Goal: Task Accomplishment & Management: Manage account settings

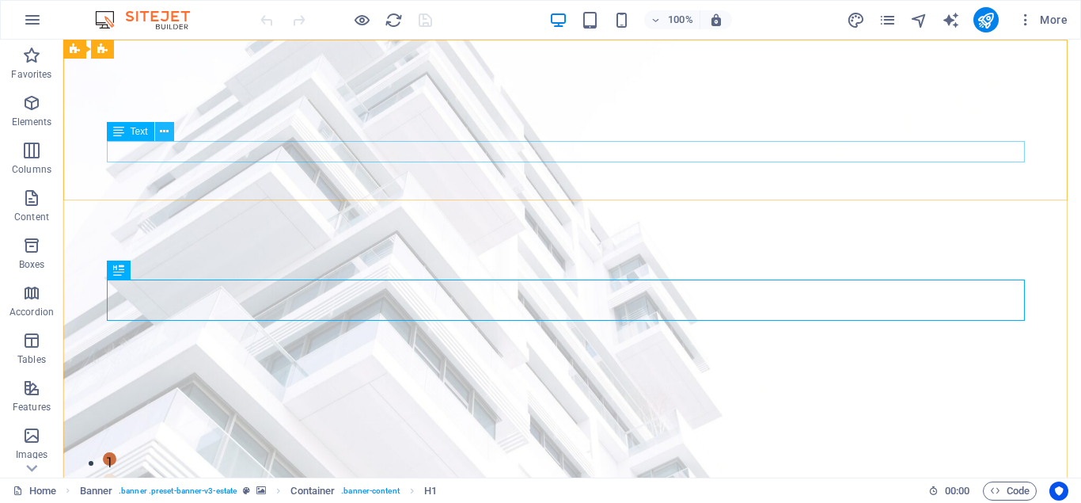
click at [157, 134] on button at bounding box center [164, 131] width 19 height 19
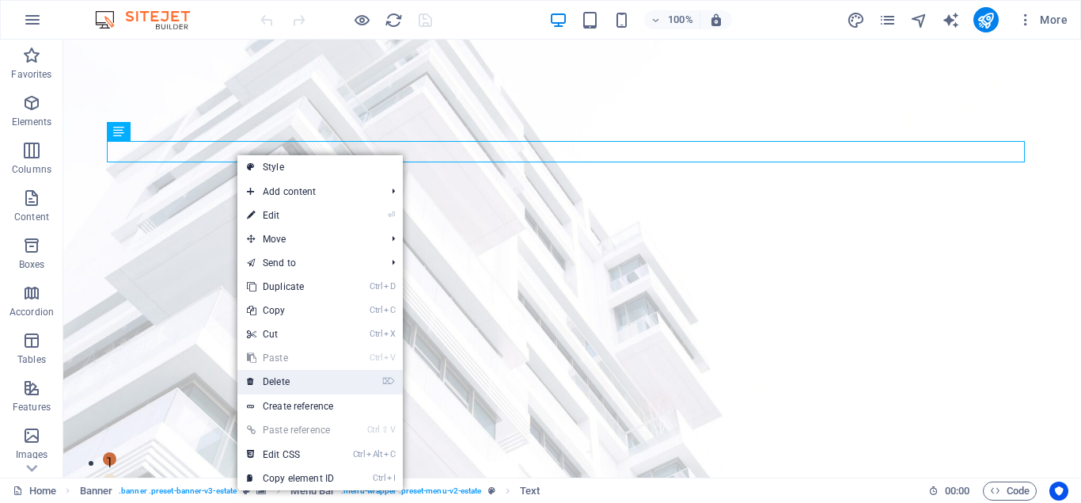
click at [283, 382] on link "⌦ Delete" at bounding box center [290, 382] width 106 height 24
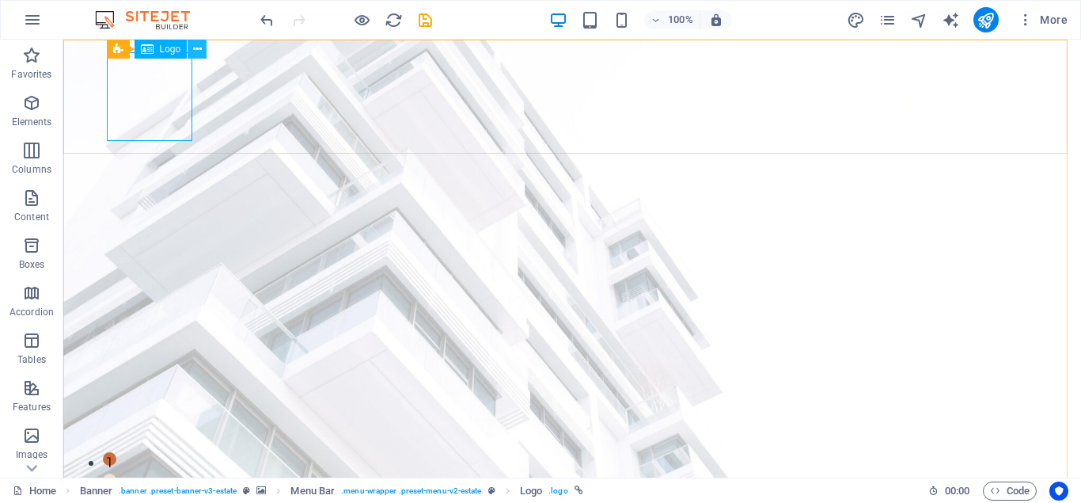
click at [199, 53] on icon at bounding box center [197, 49] width 9 height 17
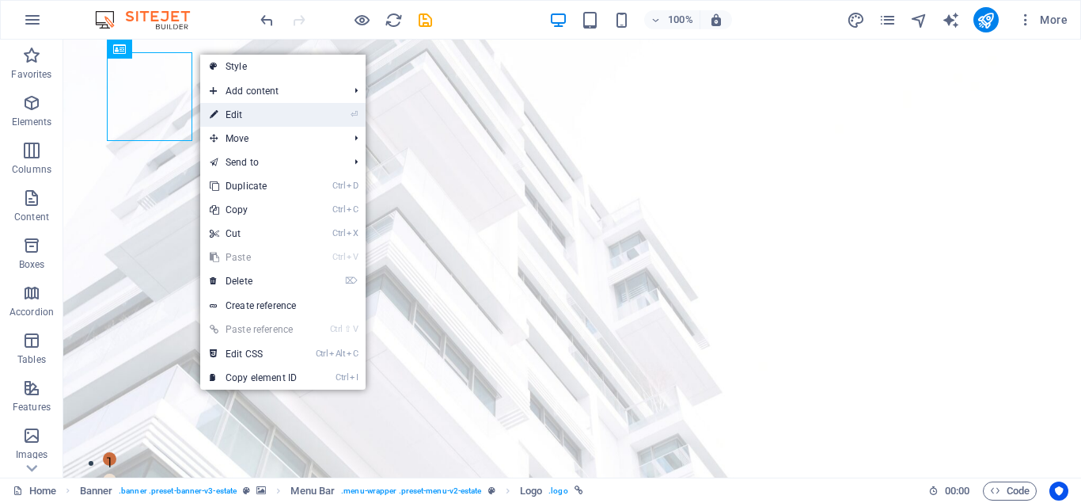
click at [336, 116] on li "⏎ Edit" at bounding box center [282, 115] width 165 height 24
click at [237, 113] on link "⏎ Edit" at bounding box center [253, 115] width 106 height 24
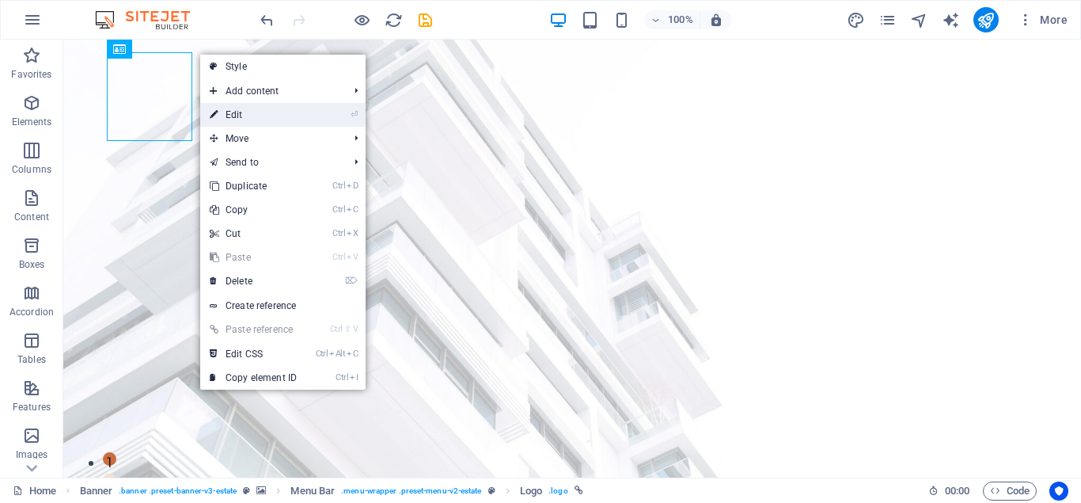
select select "px"
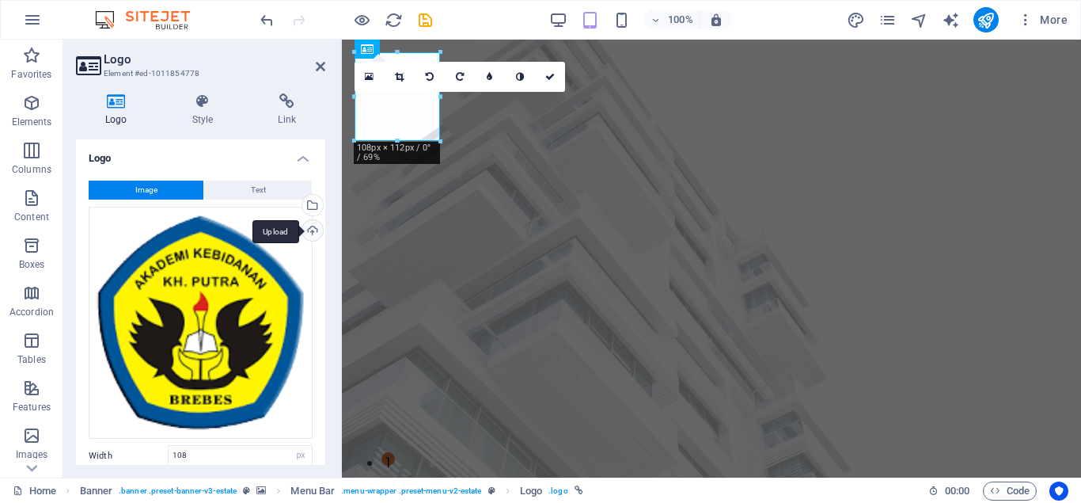
click at [306, 234] on div "Upload" at bounding box center [311, 232] width 24 height 24
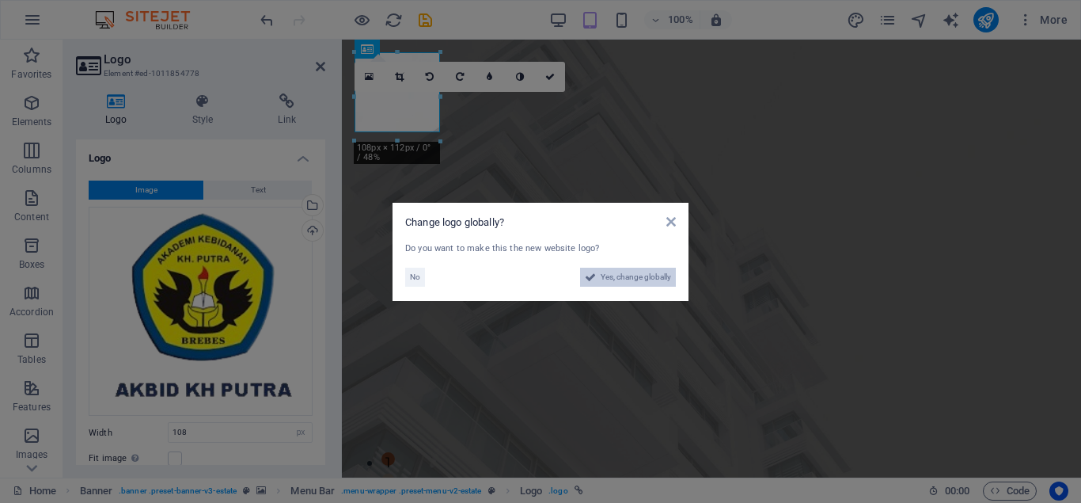
drag, startPoint x: 611, startPoint y: 278, endPoint x: 74, endPoint y: 302, distance: 538.0
click at [611, 278] on span "Yes, change globally" at bounding box center [636, 277] width 70 height 19
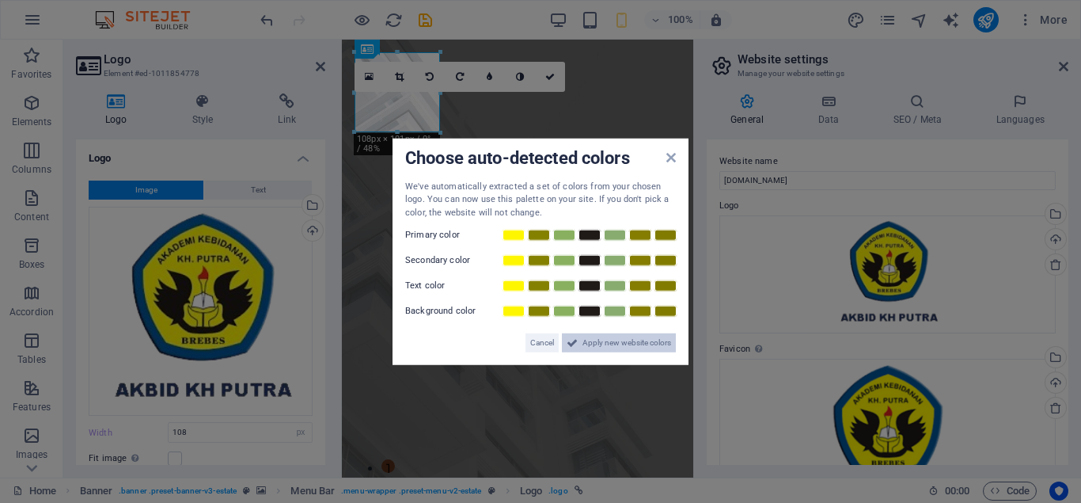
click at [603, 344] on span "Apply new website colors" at bounding box center [627, 342] width 89 height 19
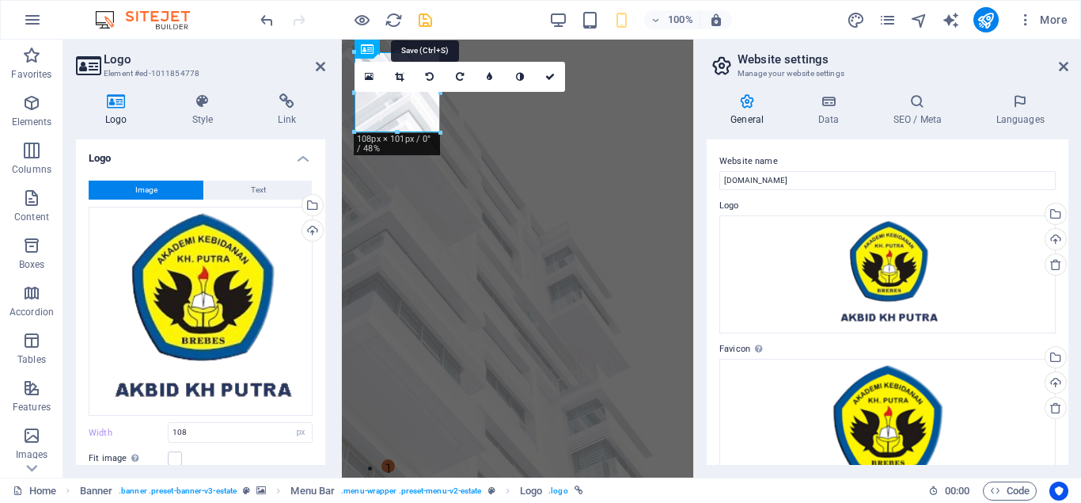
click at [427, 21] on icon "save" at bounding box center [425, 20] width 18 height 18
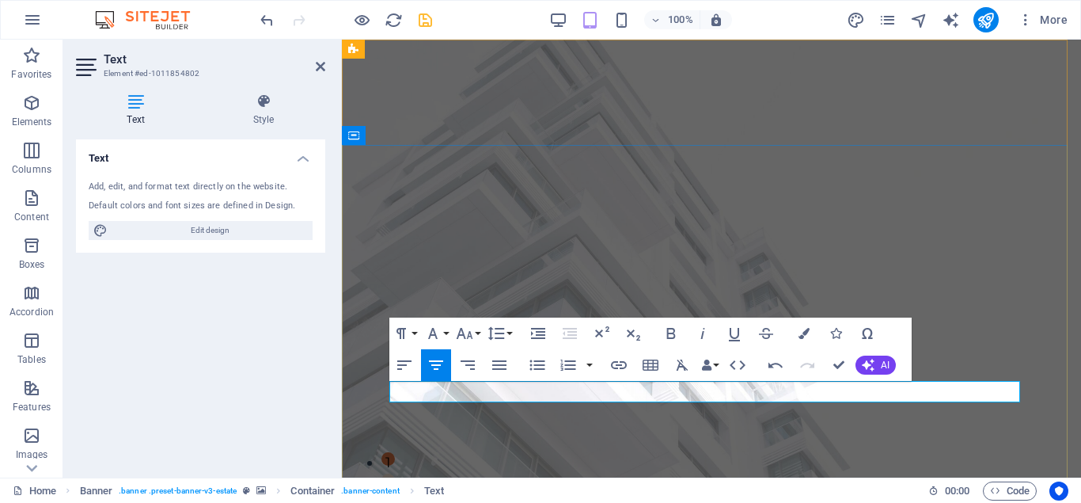
click at [672, 334] on icon "button" at bounding box center [671, 333] width 9 height 11
click at [800, 332] on icon "button" at bounding box center [804, 333] width 11 height 11
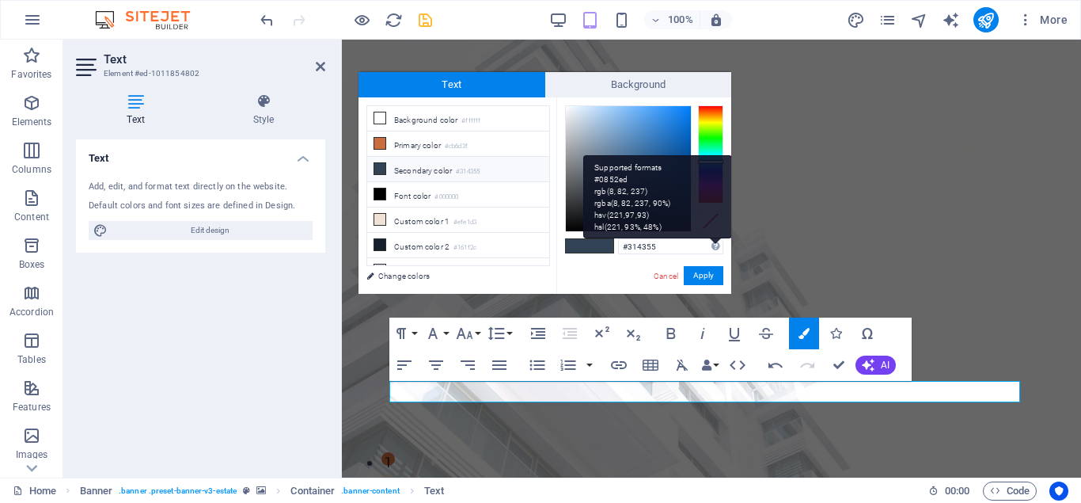
click at [714, 165] on div "Supported formats #0852ed rgb(8, 82, 237) rgba(8, 82, 237, 90%) hsv(221,97,93) …" at bounding box center [657, 196] width 149 height 83
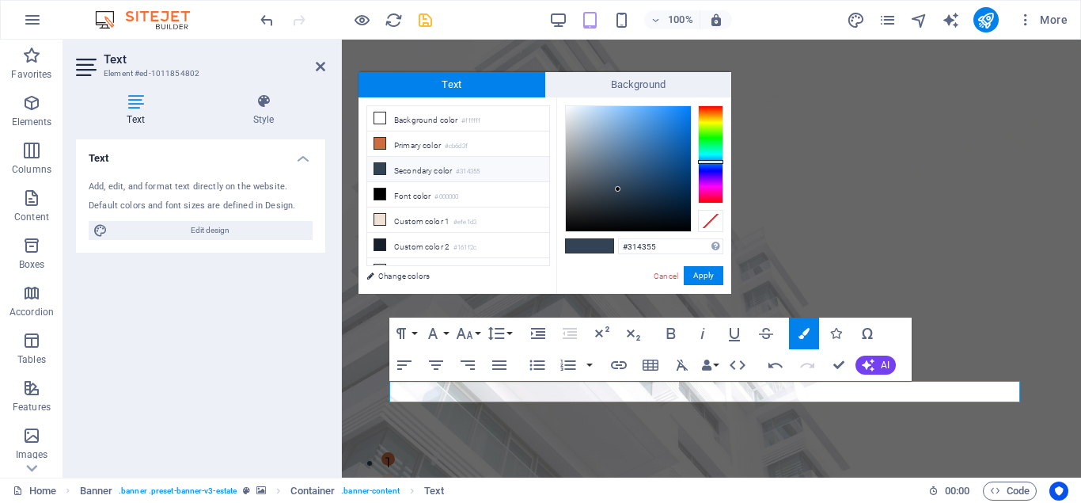
type input "#0e4983"
click at [677, 166] on div at bounding box center [628, 168] width 125 height 125
click at [704, 272] on button "Apply" at bounding box center [704, 275] width 40 height 19
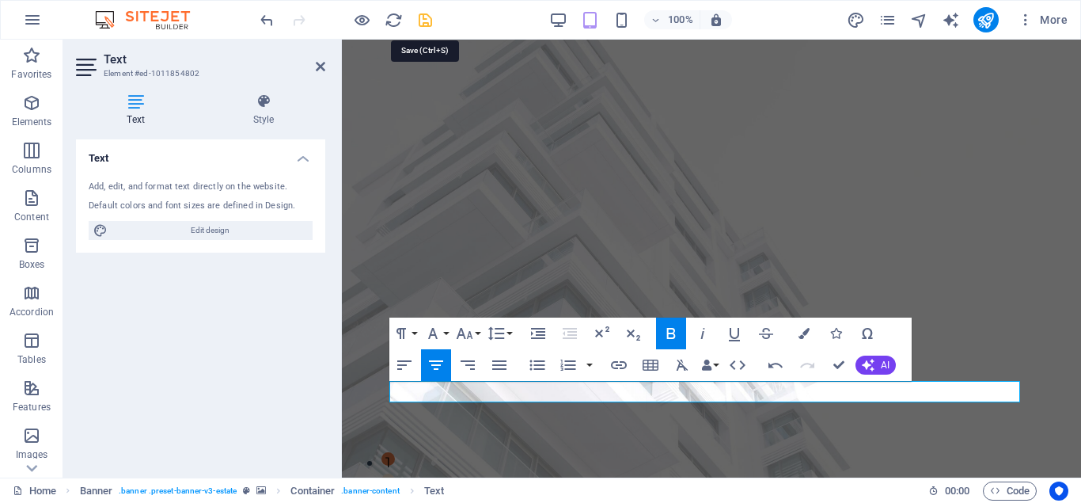
click at [421, 21] on icon "save" at bounding box center [425, 20] width 18 height 18
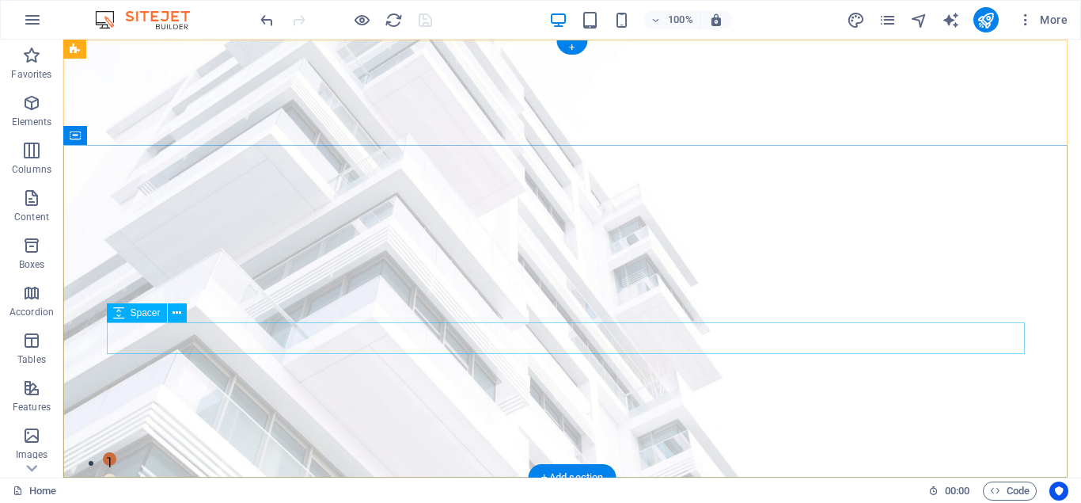
scroll to position [79, 0]
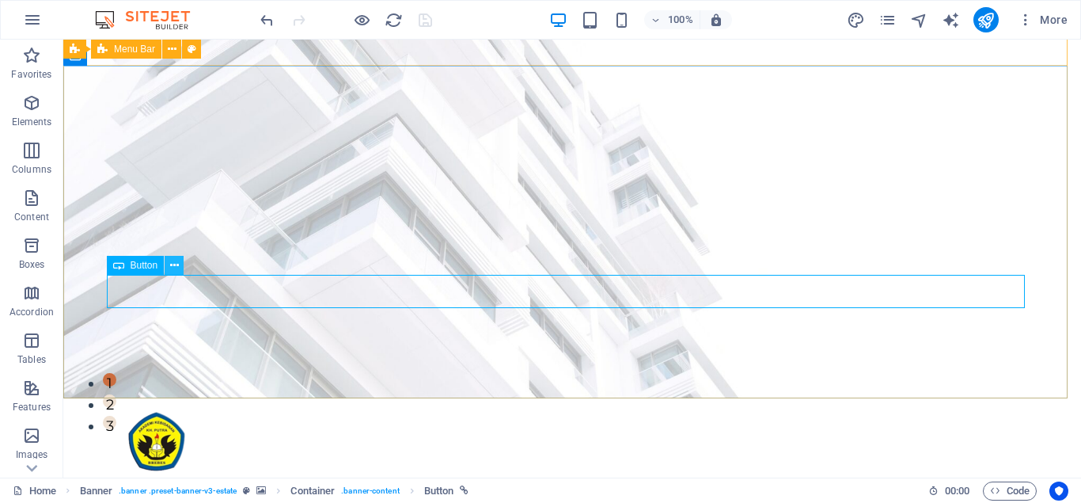
click at [171, 271] on icon at bounding box center [174, 265] width 9 height 17
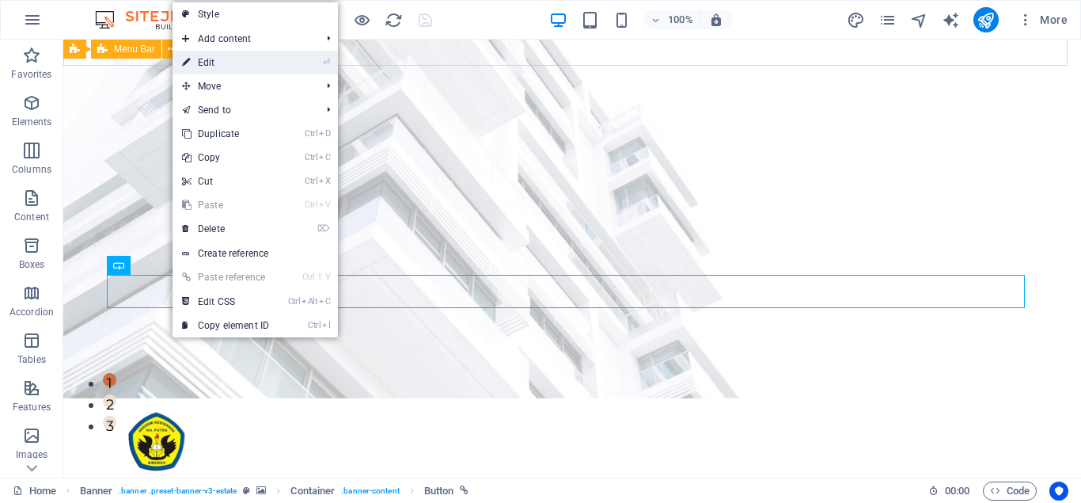
click at [227, 63] on link "⏎ Edit" at bounding box center [226, 63] width 106 height 24
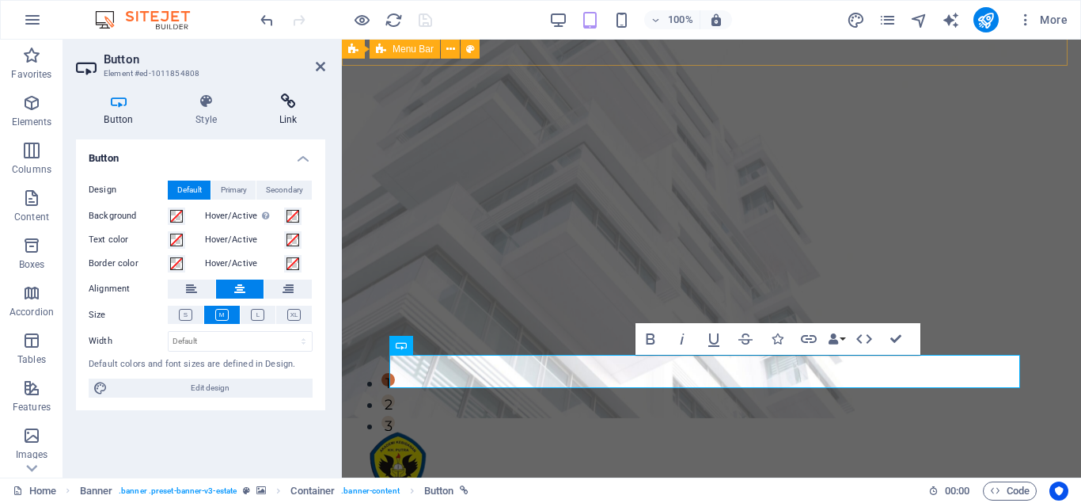
click at [283, 103] on icon at bounding box center [288, 101] width 74 height 16
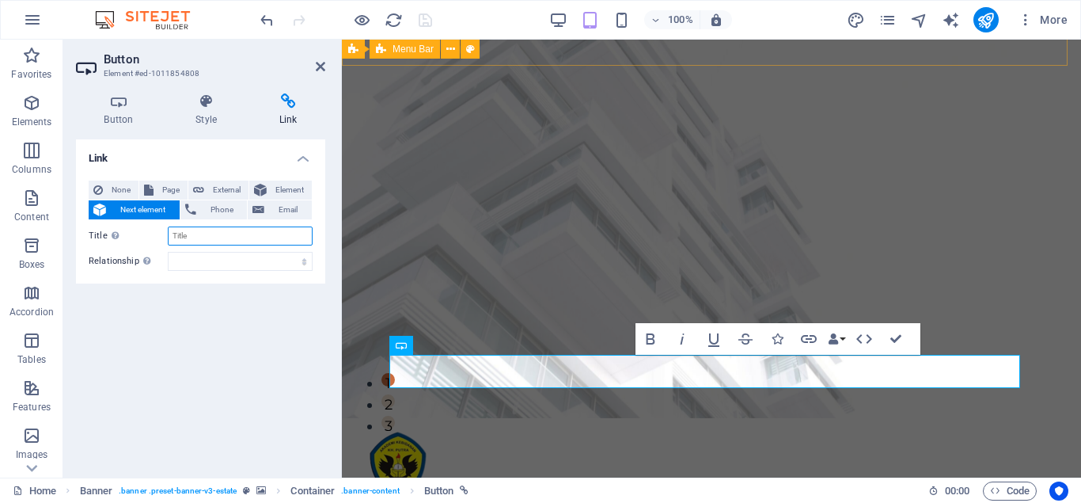
click at [218, 239] on input "Title Additional link description, should not be the same as the link text. The…" at bounding box center [240, 235] width 145 height 19
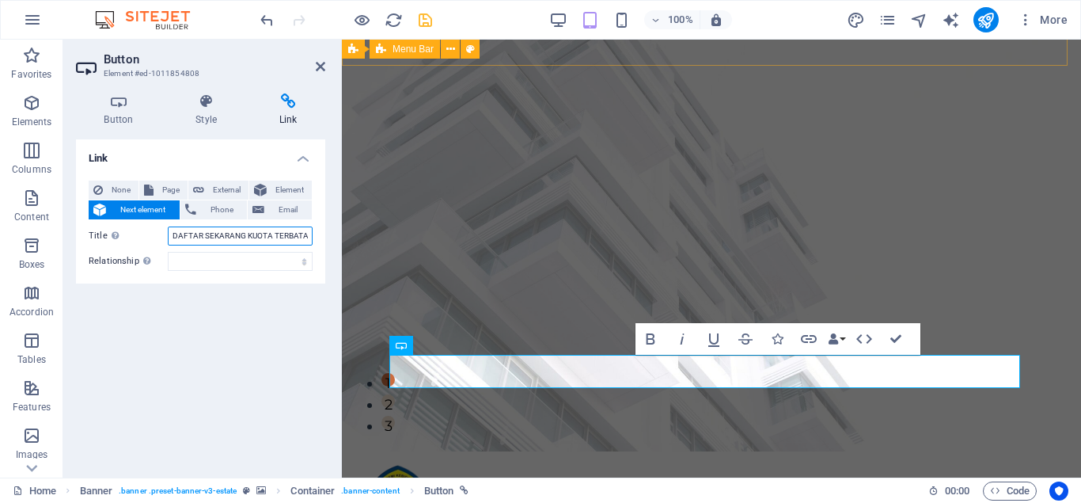
scroll to position [0, 6]
type input "DAFTAR SEKARANG KUOTA TERBATAS"
click at [215, 261] on select "alternate author bookmark external help license next nofollow noreferrer noopen…" at bounding box center [240, 261] width 145 height 19
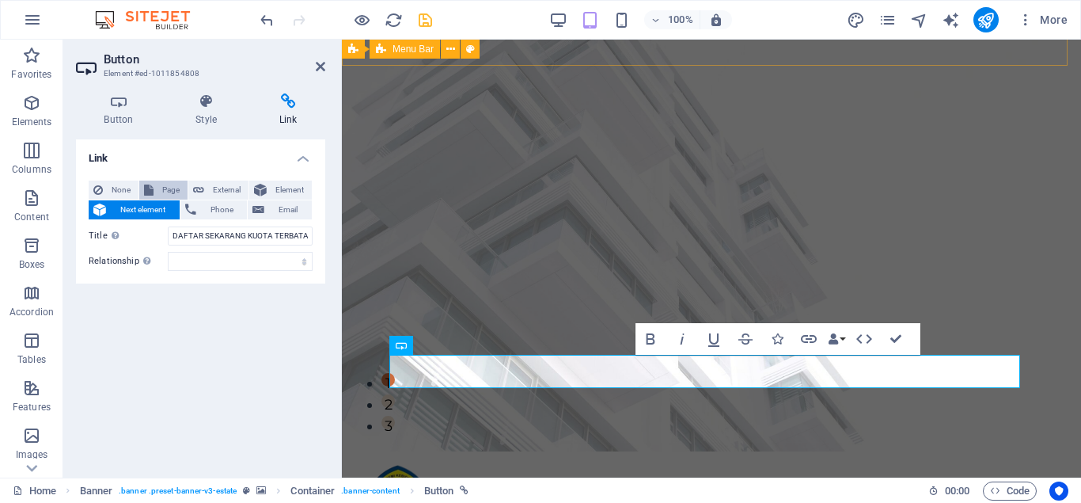
click at [171, 190] on span "Page" at bounding box center [170, 189] width 25 height 19
select select
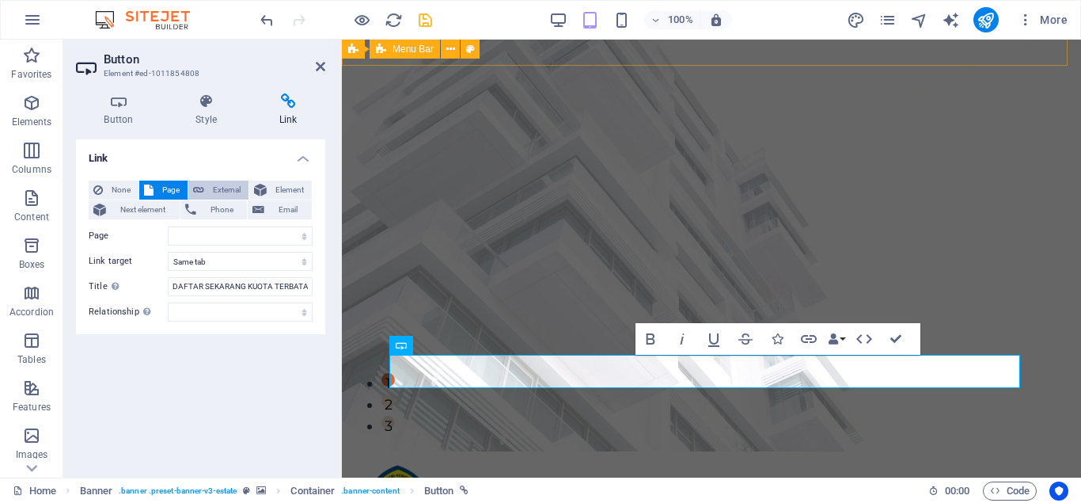
click at [226, 189] on span "External" at bounding box center [226, 189] width 35 height 19
select select "blank"
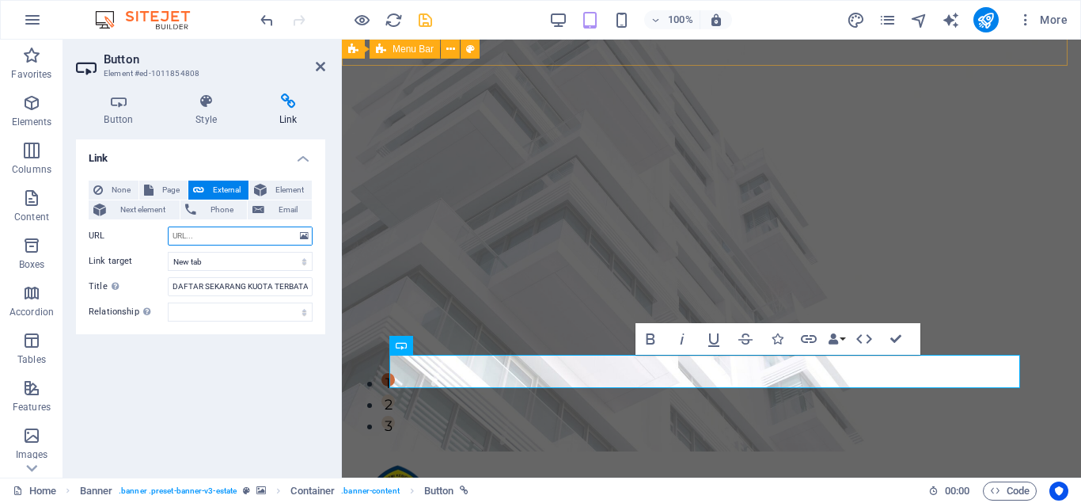
paste input "[URL][DOMAIN_NAME]"
type input "[URL][DOMAIN_NAME]"
drag, startPoint x: 425, startPoint y: 20, endPoint x: 382, endPoint y: 72, distance: 68.0
click at [425, 20] on icon "save" at bounding box center [425, 20] width 18 height 18
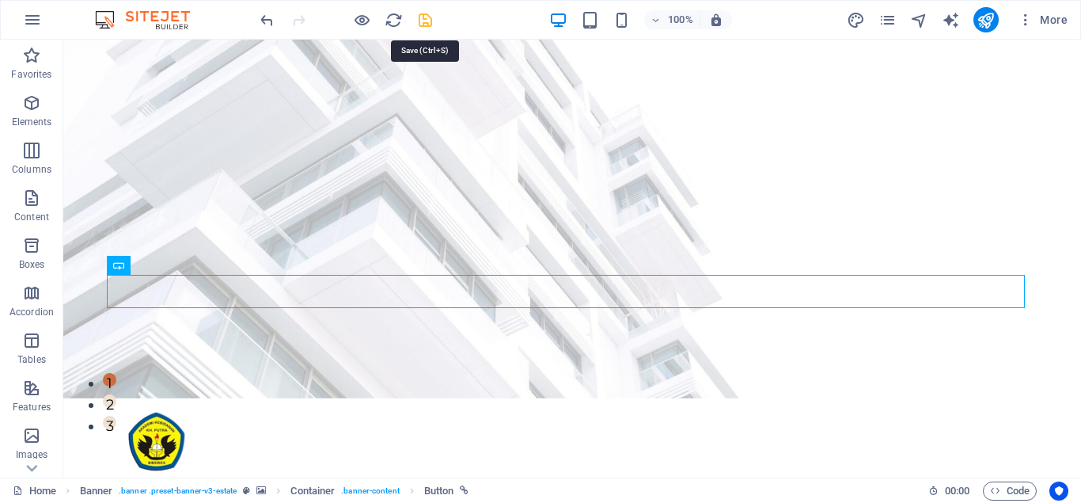
click at [426, 18] on icon "save" at bounding box center [425, 20] width 18 height 18
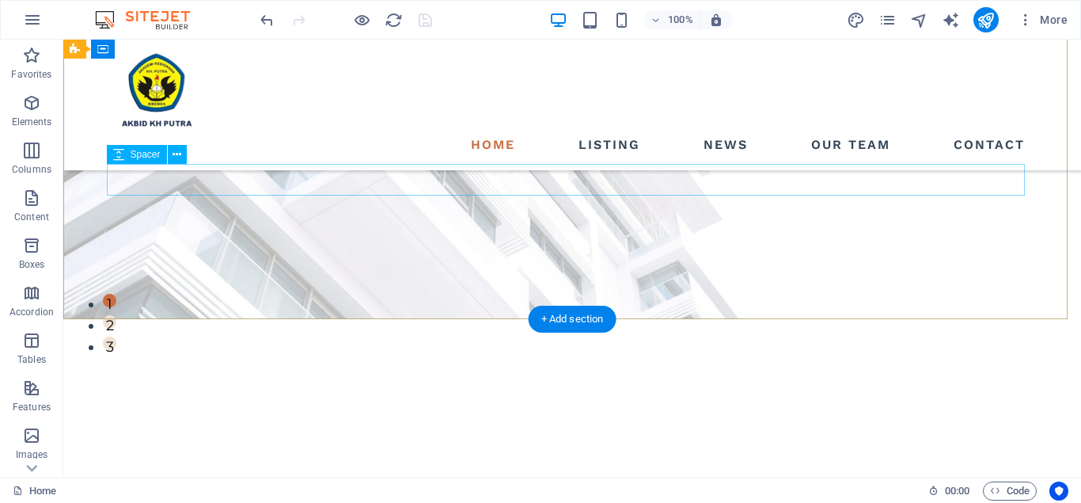
scroll to position [0, 0]
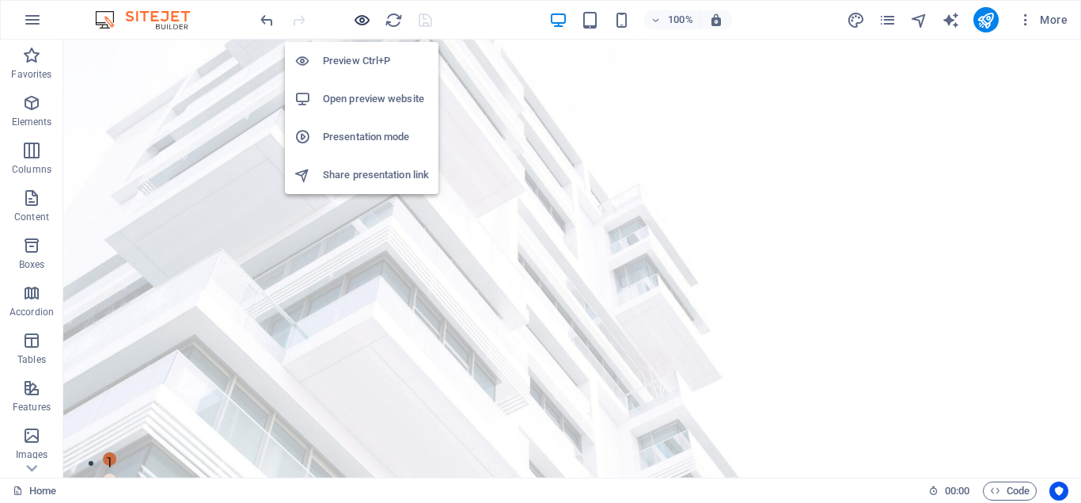
click at [360, 27] on icon "button" at bounding box center [362, 20] width 18 height 18
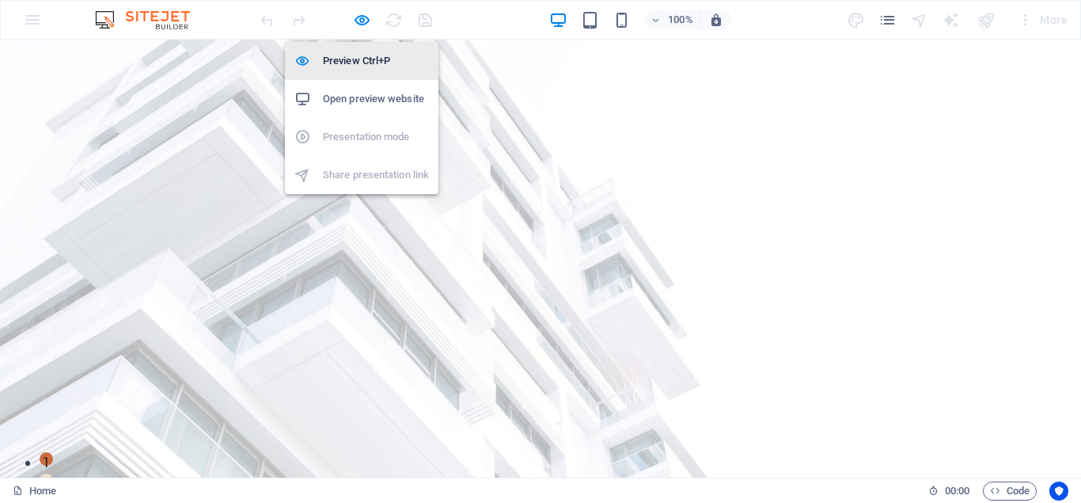
click at [363, 62] on h6 "Preview Ctrl+P" at bounding box center [376, 60] width 106 height 19
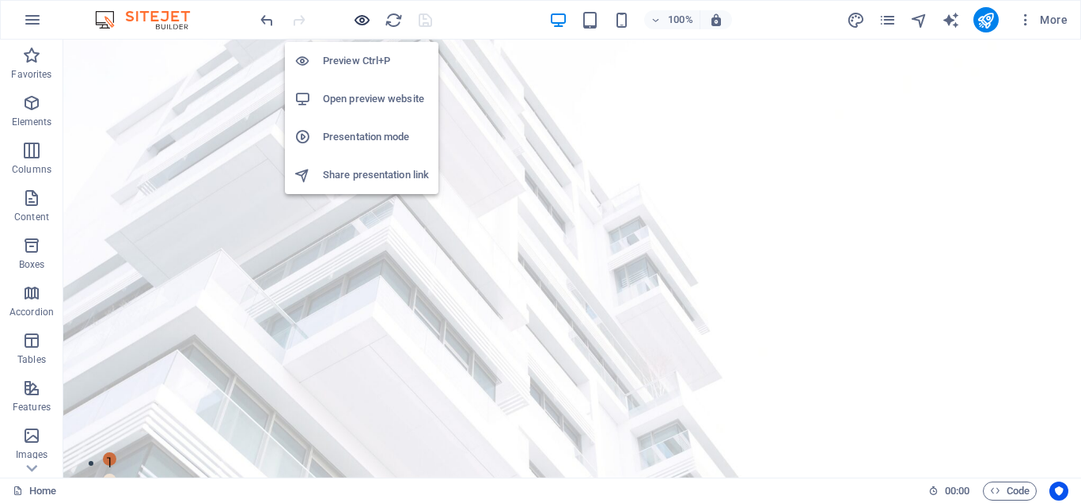
click at [357, 25] on icon "button" at bounding box center [362, 20] width 18 height 18
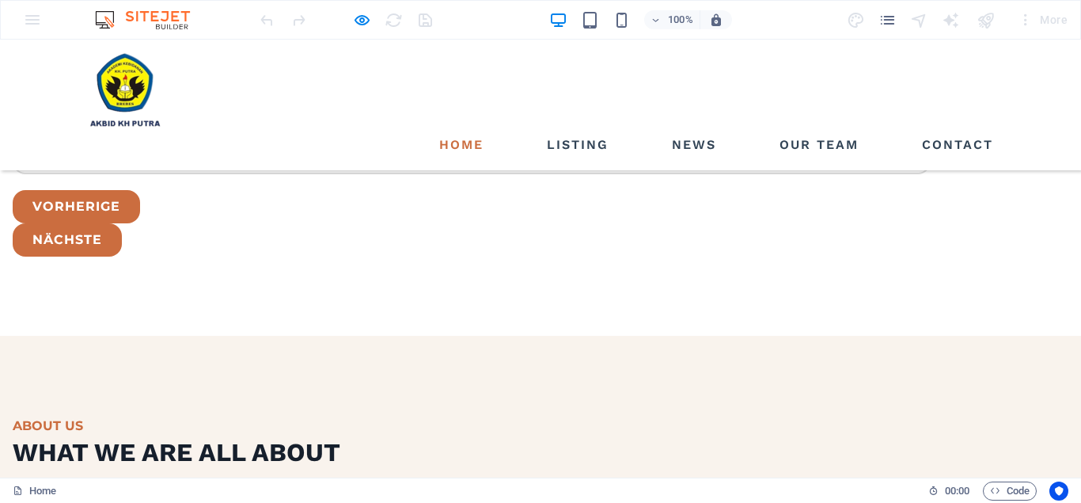
scroll to position [3796, 0]
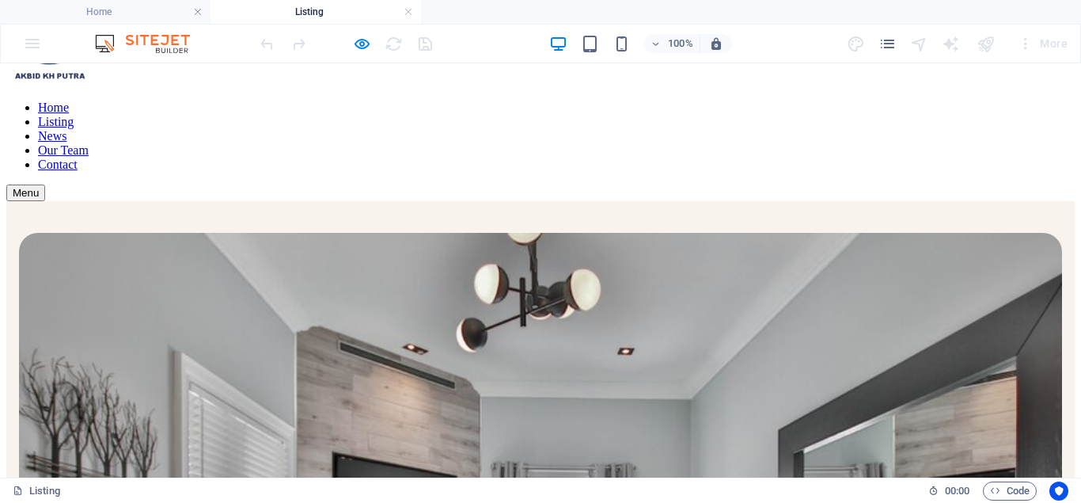
scroll to position [0, 0]
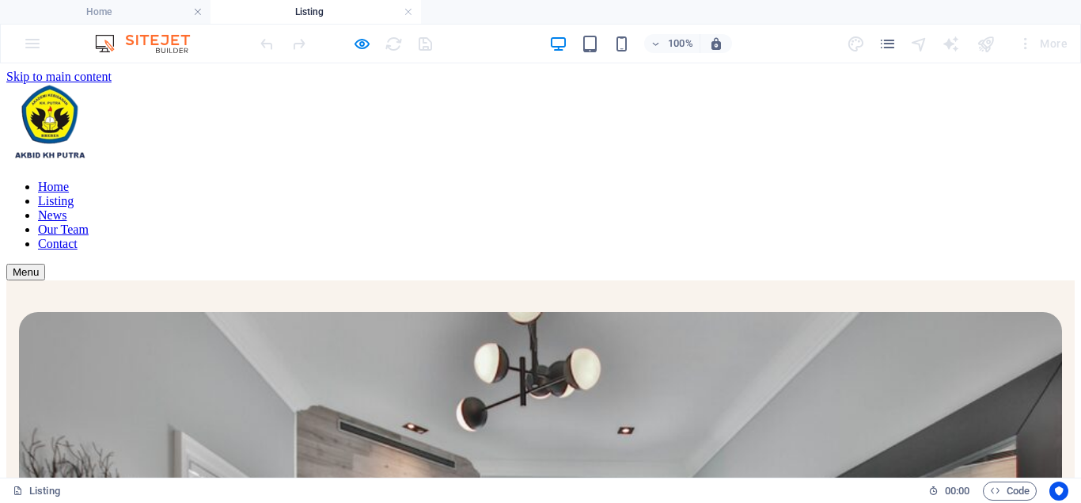
click at [683, 180] on nav "Home Listing News Our Team Contact" at bounding box center [540, 215] width 1069 height 71
click at [462, 180] on nav "Home Listing News Our Team Contact" at bounding box center [540, 215] width 1069 height 71
click at [577, 180] on nav "Home Listing News Our Team Contact" at bounding box center [540, 215] width 1069 height 71
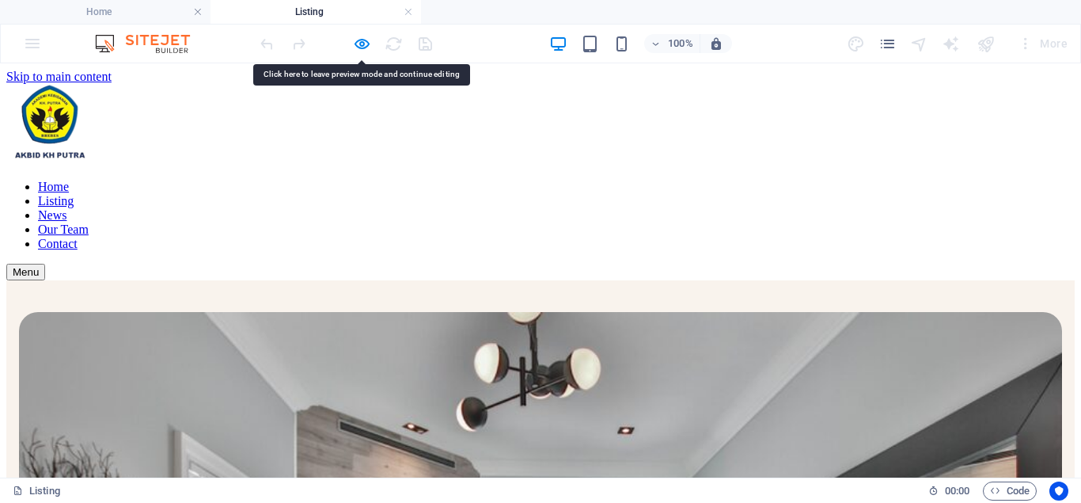
click at [577, 180] on nav "Home Listing News Our Team Contact" at bounding box center [540, 215] width 1069 height 71
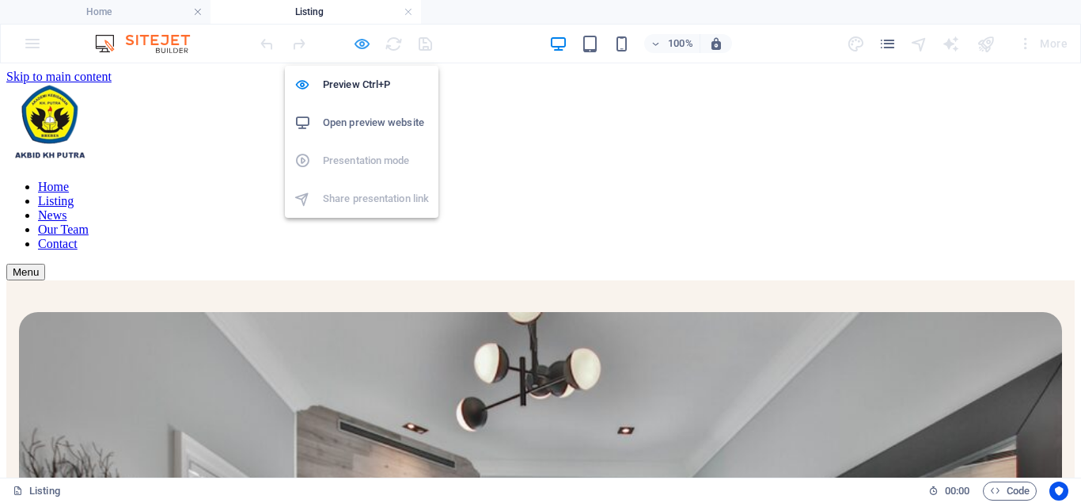
click at [363, 46] on icon "button" at bounding box center [362, 44] width 18 height 18
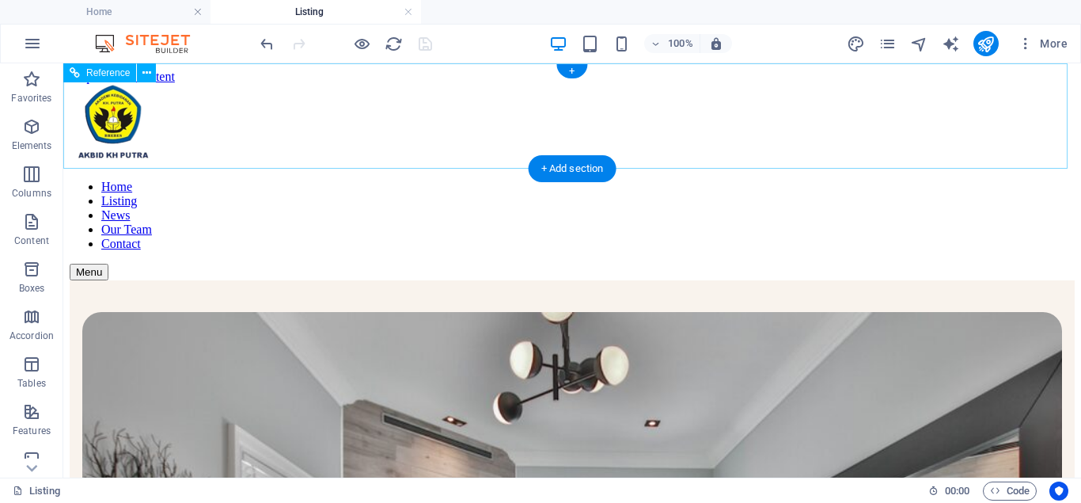
click at [620, 180] on nav "Home Listing News Our Team Contact" at bounding box center [572, 215] width 1005 height 71
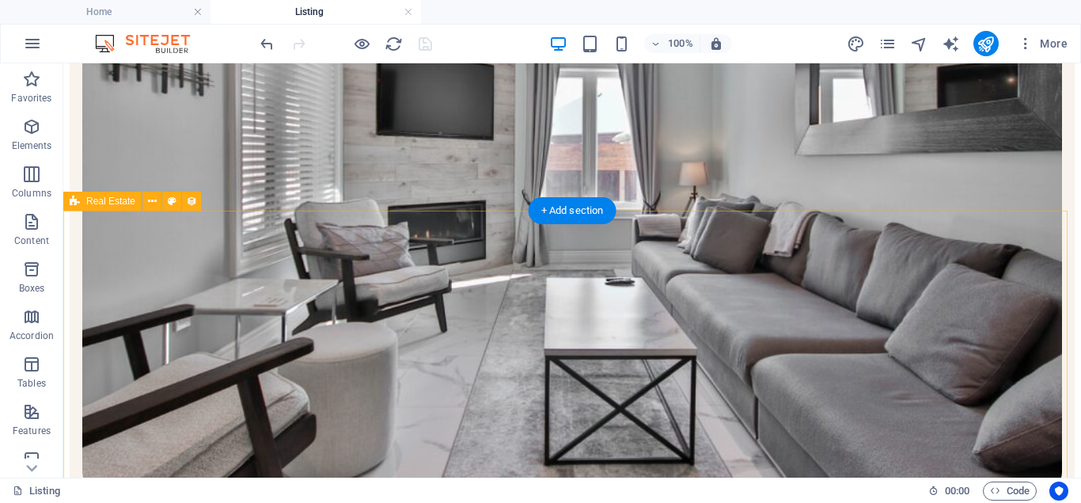
scroll to position [633, 0]
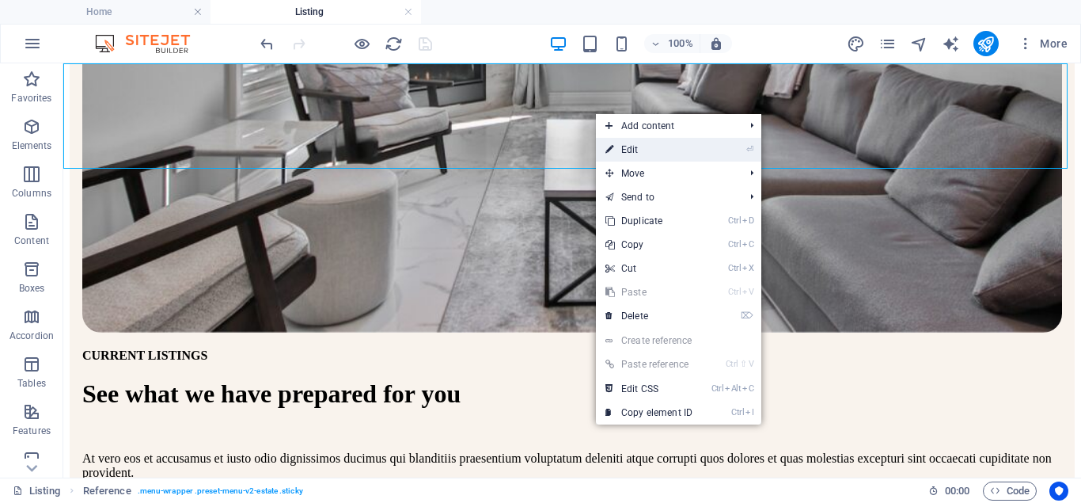
click at [639, 150] on link "⏎ Edit" at bounding box center [649, 150] width 106 height 24
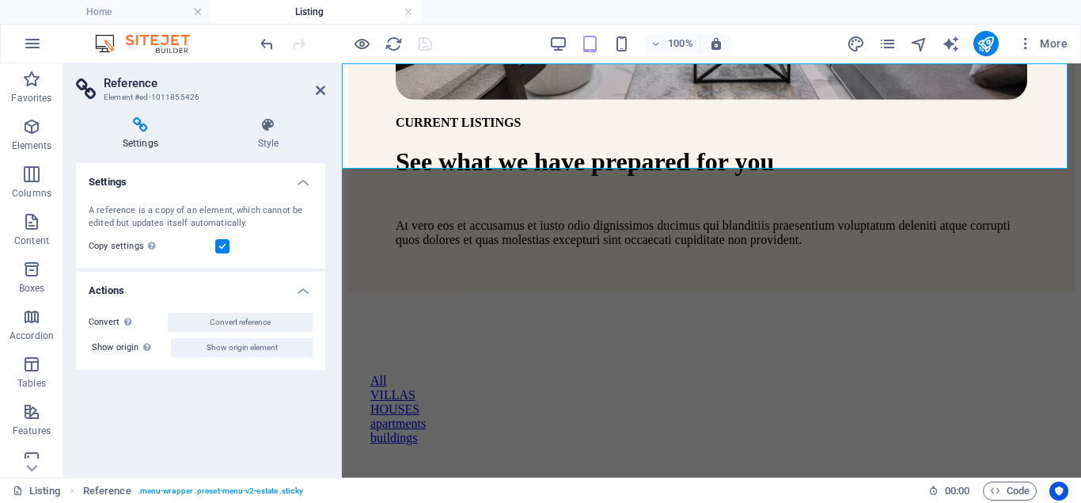
click at [152, 129] on icon at bounding box center [140, 125] width 129 height 16
click at [325, 85] on icon at bounding box center [320, 90] width 9 height 13
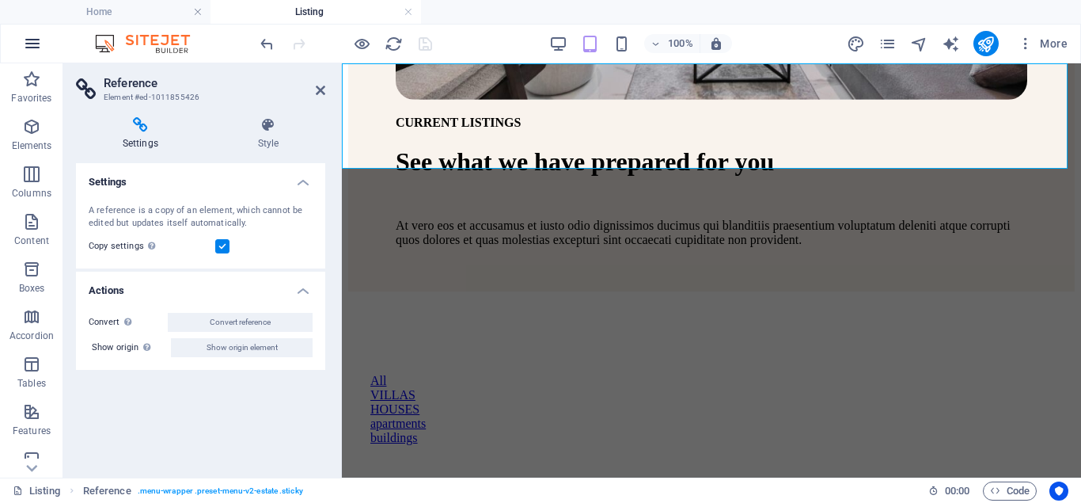
click at [36, 44] on icon "button" at bounding box center [32, 43] width 19 height 19
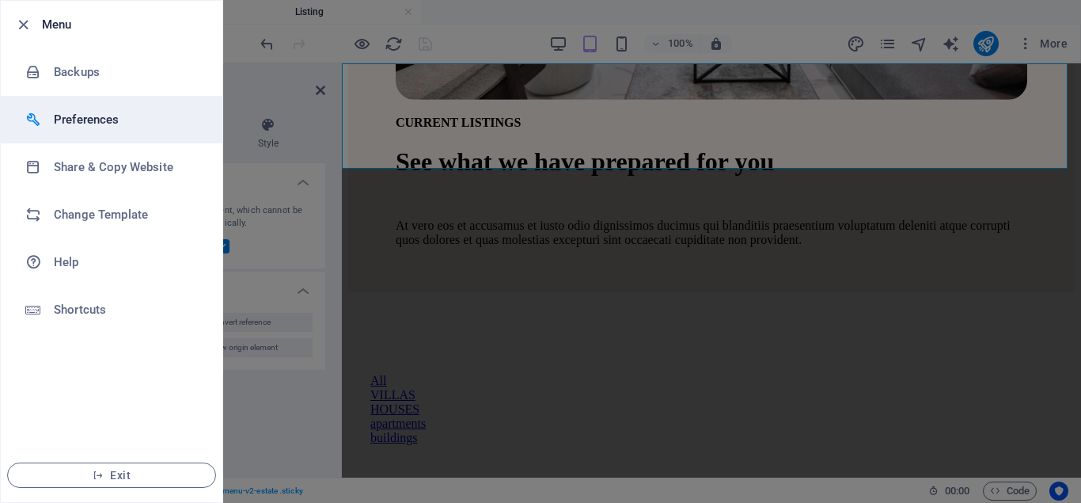
click at [78, 112] on h6 "Preferences" at bounding box center [127, 119] width 146 height 19
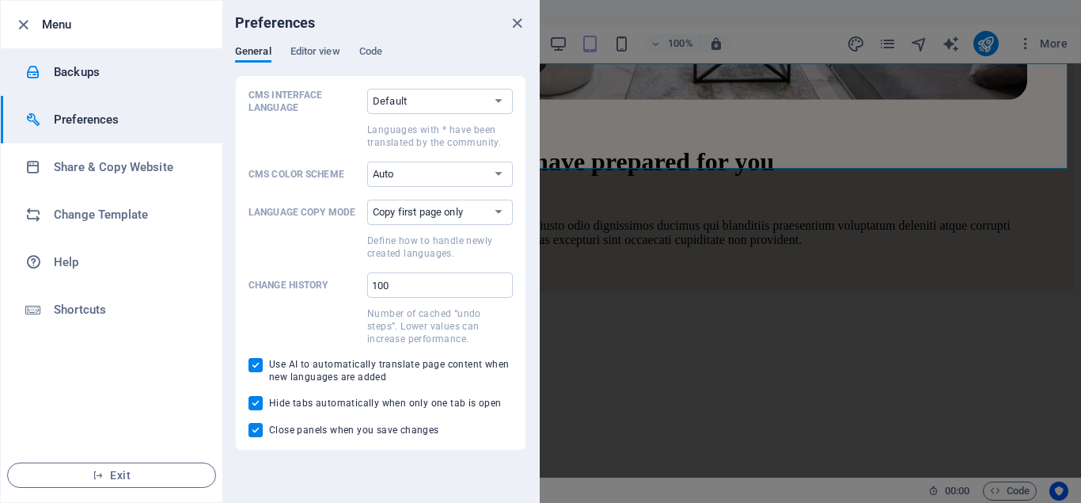
click at [83, 66] on h6 "Backups" at bounding box center [127, 72] width 146 height 19
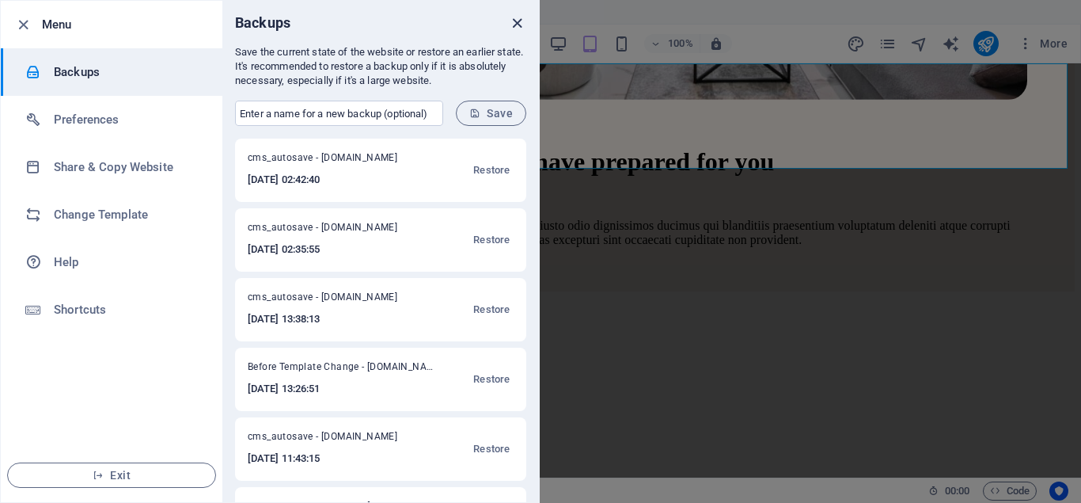
click at [523, 21] on icon "close" at bounding box center [517, 23] width 18 height 18
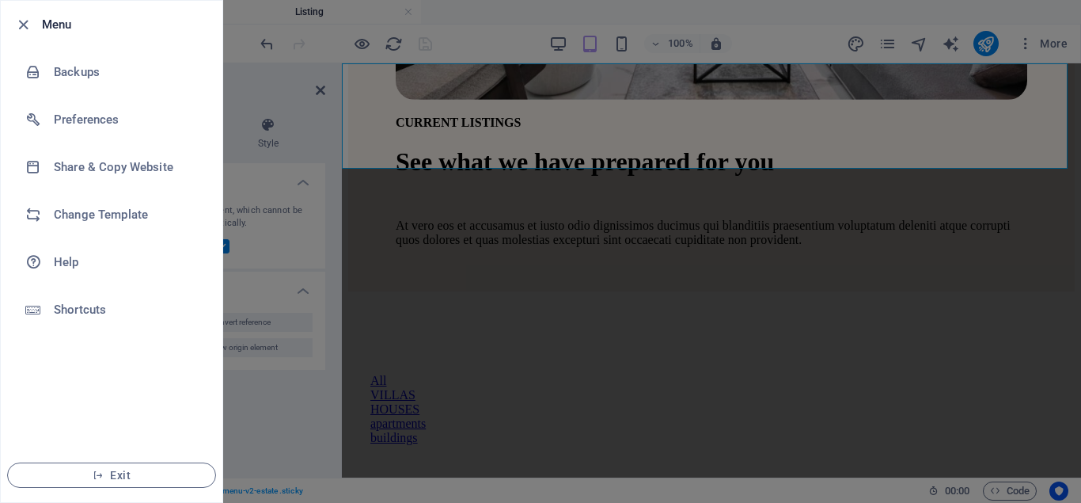
click at [304, 88] on div at bounding box center [540, 251] width 1081 height 503
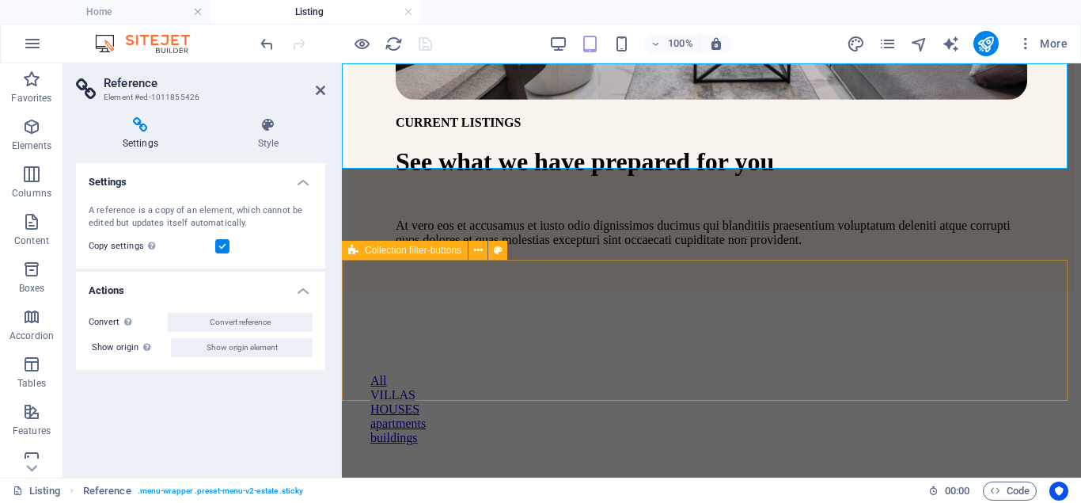
click at [692, 291] on div "All VILLAS HOUSES apartments buildings" at bounding box center [711, 381] width 727 height 180
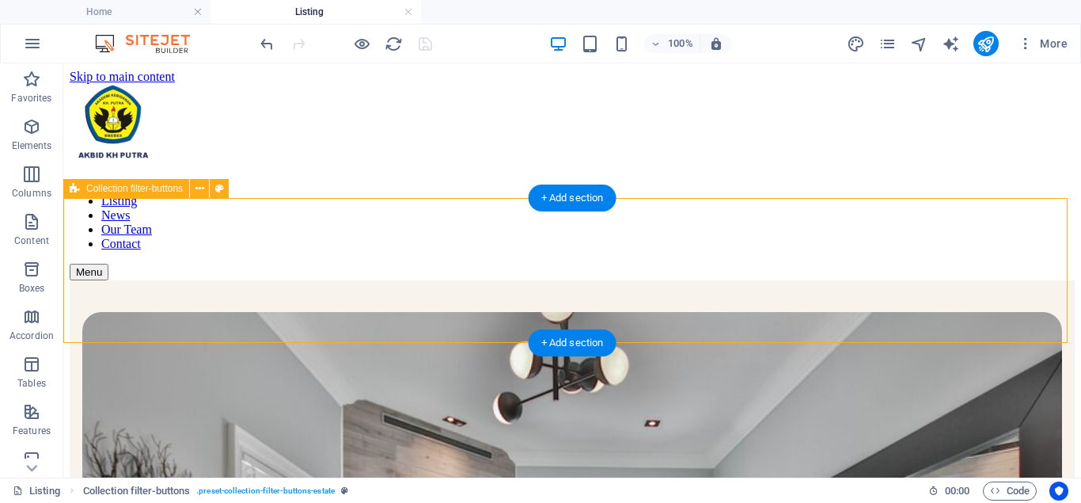
scroll to position [343, 0]
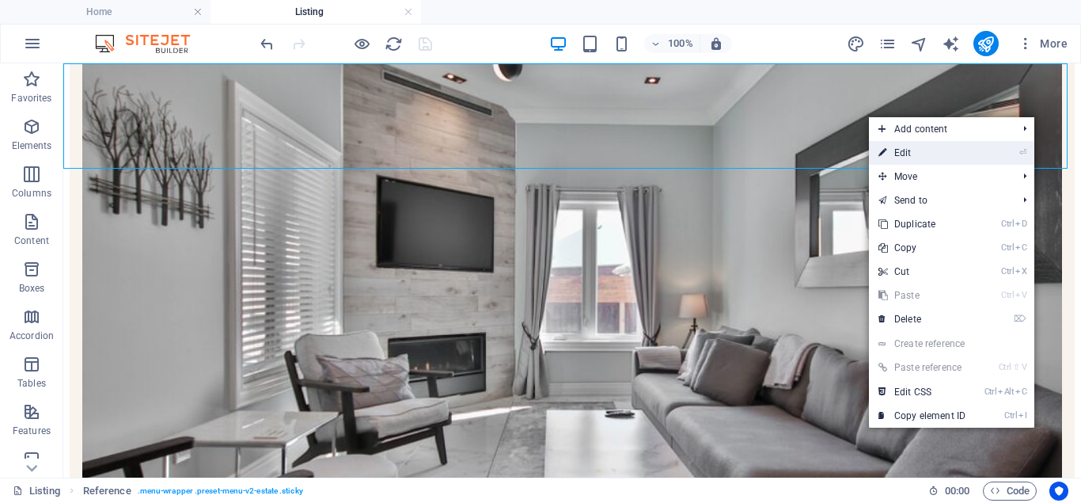
click at [882, 143] on icon at bounding box center [883, 153] width 8 height 24
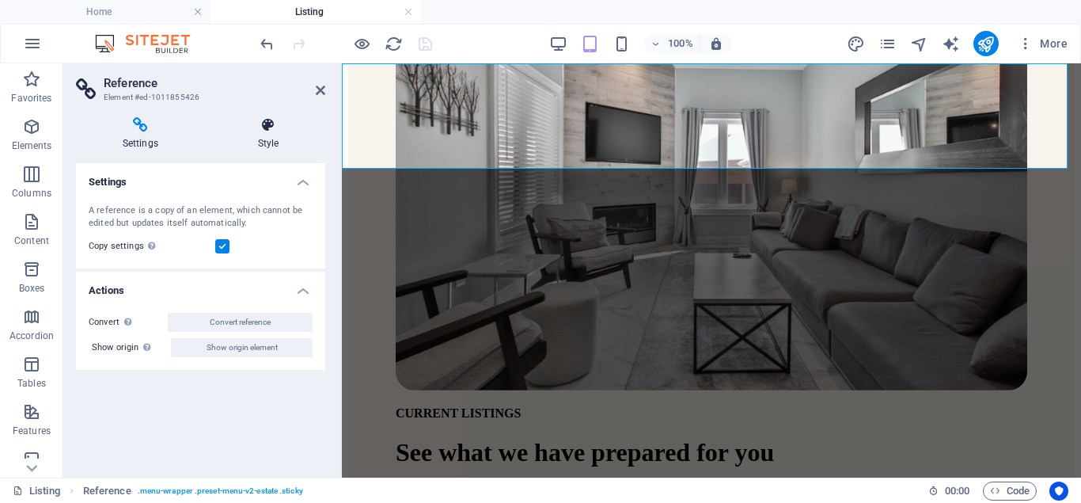
click at [274, 131] on icon at bounding box center [268, 125] width 114 height 16
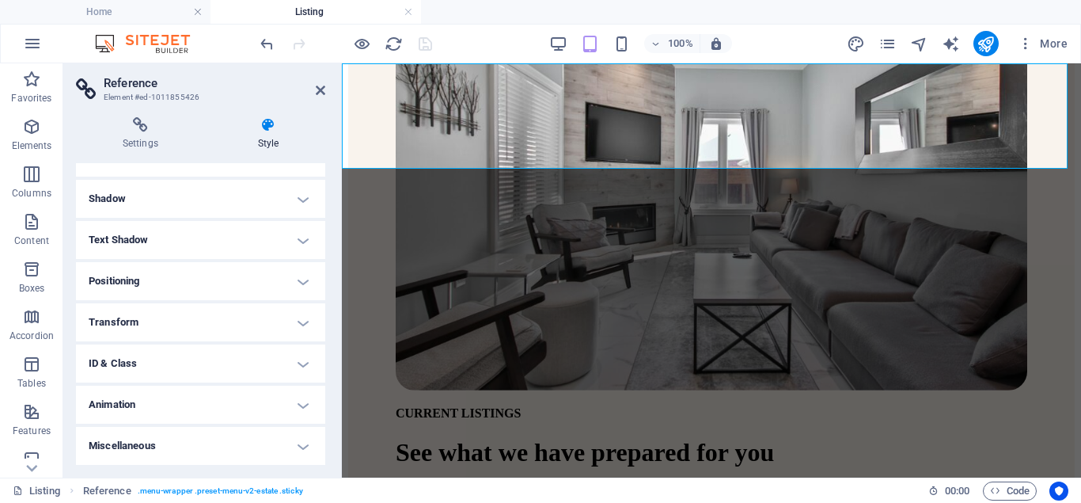
scroll to position [0, 0]
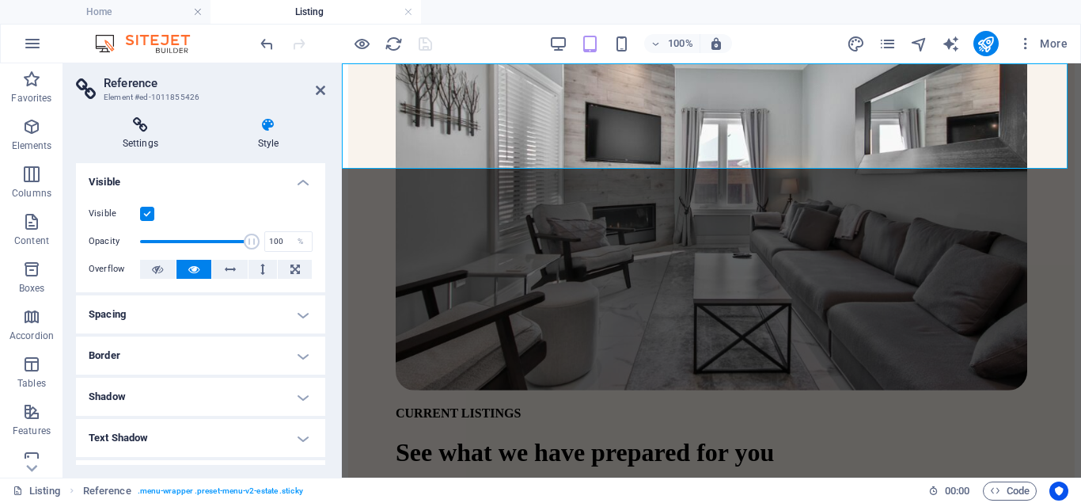
click at [155, 130] on icon at bounding box center [140, 125] width 129 height 16
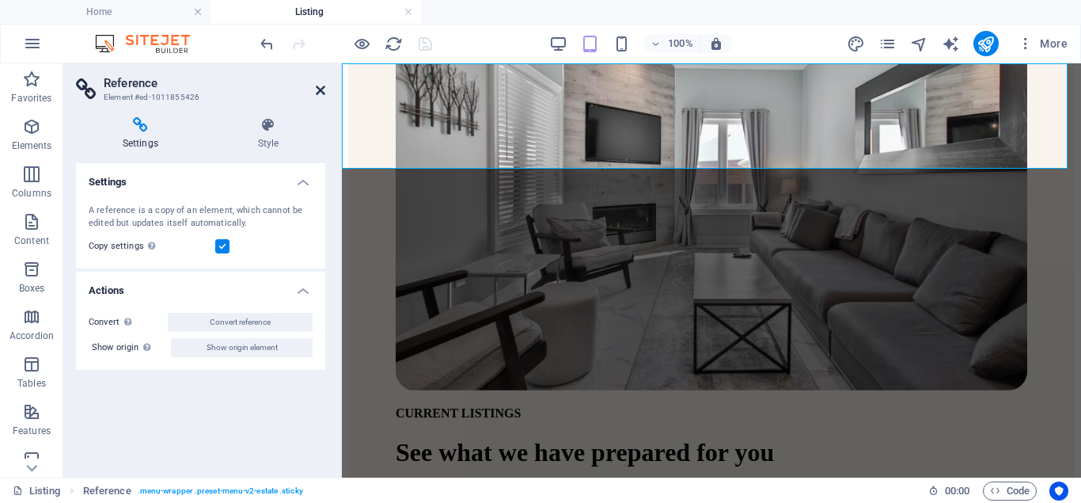
click at [318, 93] on icon at bounding box center [320, 90] width 9 height 13
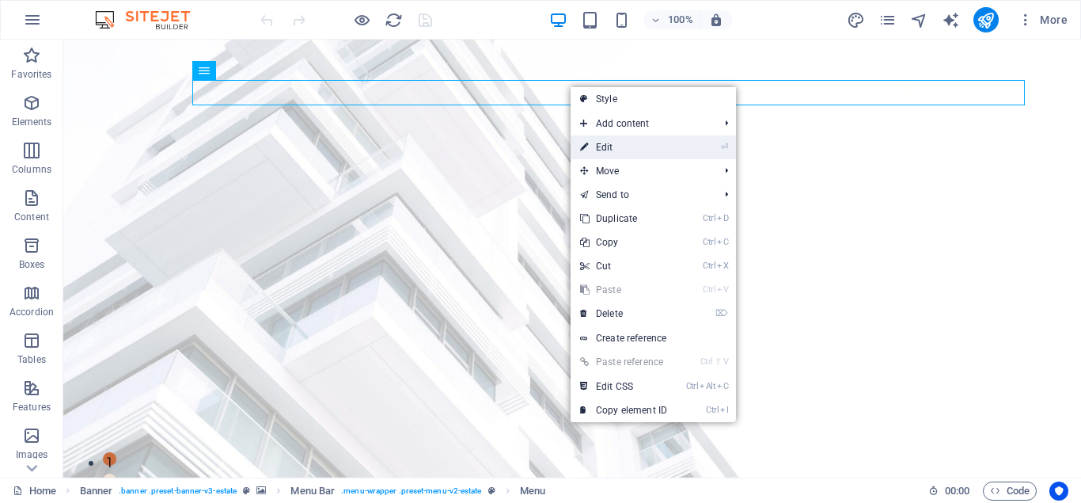
click at [600, 146] on link "⏎ Edit" at bounding box center [624, 147] width 106 height 24
select select
select select "1"
select select
select select "2"
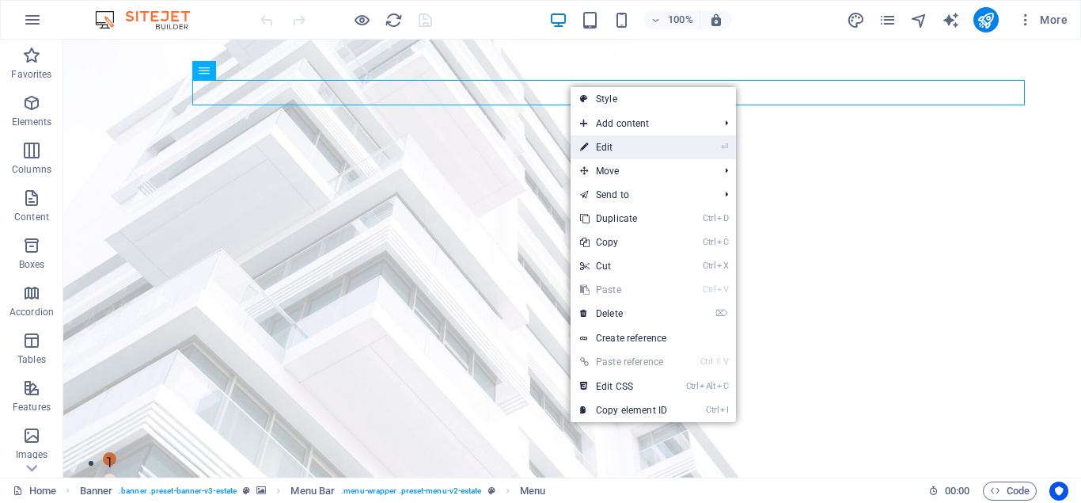
select select
select select "3"
select select
select select "4"
select select
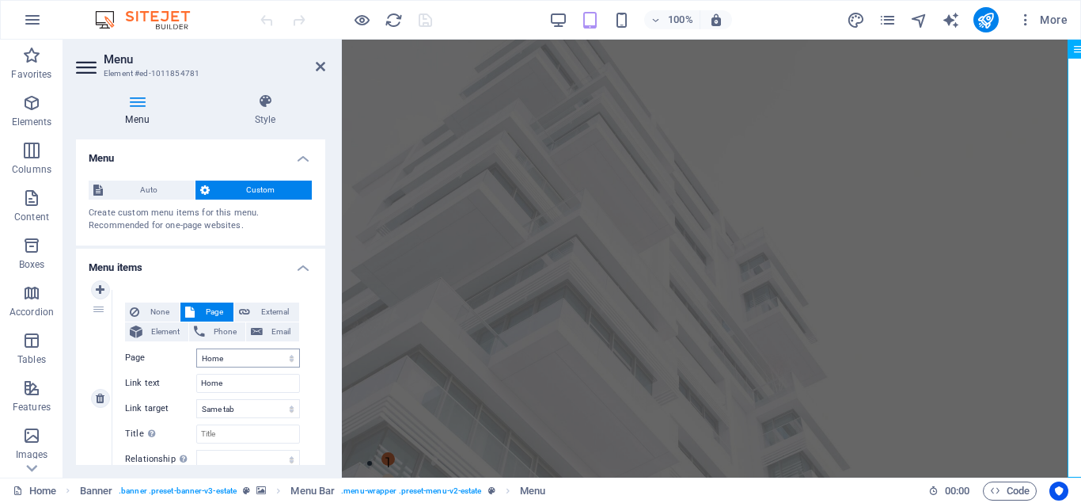
scroll to position [79, 0]
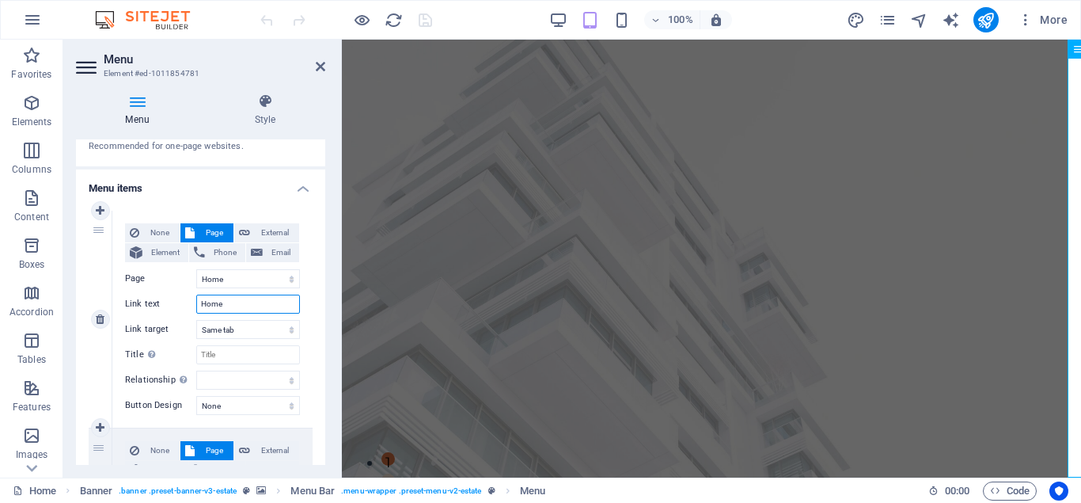
click at [228, 297] on input "Home" at bounding box center [248, 303] width 104 height 19
type input "H"
select select
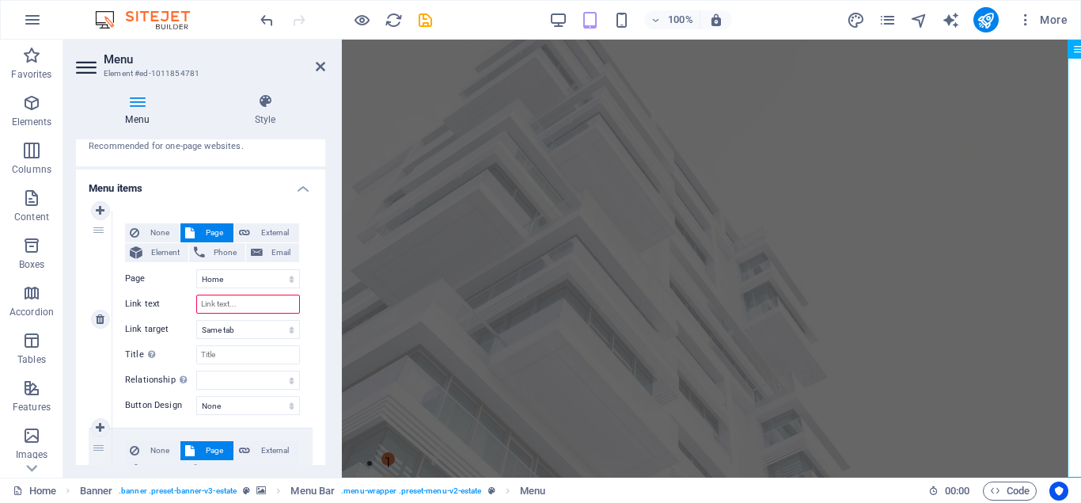
select select
type input "Bera"
select select
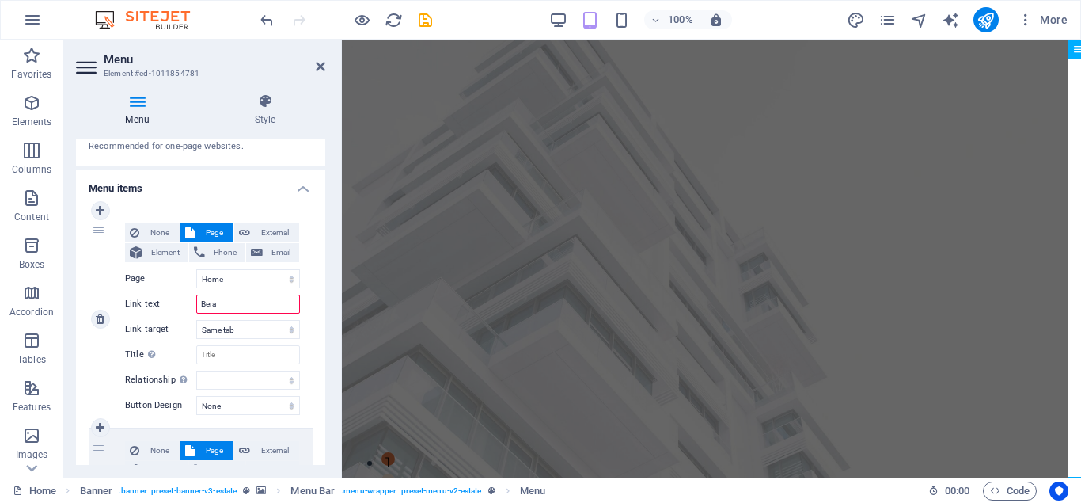
select select
type input "Beranda"
select select
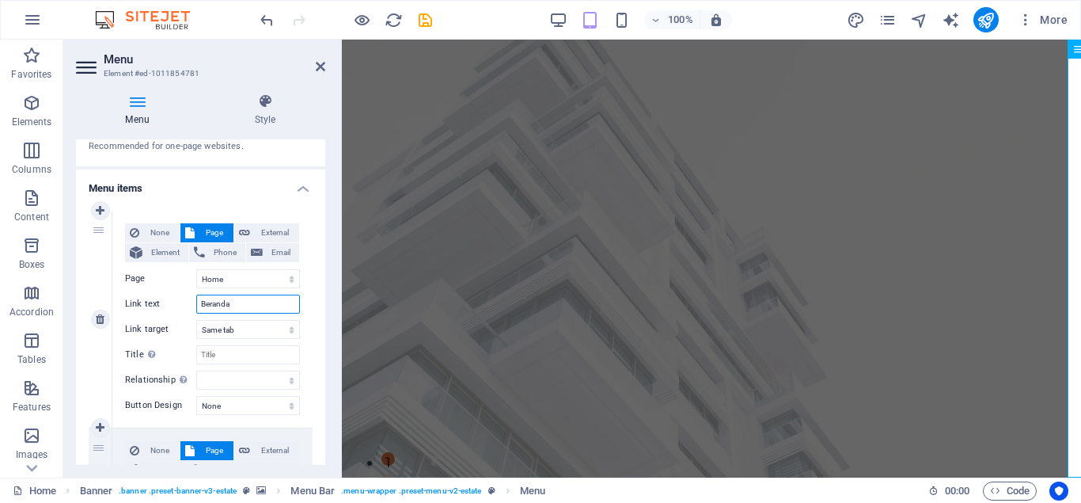
select select
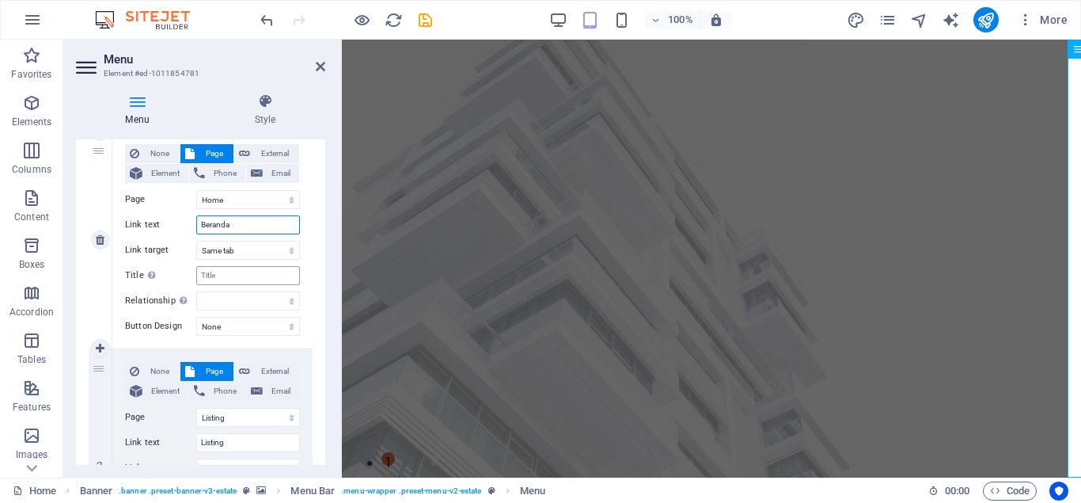
scroll to position [237, 0]
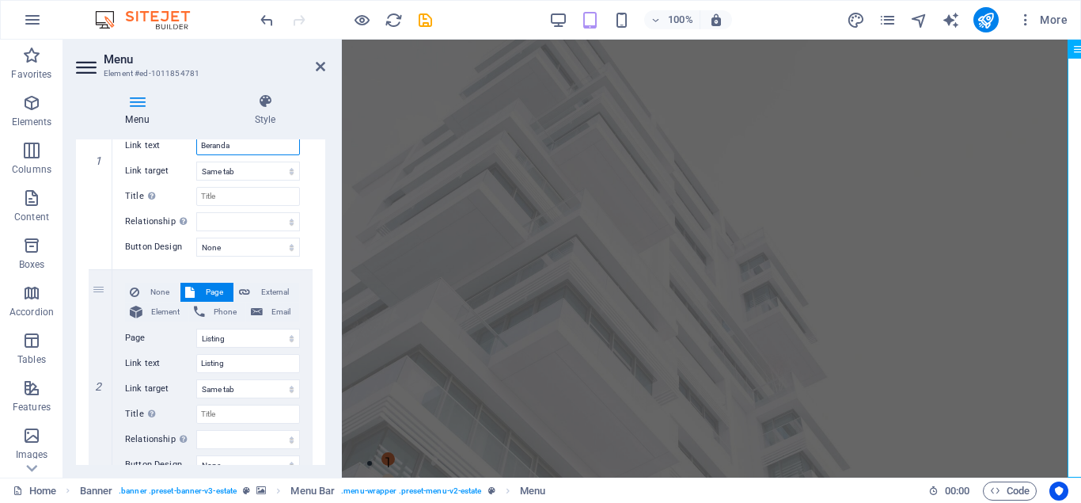
type input "Beranda"
click at [270, 366] on input "Listing" at bounding box center [248, 363] width 104 height 19
type input "Lis"
select select
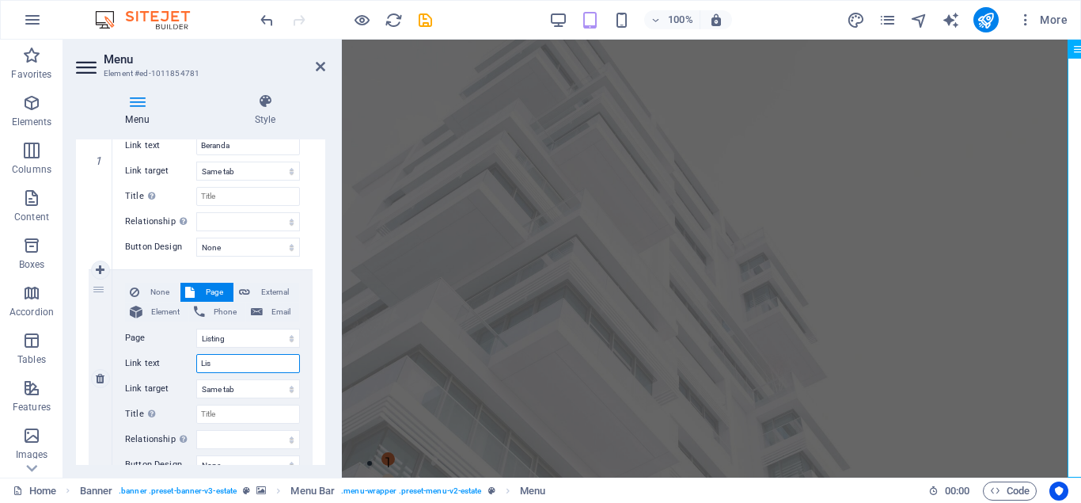
select select
type input "L"
select select
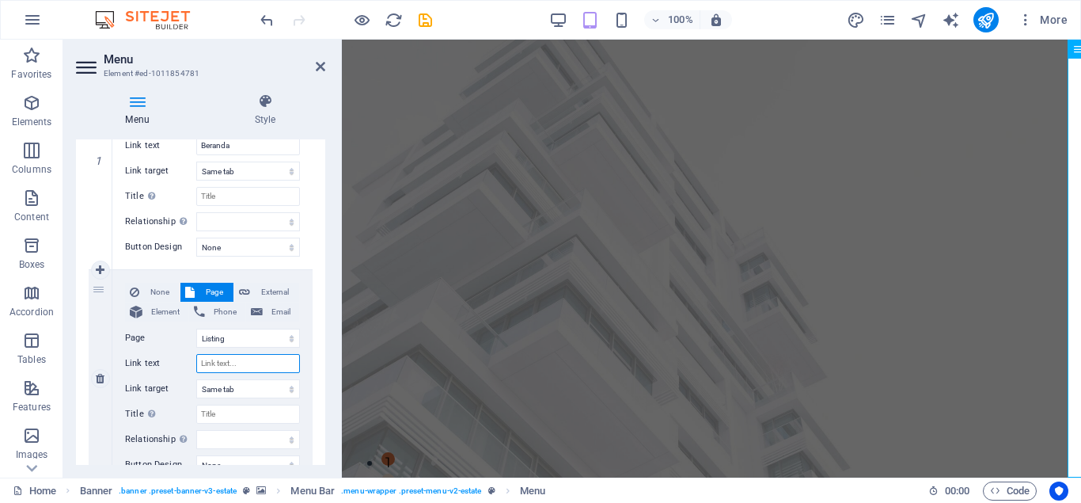
select select
type input "p"
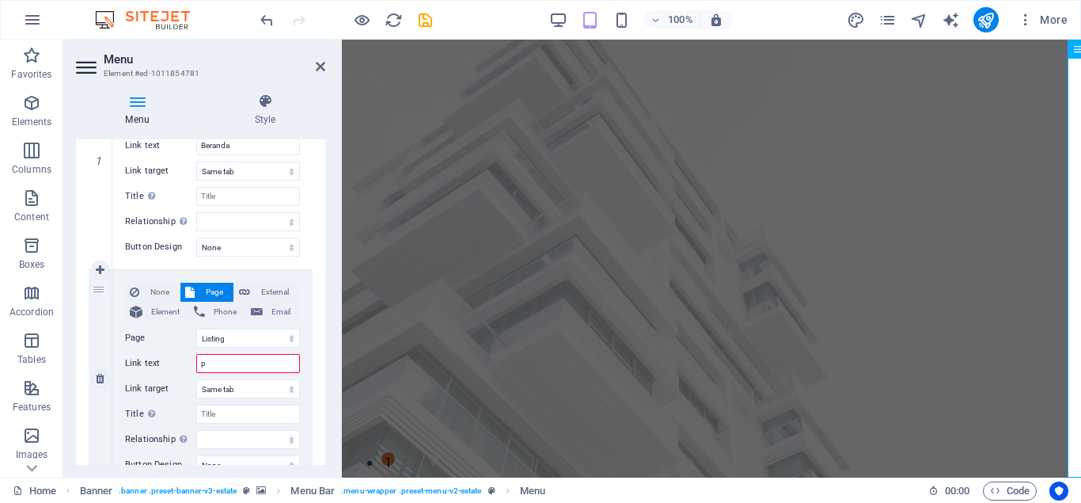
select select
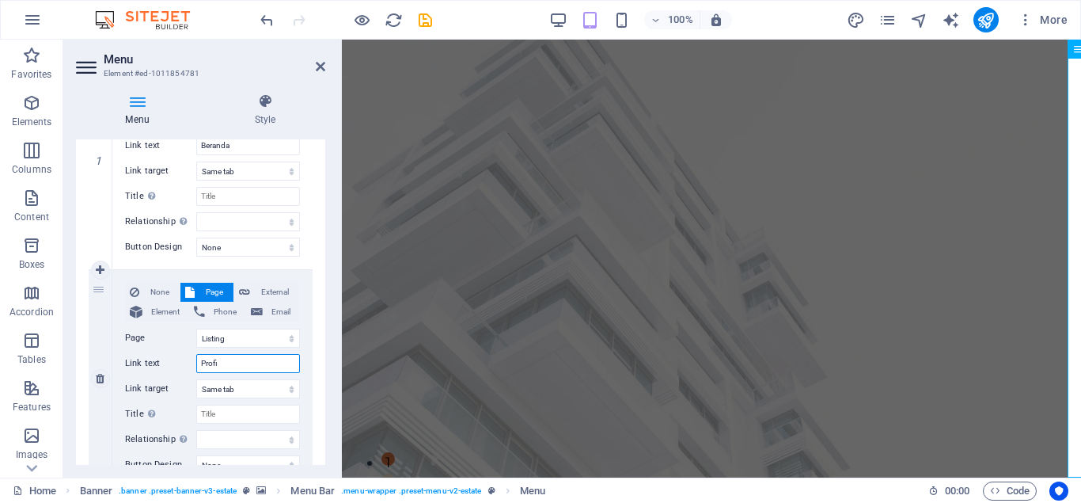
type input "Profil"
select select
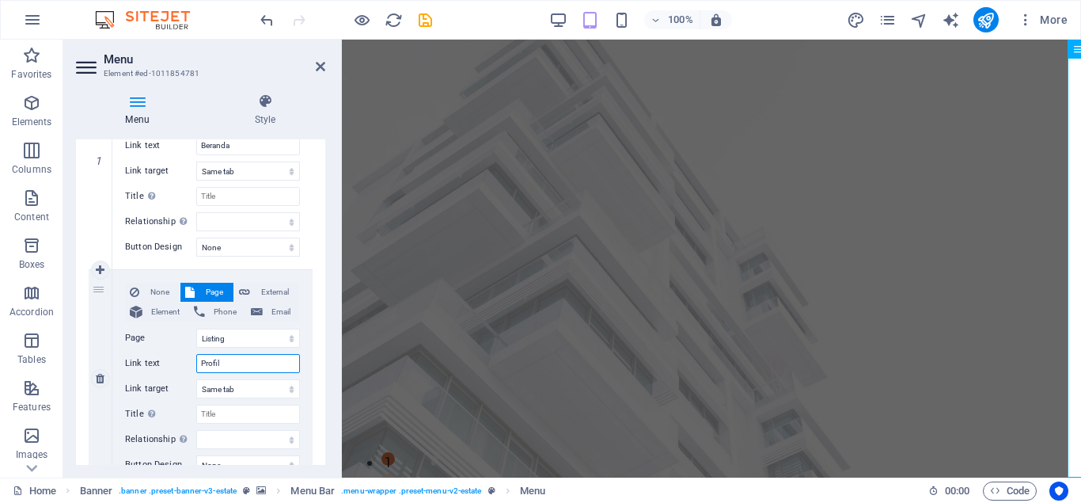
select select
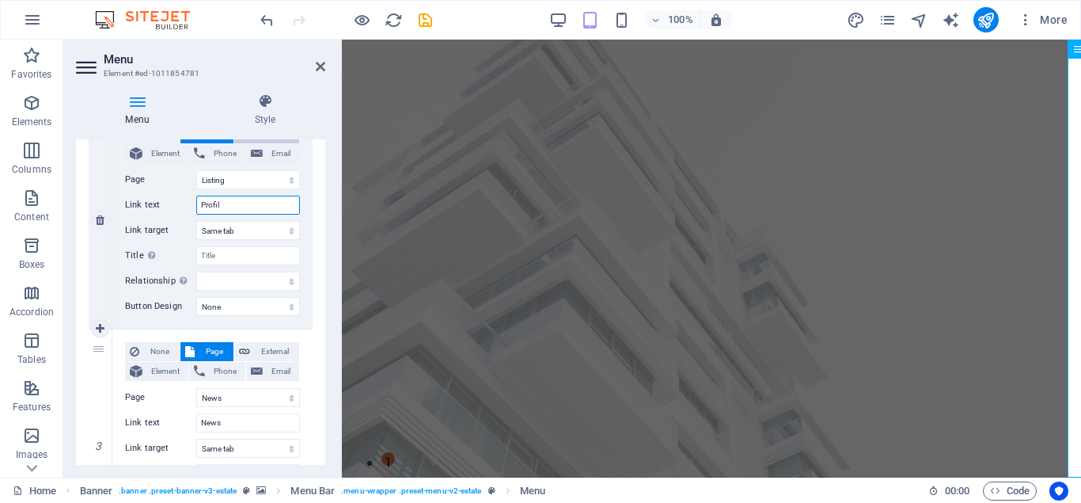
scroll to position [554, 0]
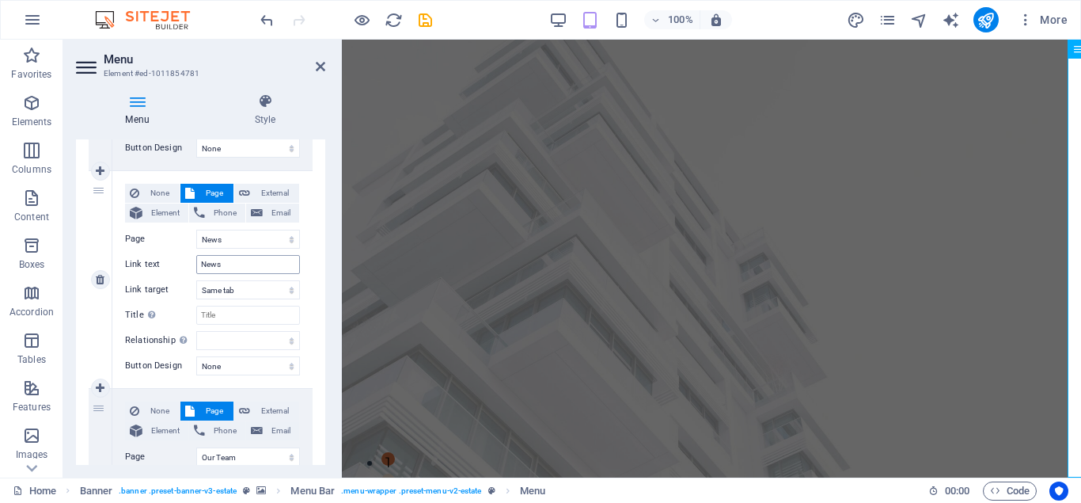
type input "Profil"
click at [253, 260] on input "News" at bounding box center [248, 264] width 104 height 19
type input "N"
select select
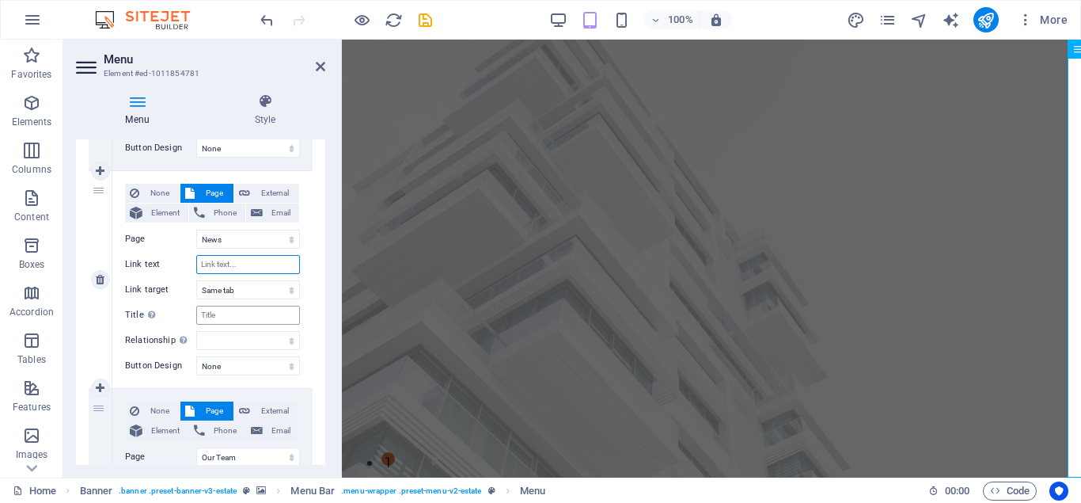
select select
type input "Lembaga"
select select
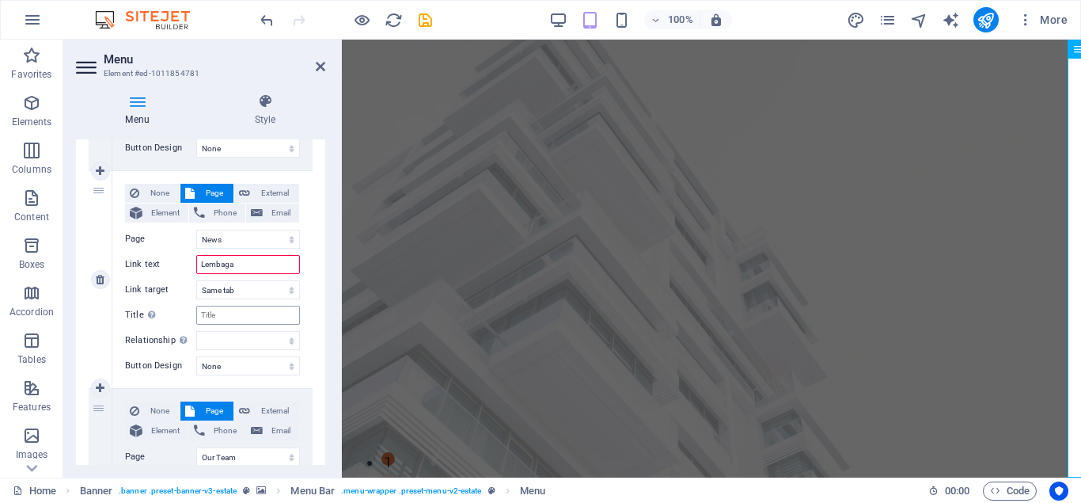
select select
type input "Lembaga dan Unit"
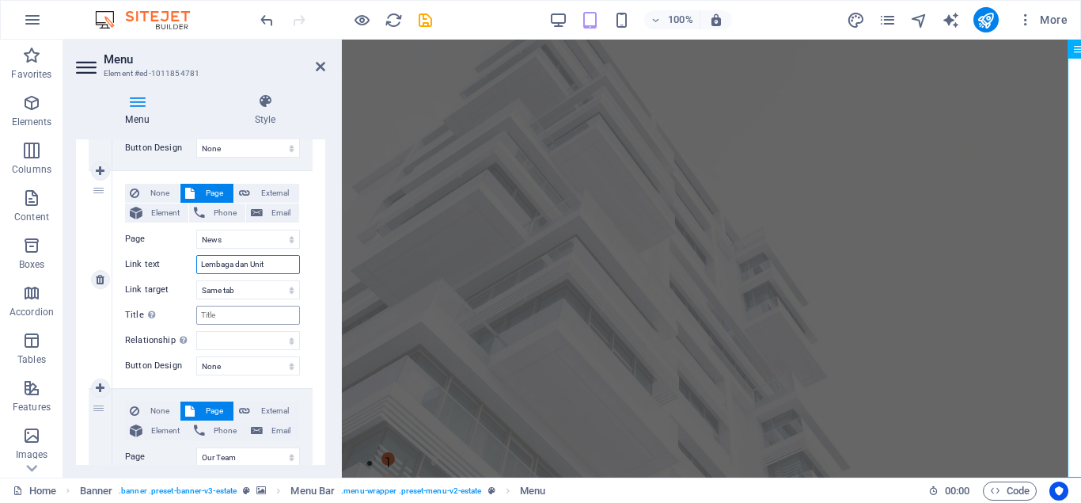
select select
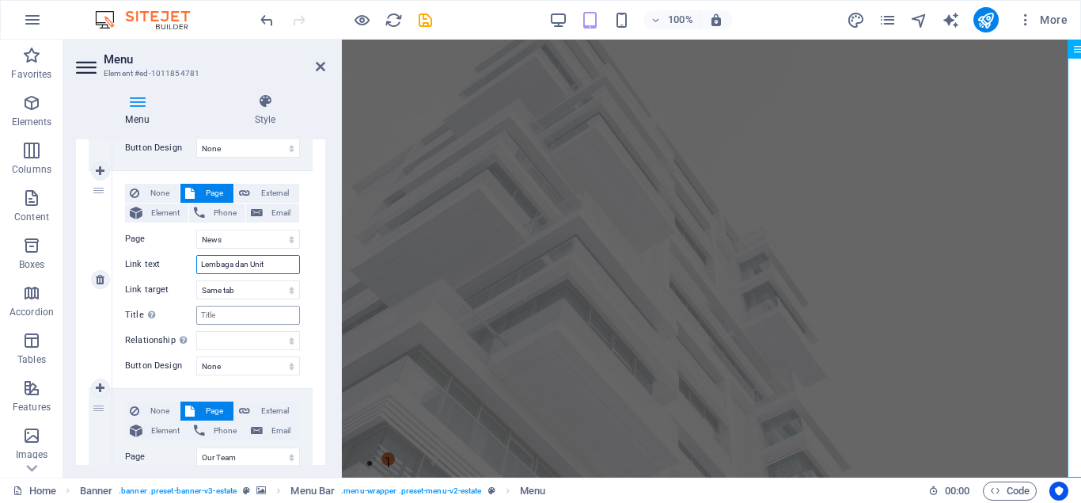
type input "Lembaga dan Unit"
click at [219, 311] on input "Title Additional link description, should not be the same as the link text. The…" at bounding box center [248, 315] width 104 height 19
drag, startPoint x: 272, startPoint y: 264, endPoint x: 136, endPoint y: 279, distance: 136.2
click at [136, 279] on div "None Page External Element Phone Email Page Home Listing News Our Team Contact …" at bounding box center [212, 267] width 175 height 166
select select
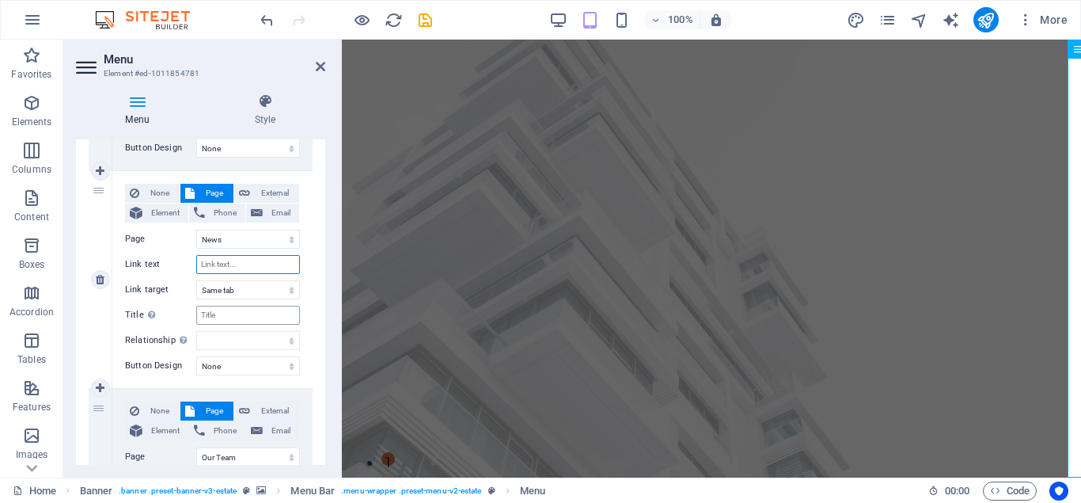
select select
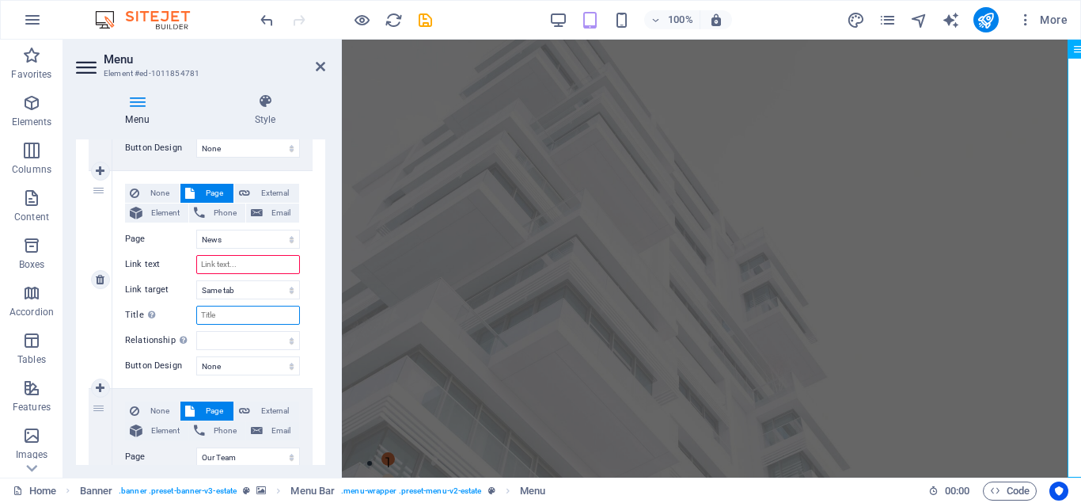
select select
type input "News"
select select
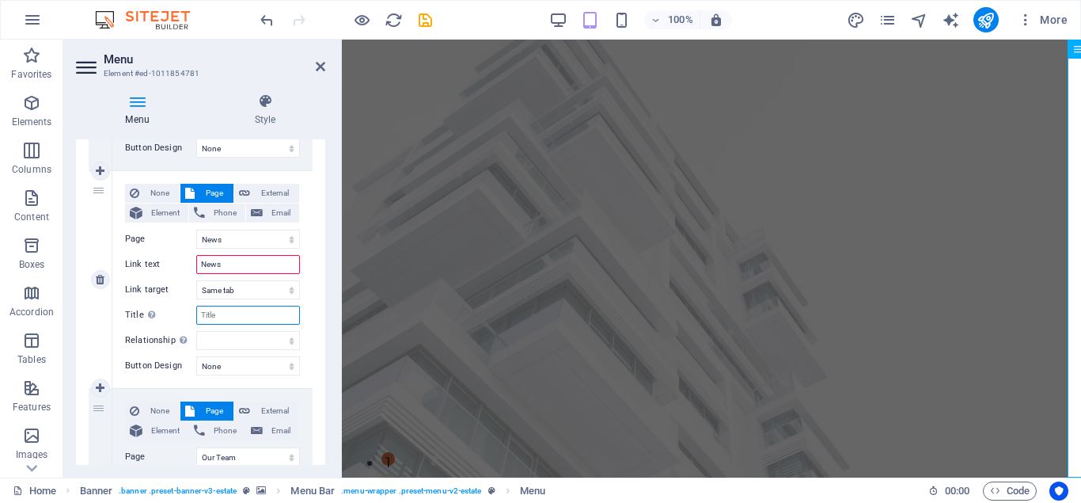
click at [222, 321] on input "Title Additional link description, should not be the same as the link text. The…" at bounding box center [248, 315] width 104 height 19
click at [243, 264] on input "News" at bounding box center [248, 264] width 104 height 19
type input "N"
select select
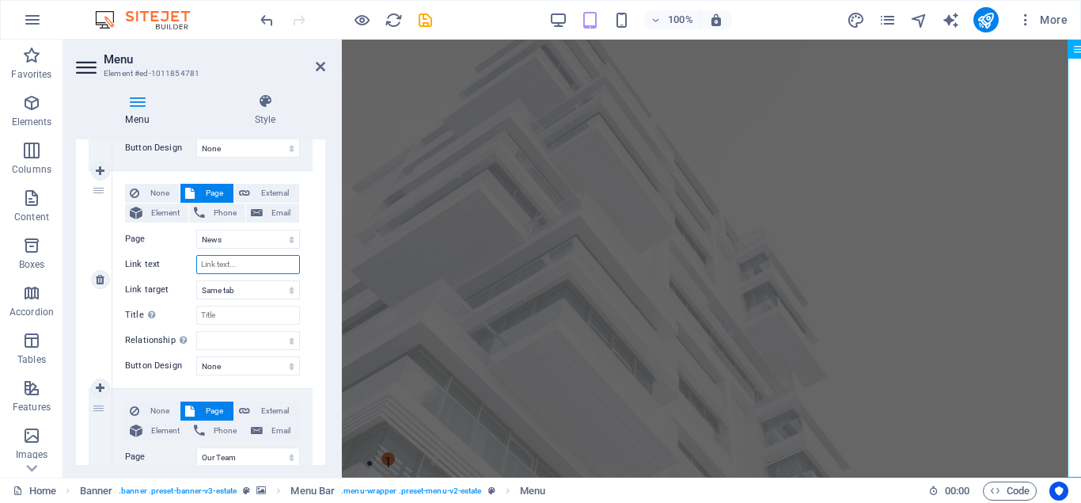
select select
paste input "Lembaga dan Unit"
type input "Lembaga dan Unit"
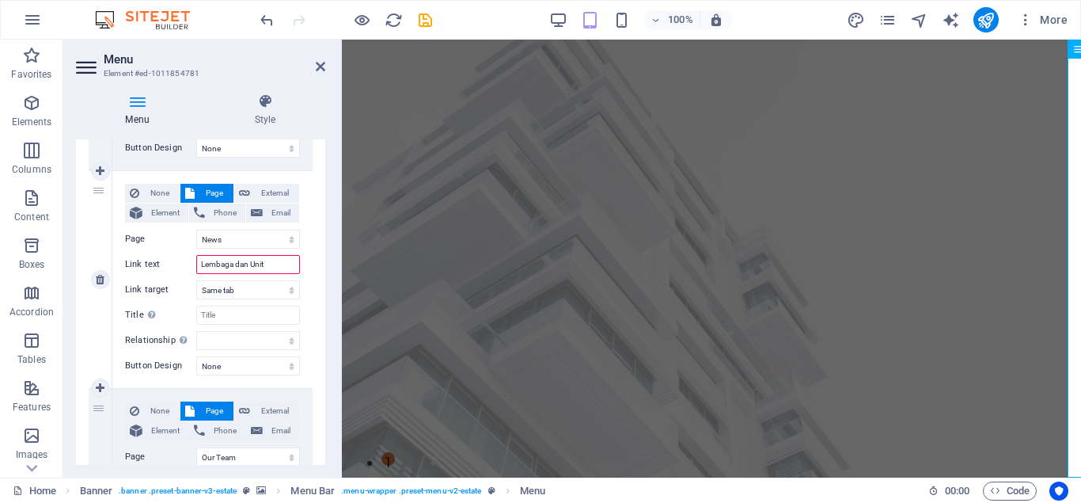
select select
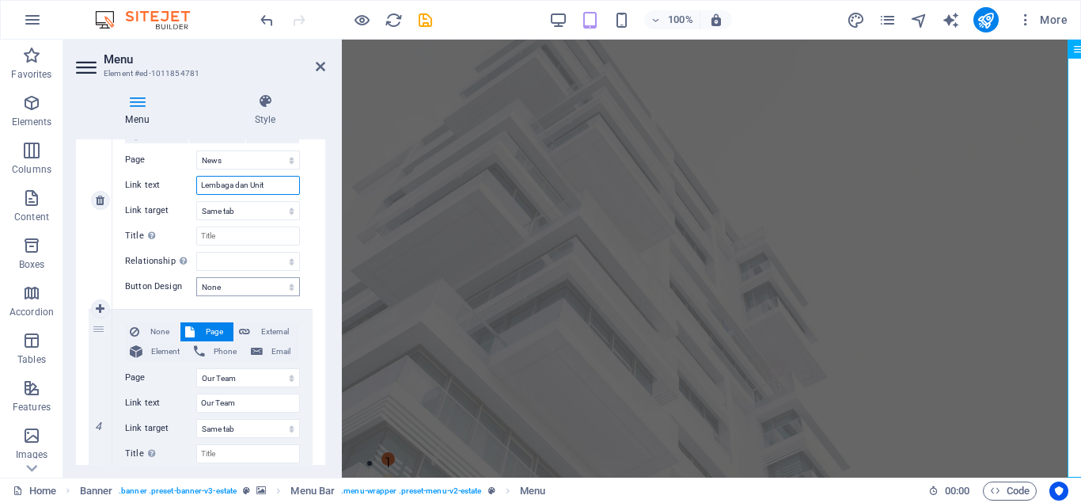
scroll to position [712, 0]
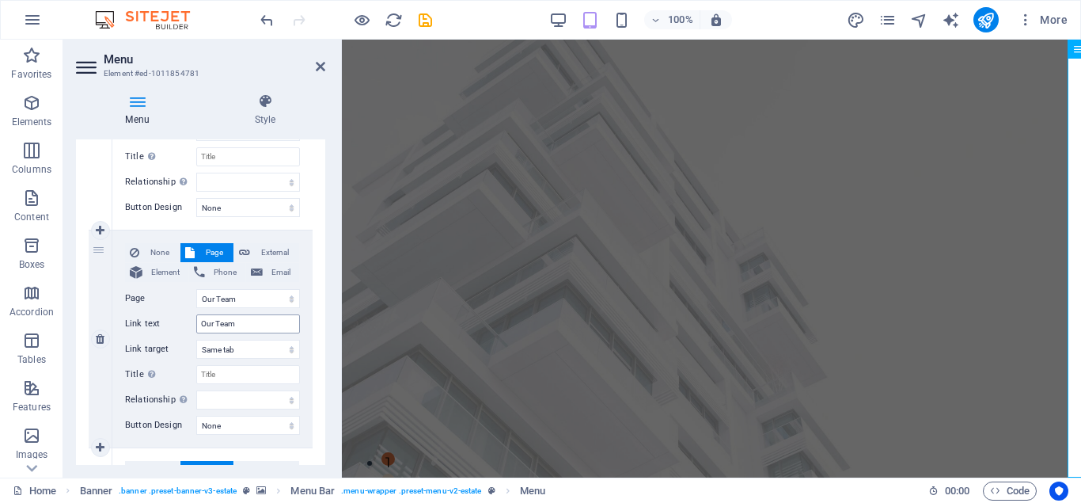
type input "Lembaga dan Unit"
click at [253, 323] on input "Our Team" at bounding box center [248, 323] width 104 height 19
type input "O"
select select
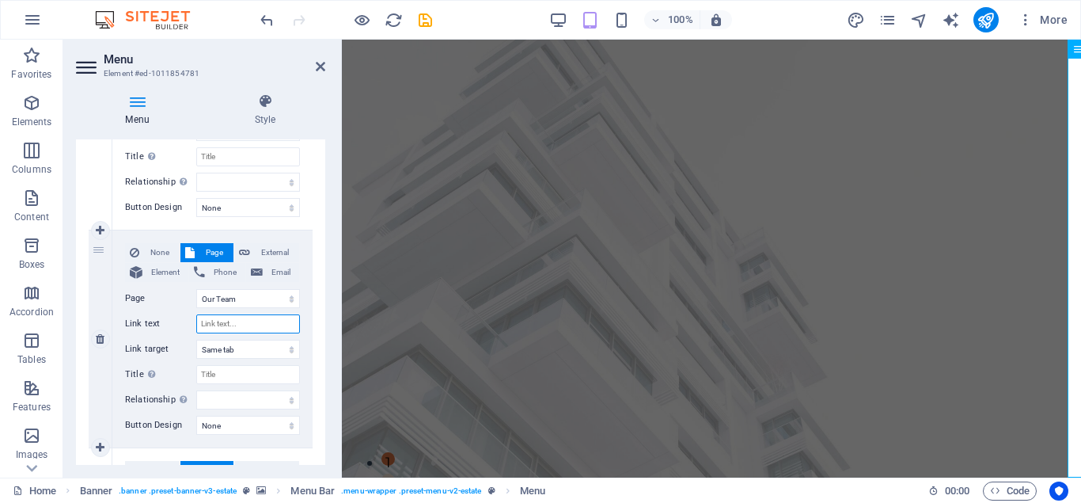
select select
type input "A"
select select
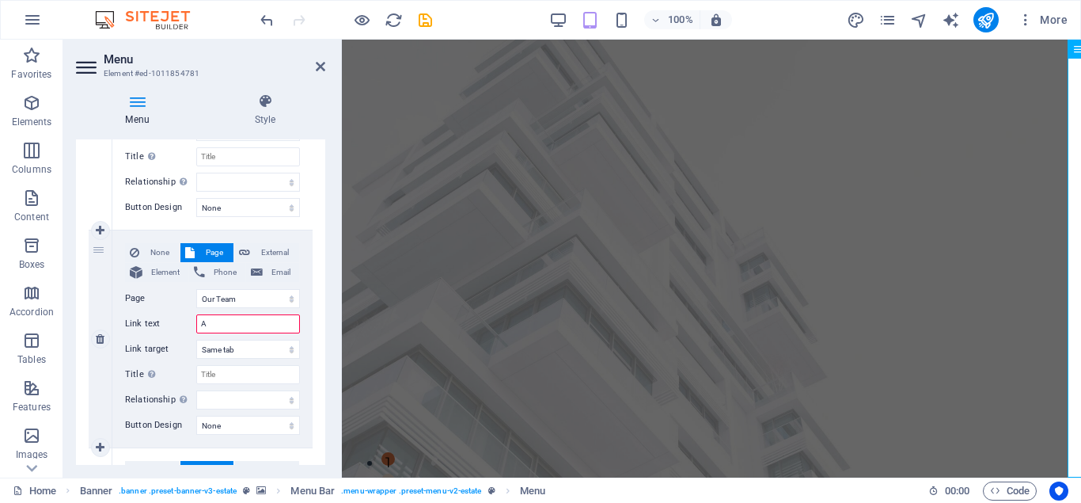
select select
type input "Akreditasi"
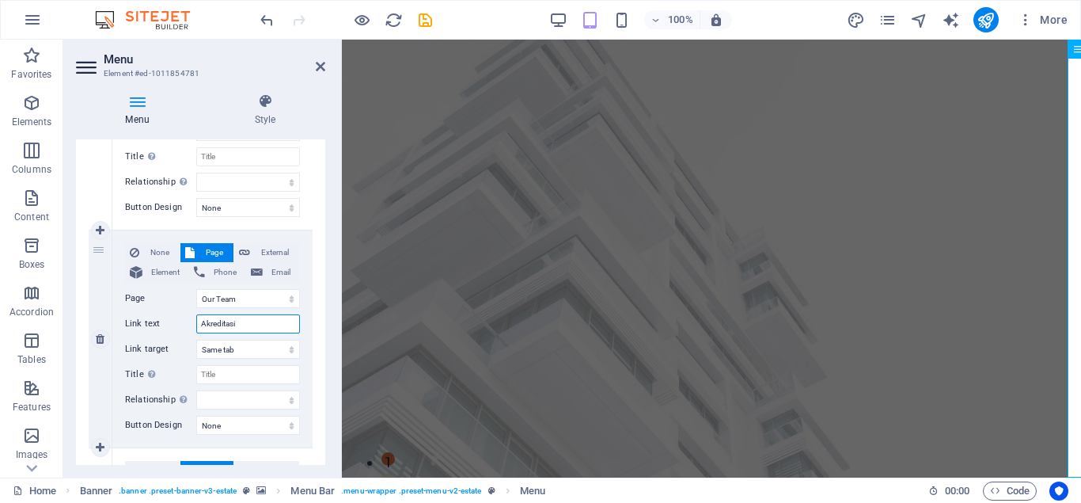
select select
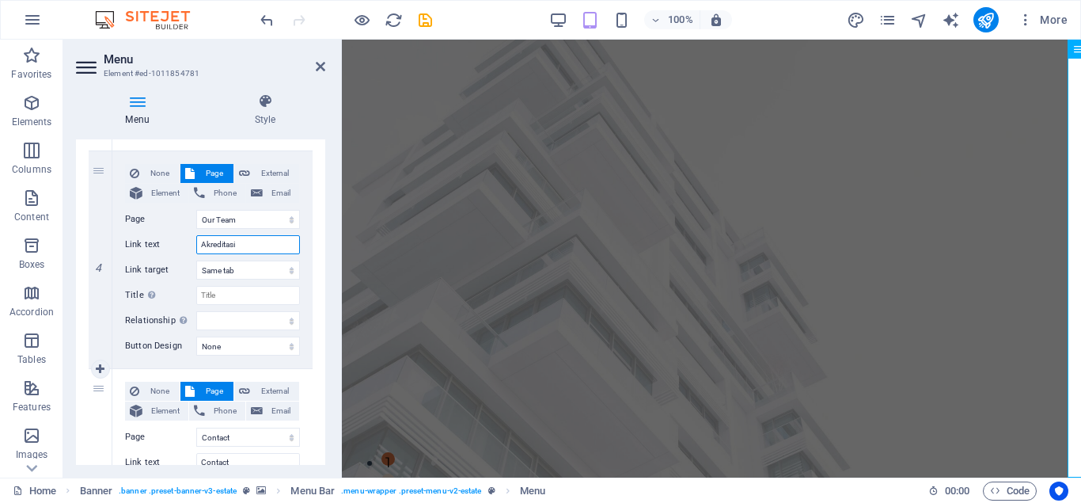
scroll to position [871, 0]
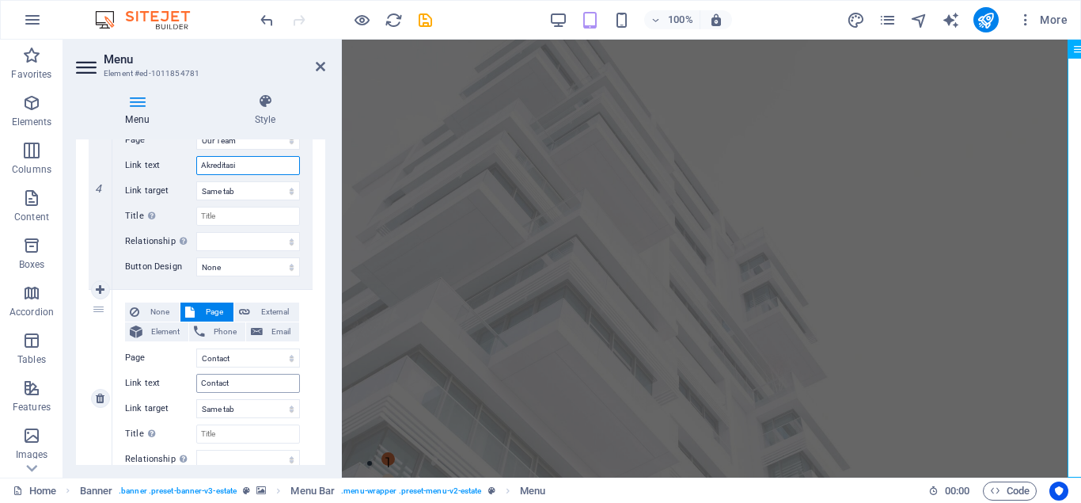
type input "Akreditasi"
click at [241, 375] on input "Contact" at bounding box center [248, 383] width 104 height 19
type input "C"
select select
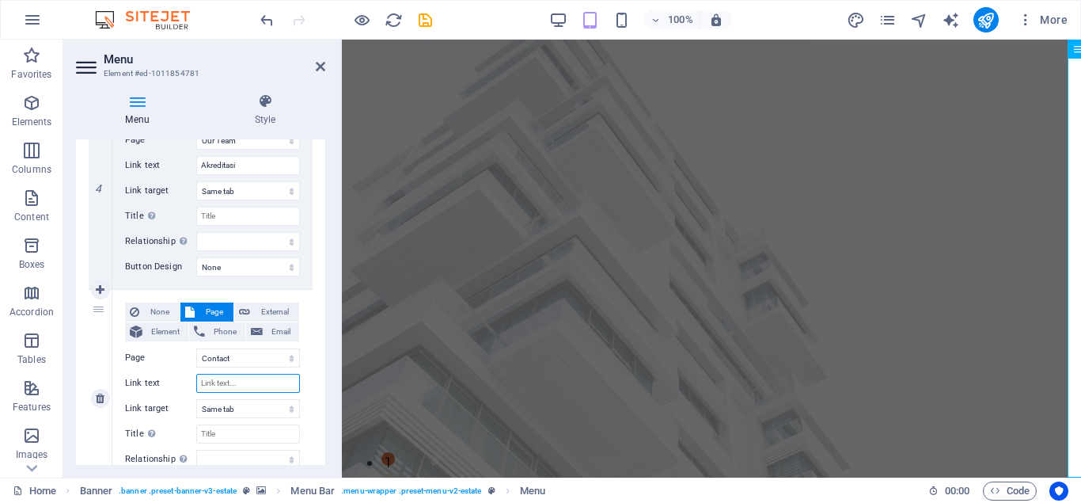
select select
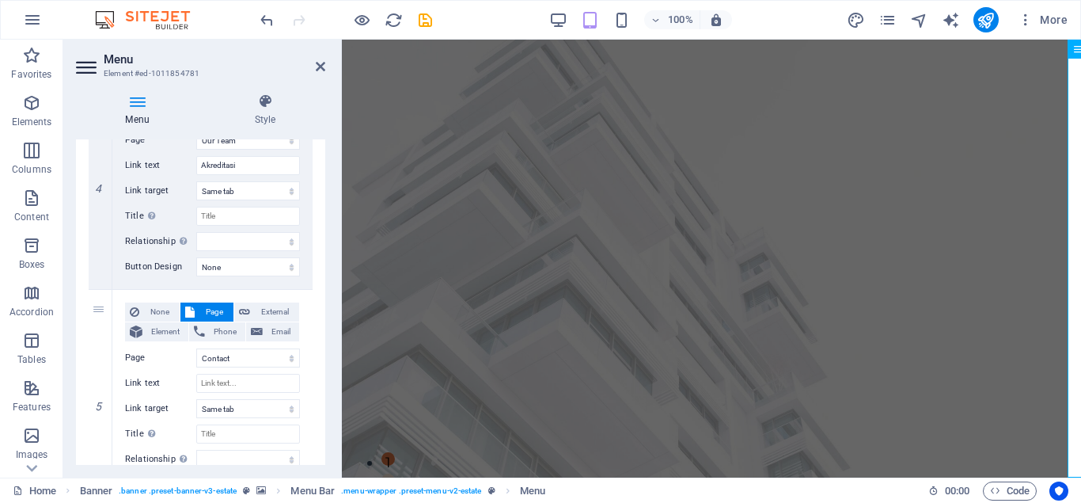
select select
type input "Contact"
select select
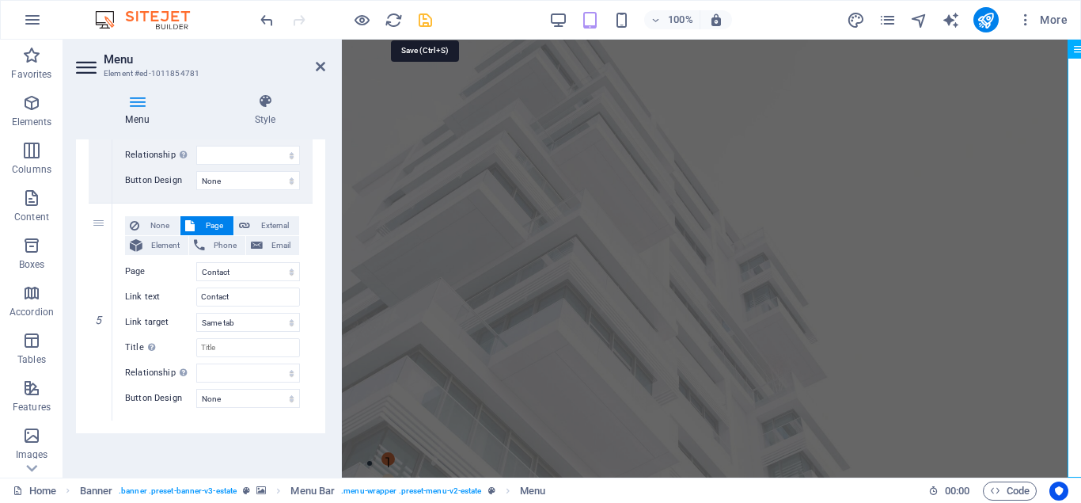
click at [423, 24] on icon "save" at bounding box center [425, 20] width 18 height 18
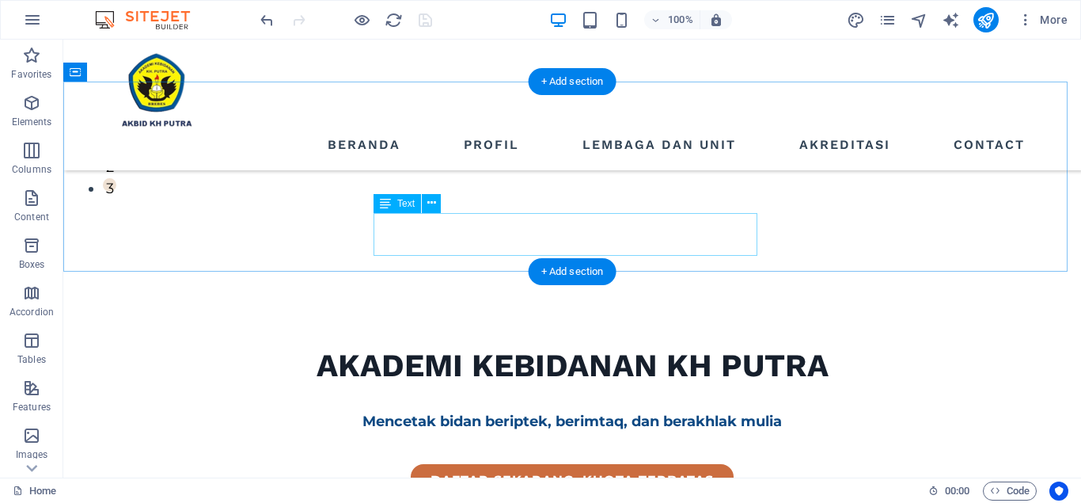
scroll to position [396, 0]
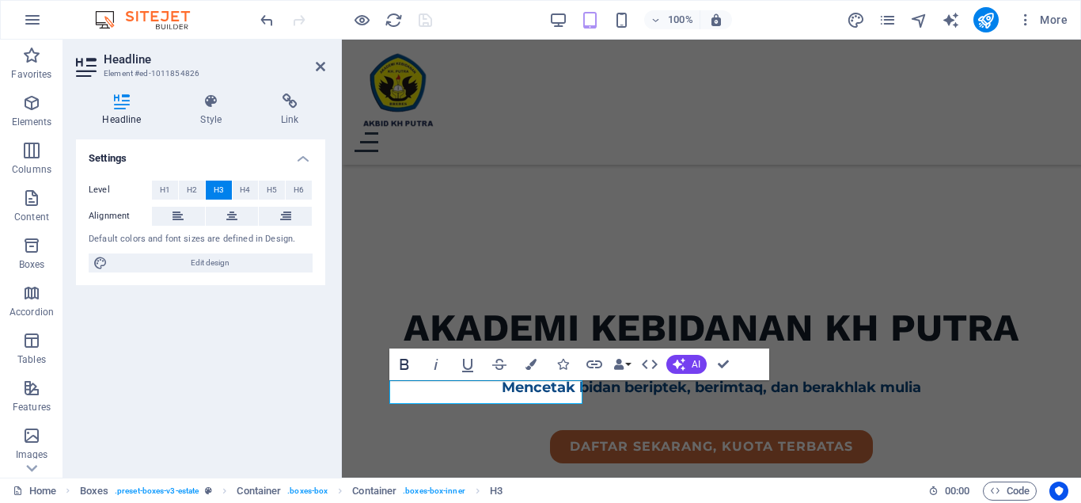
click at [398, 365] on icon "button" at bounding box center [404, 364] width 19 height 19
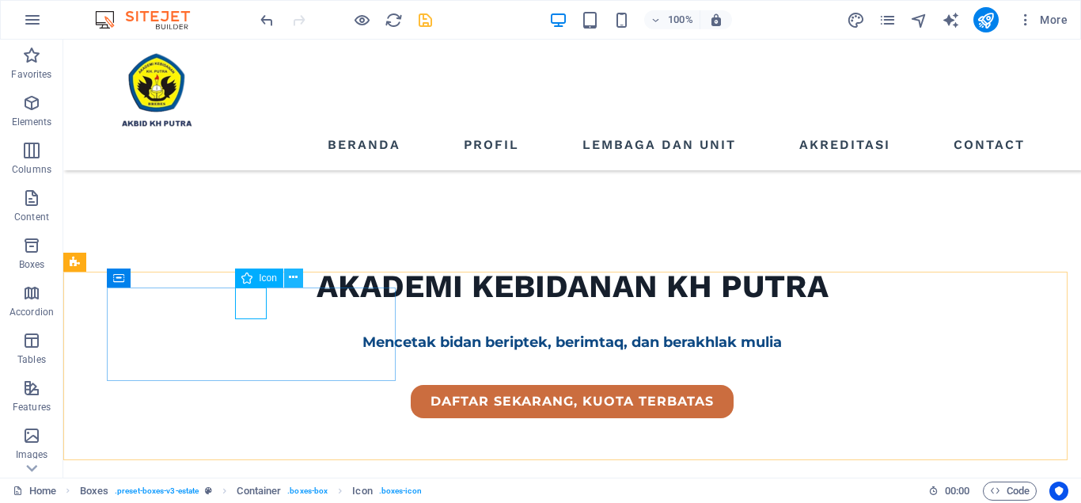
click at [290, 275] on icon at bounding box center [293, 277] width 9 height 17
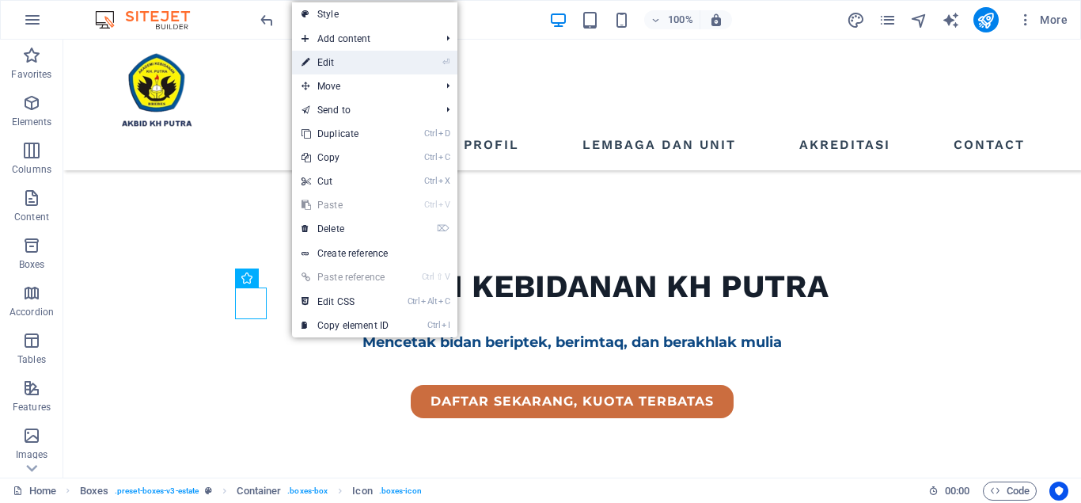
click at [342, 67] on link "⏎ Edit" at bounding box center [345, 63] width 106 height 24
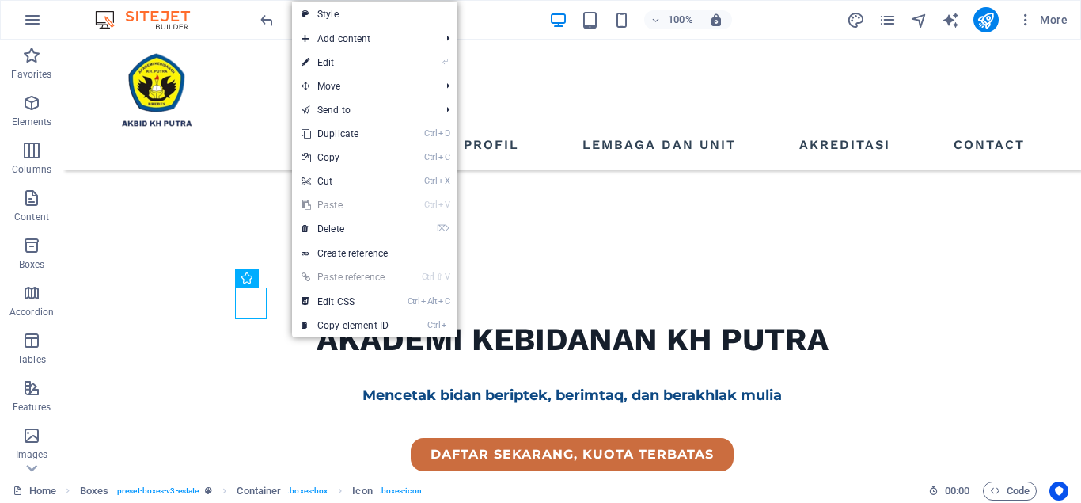
select select "xMidYMid"
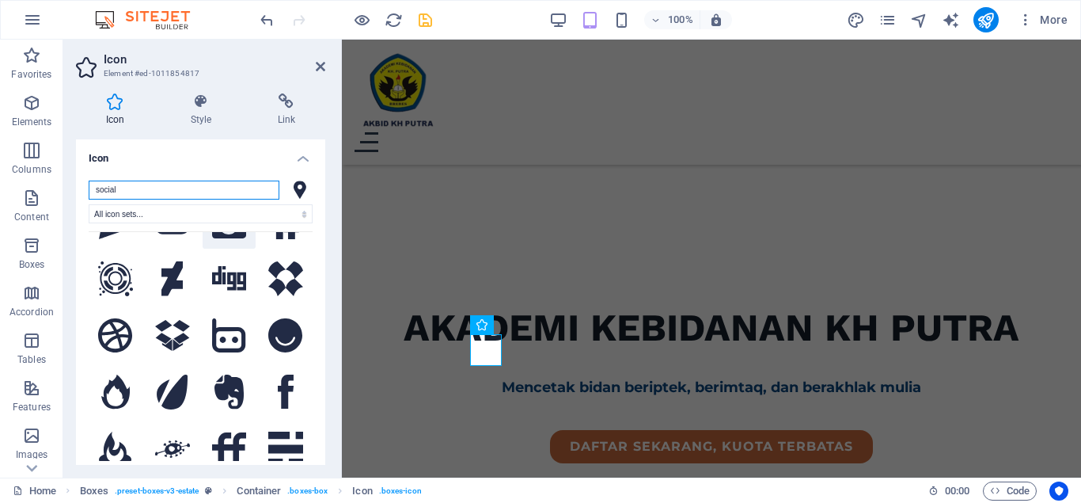
scroll to position [0, 0]
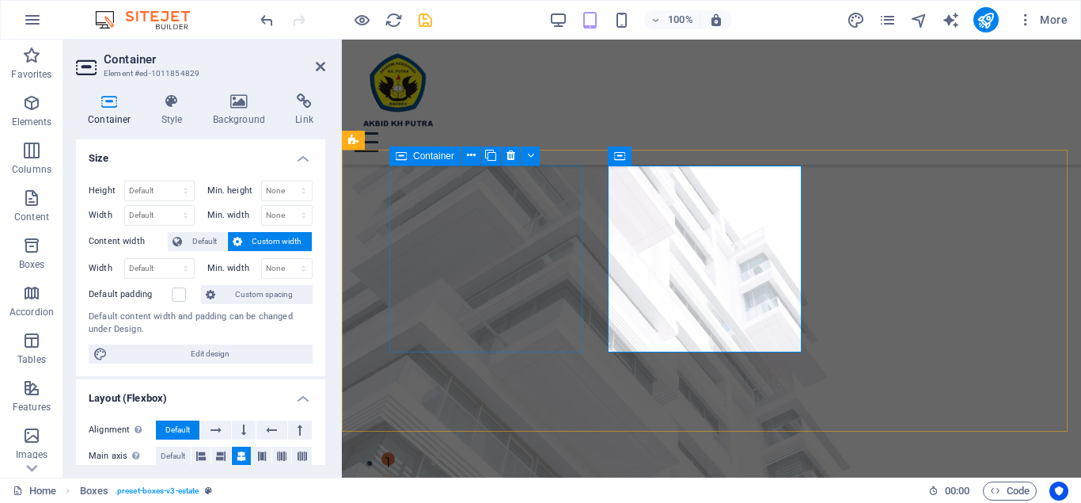
click at [657, 126] on div "Beranda Profil Lembaga dan Unit Akreditasi Contact Menu" at bounding box center [711, 102] width 739 height 125
click at [323, 66] on icon at bounding box center [320, 66] width 9 height 13
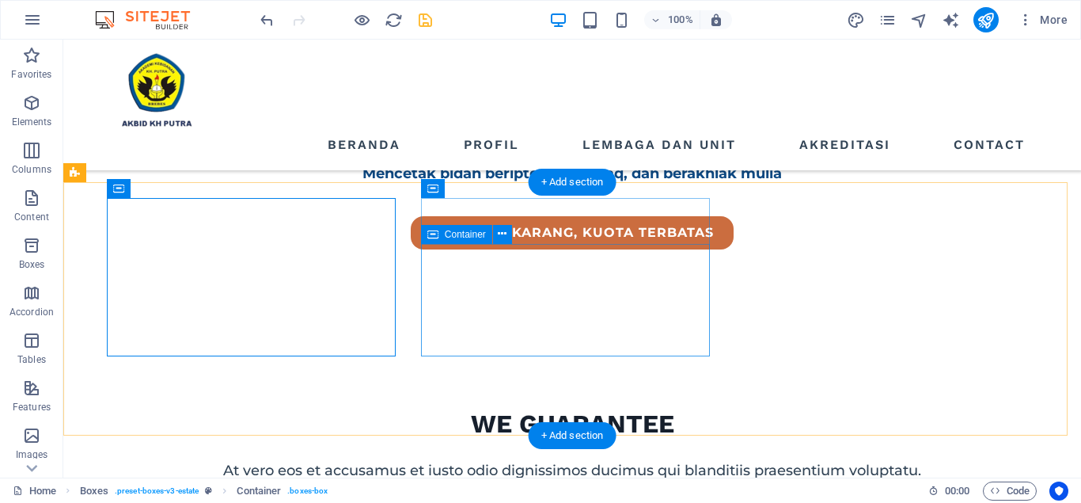
scroll to position [485, 0]
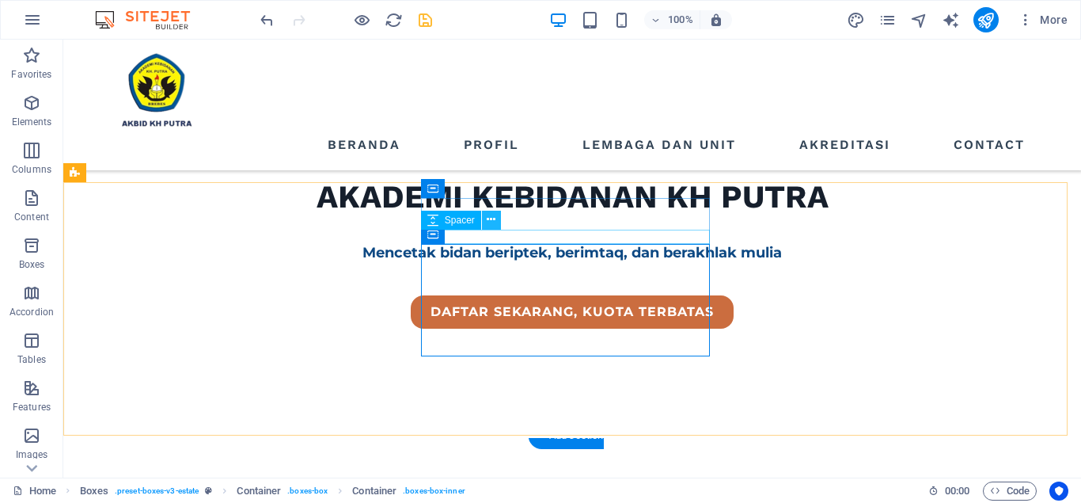
click at [490, 222] on icon at bounding box center [491, 219] width 9 height 17
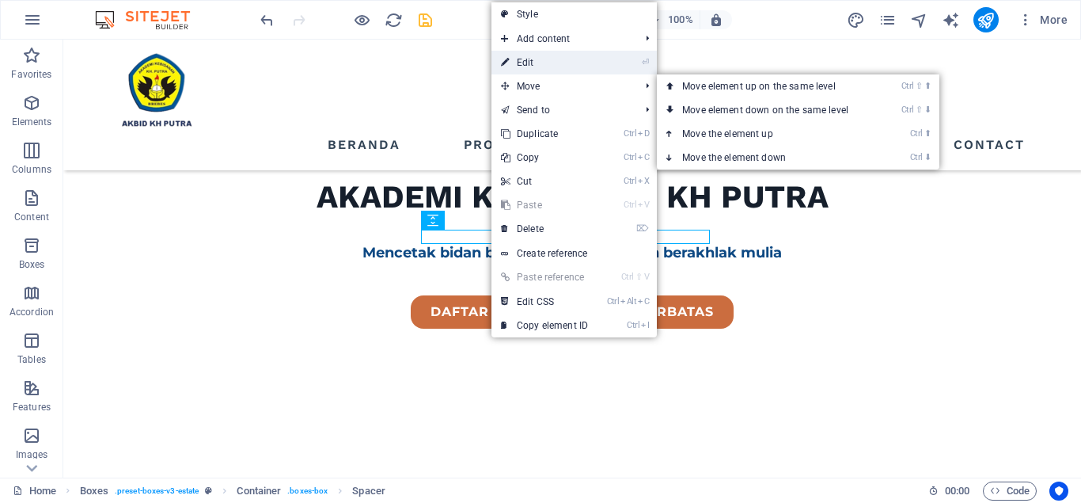
click at [521, 66] on link "⏎ Edit" at bounding box center [545, 63] width 106 height 24
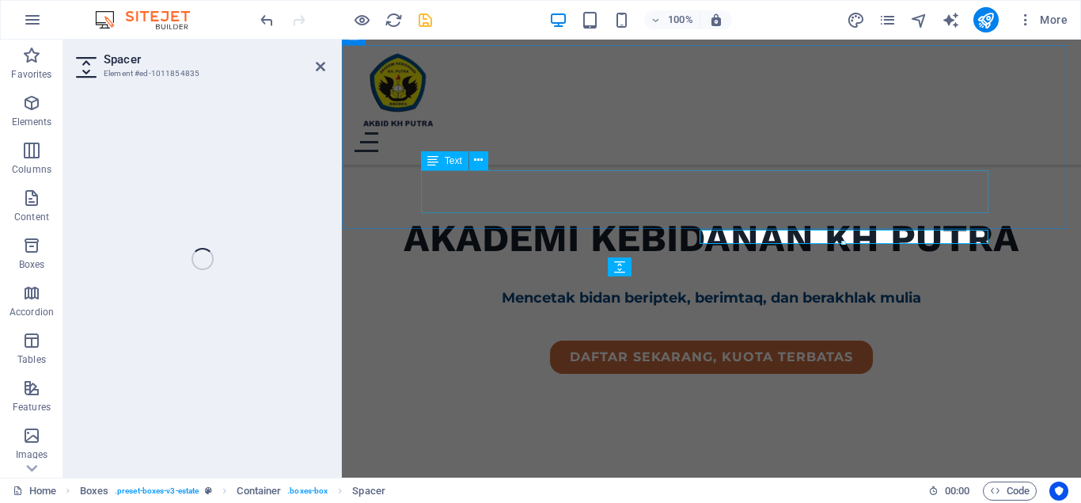
select select "px"
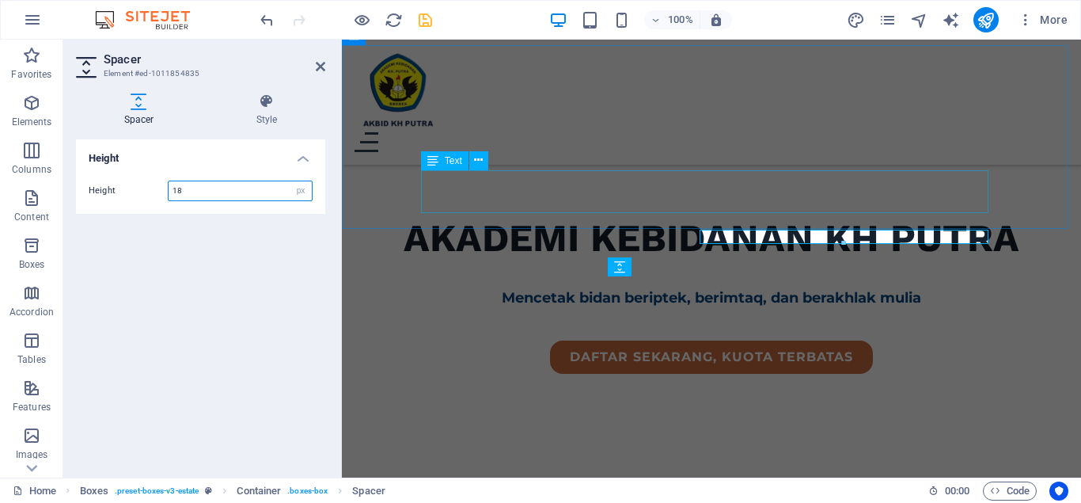
click at [442, 161] on div "Text" at bounding box center [444, 160] width 47 height 19
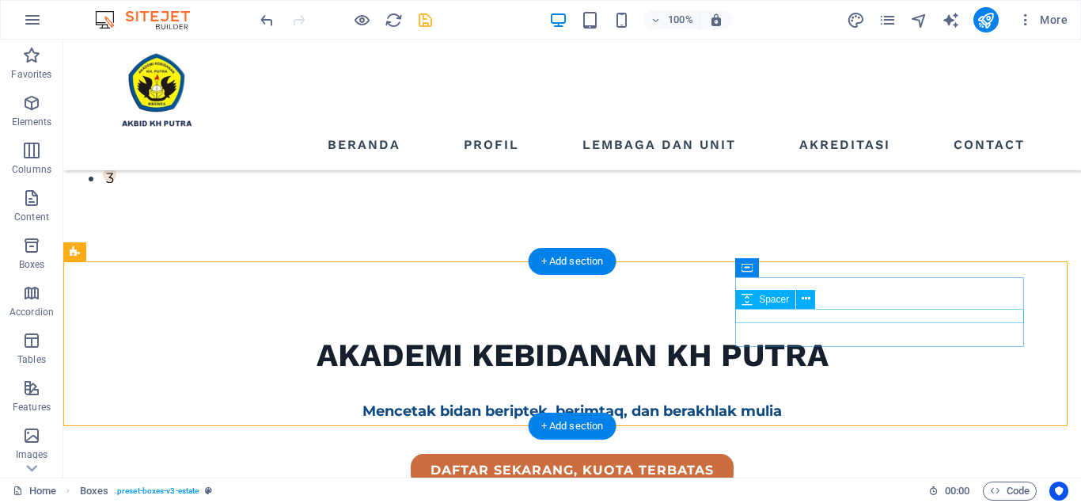
scroll to position [406, 0]
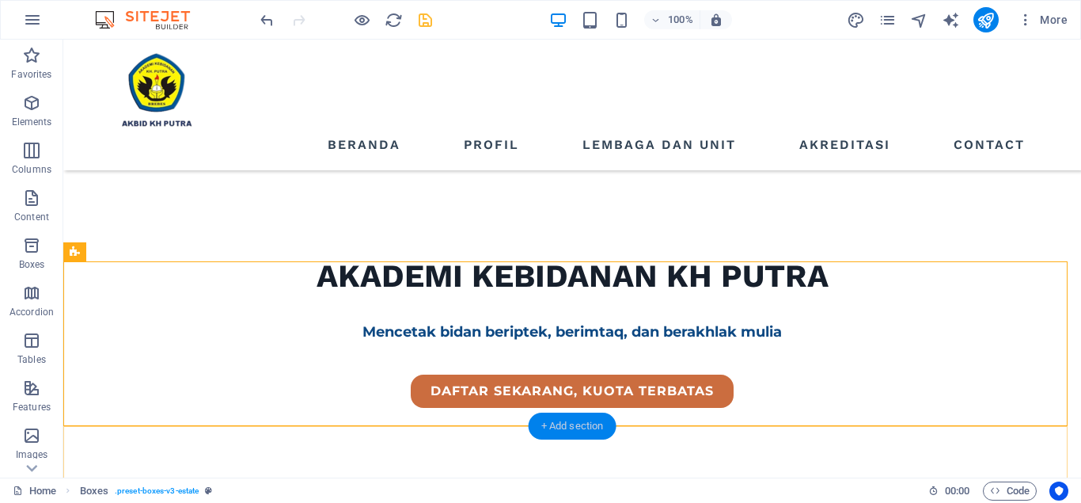
drag, startPoint x: 586, startPoint y: 423, endPoint x: 376, endPoint y: 324, distance: 232.3
click at [586, 423] on div "+ Add section" at bounding box center [573, 425] width 88 height 27
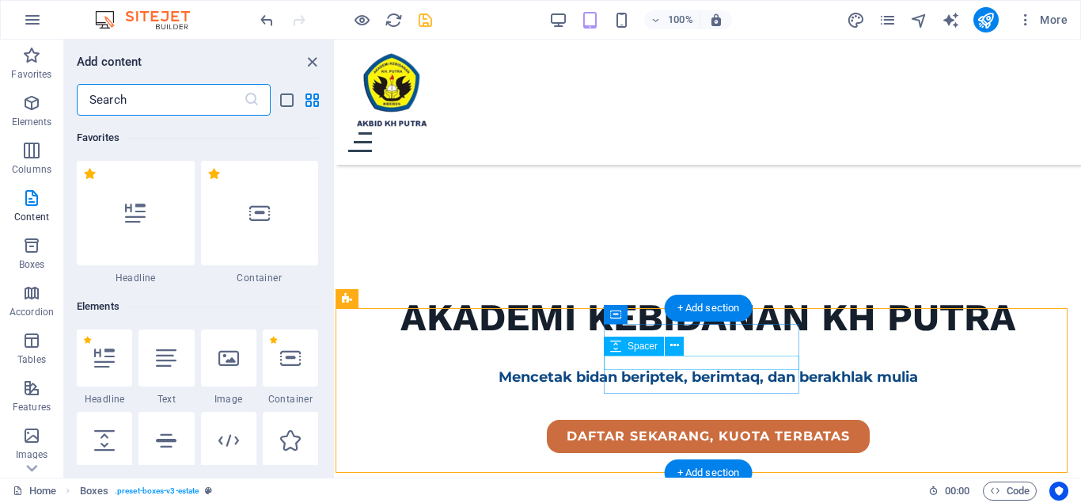
scroll to position [2770, 0]
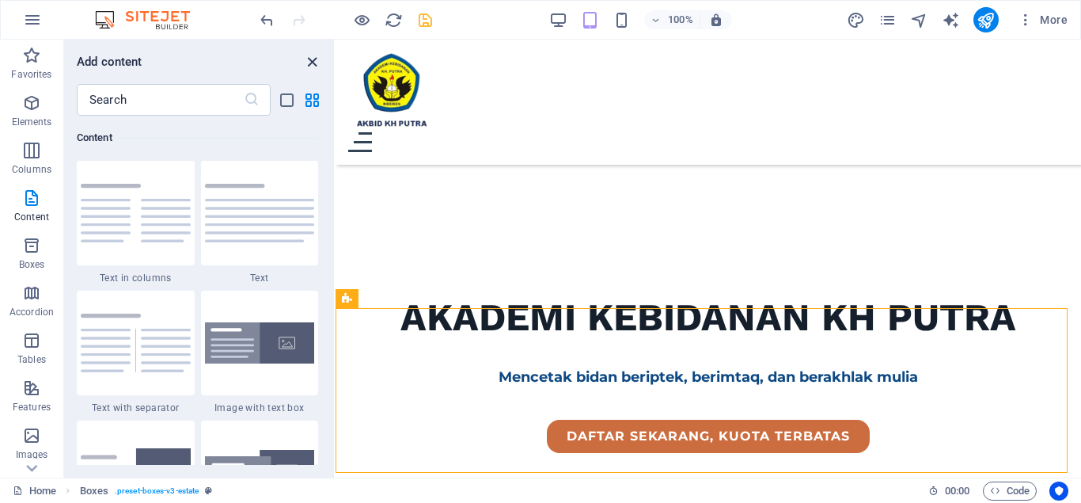
drag, startPoint x: 309, startPoint y: 62, endPoint x: 435, endPoint y: 261, distance: 235.4
click at [309, 62] on icon "close panel" at bounding box center [312, 62] width 18 height 18
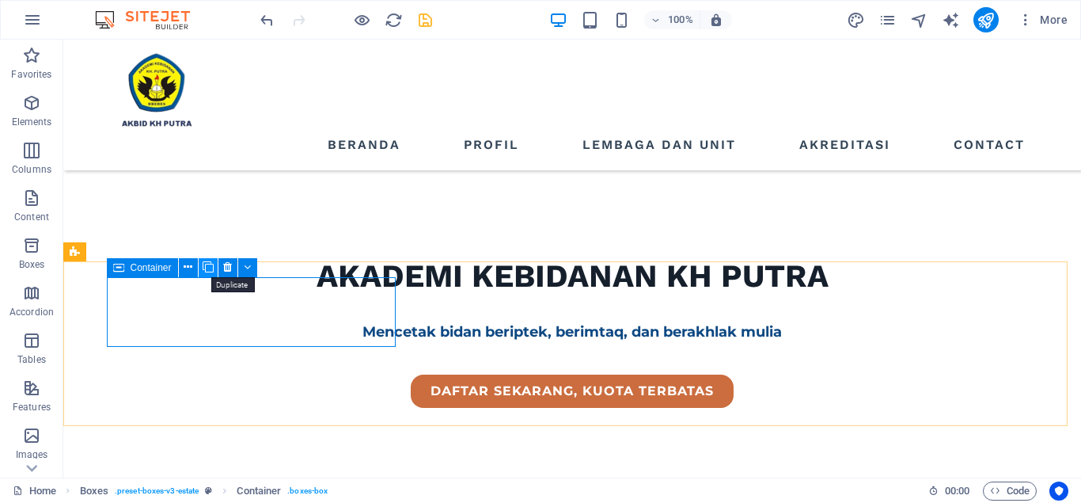
click at [211, 270] on icon at bounding box center [208, 267] width 11 height 17
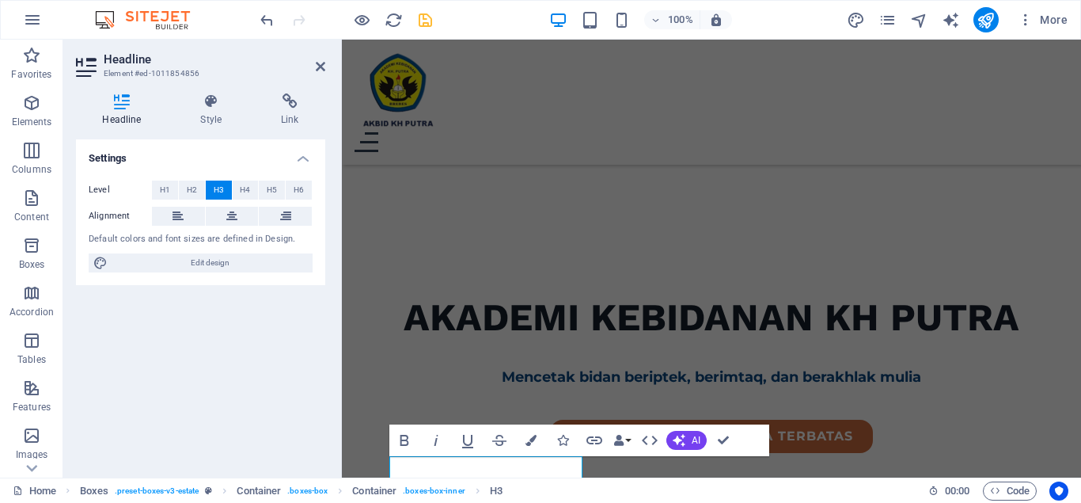
scroll to position [415, 0]
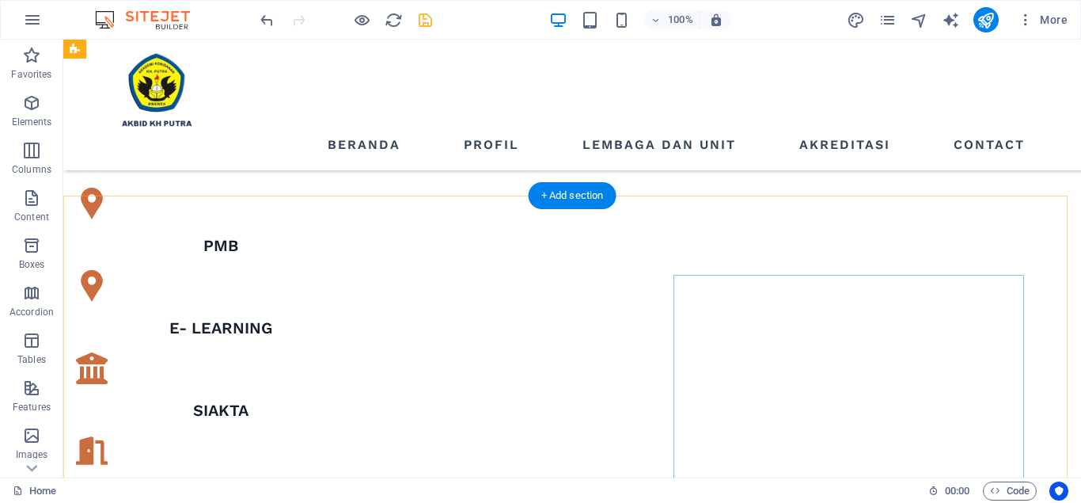
scroll to position [731, 0]
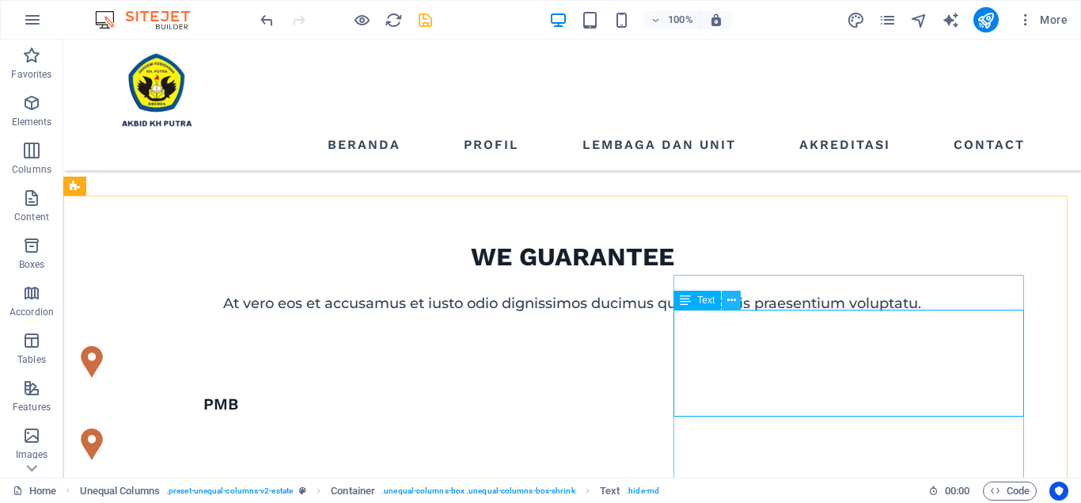
click at [731, 304] on icon at bounding box center [731, 300] width 9 height 17
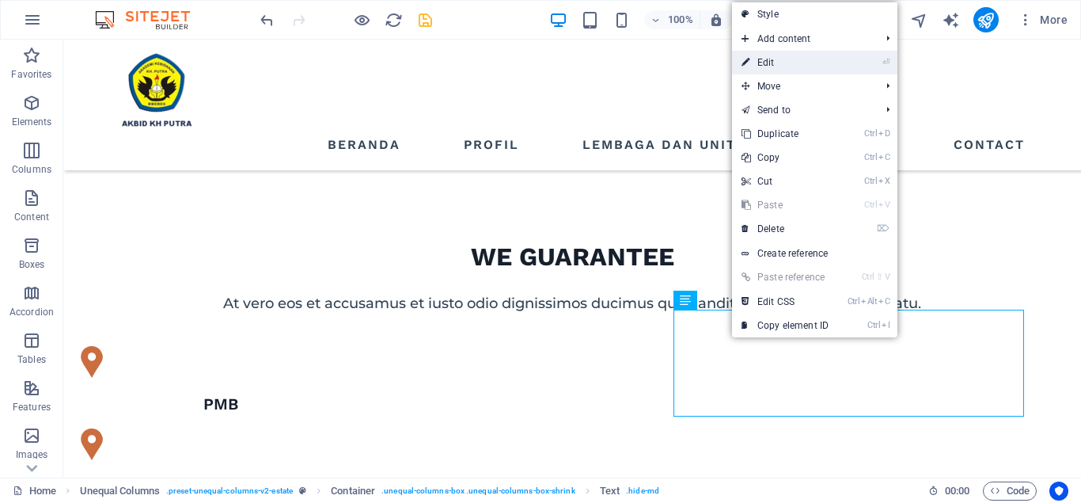
click at [763, 67] on link "⏎ Edit" at bounding box center [785, 63] width 106 height 24
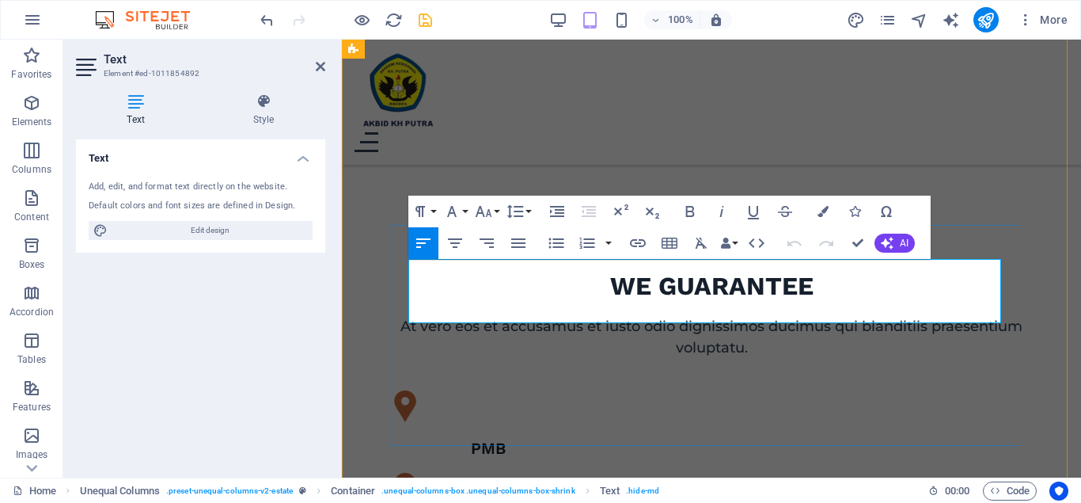
scroll to position [1278, 0]
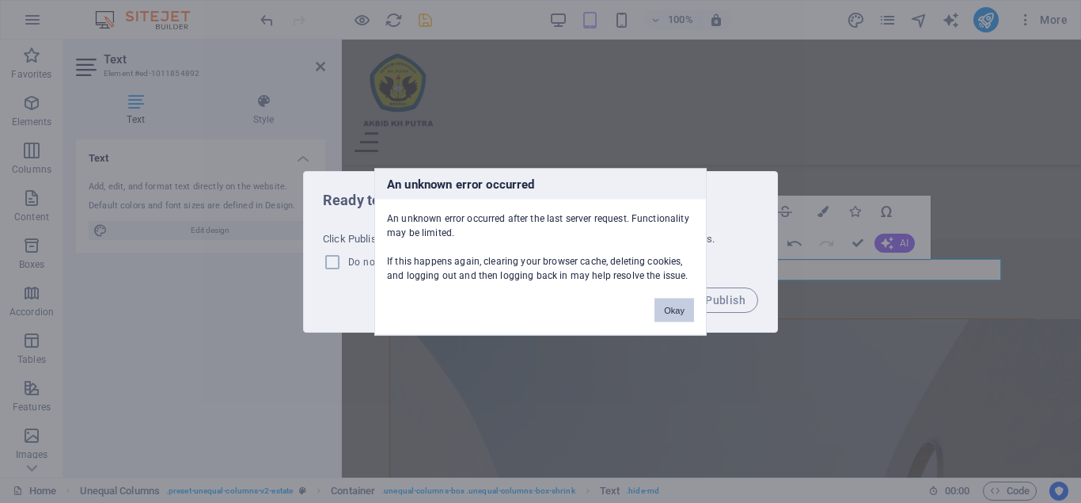
click at [673, 313] on button "Okay" at bounding box center [675, 310] width 40 height 24
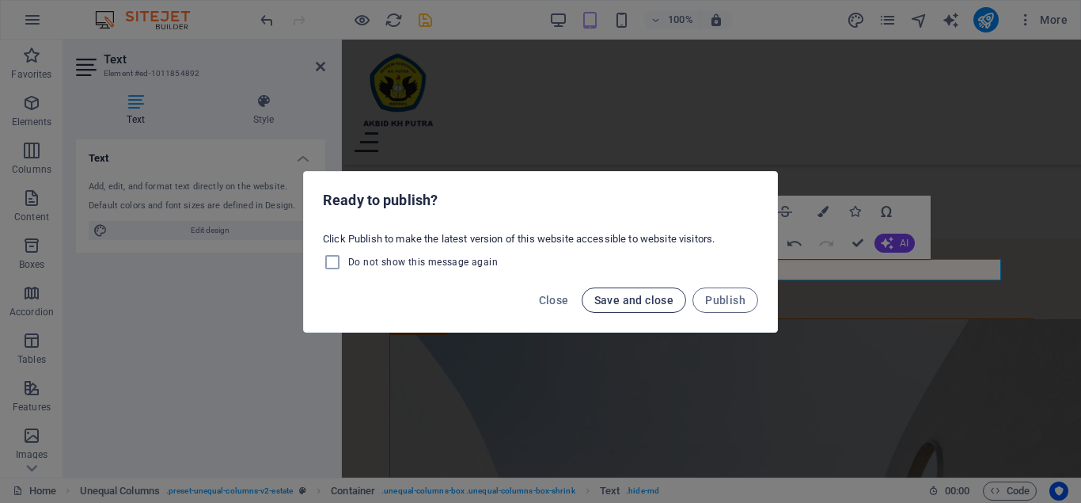
click at [631, 302] on span "Save and close" at bounding box center [634, 300] width 80 height 13
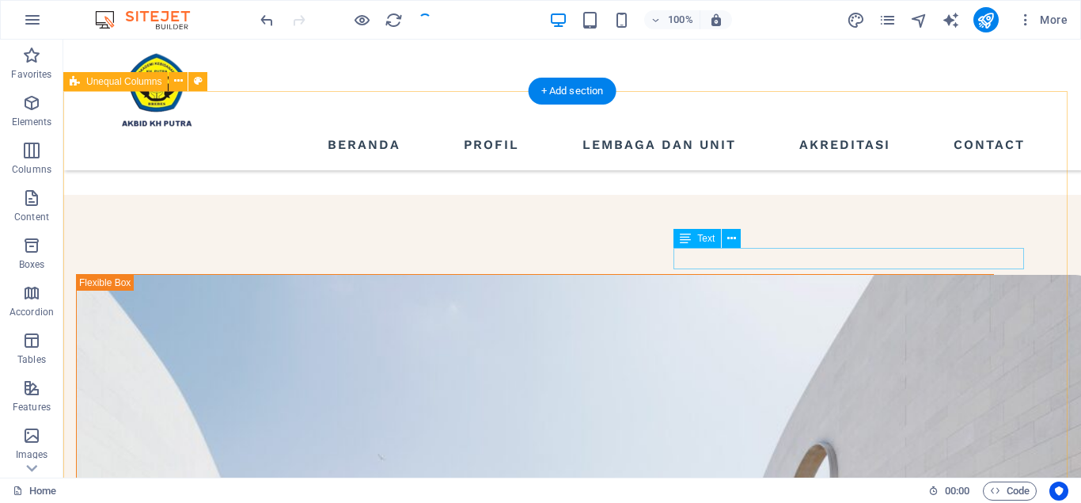
scroll to position [836, 0]
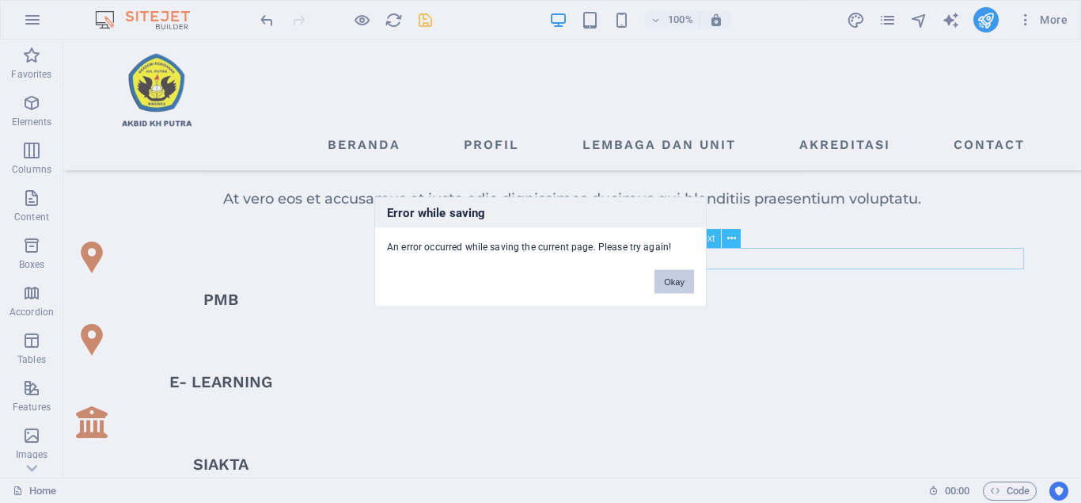
click at [677, 282] on button "Okay" at bounding box center [675, 281] width 40 height 24
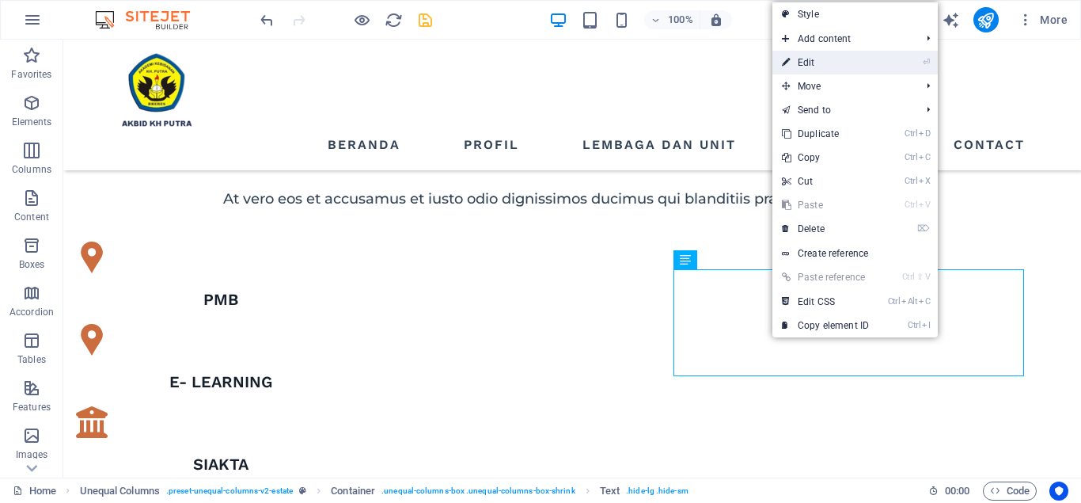
click at [811, 68] on link "⏎ Edit" at bounding box center [826, 63] width 106 height 24
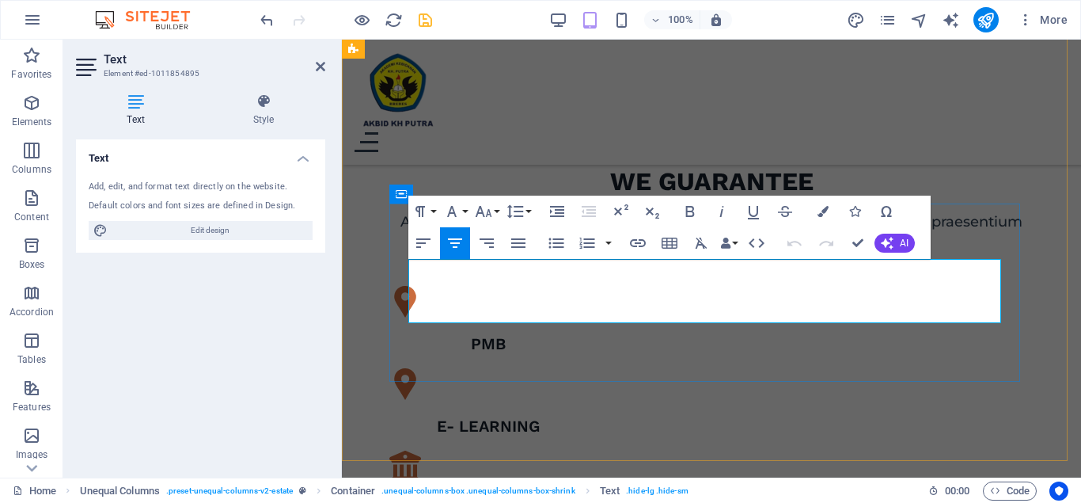
scroll to position [1300, 0]
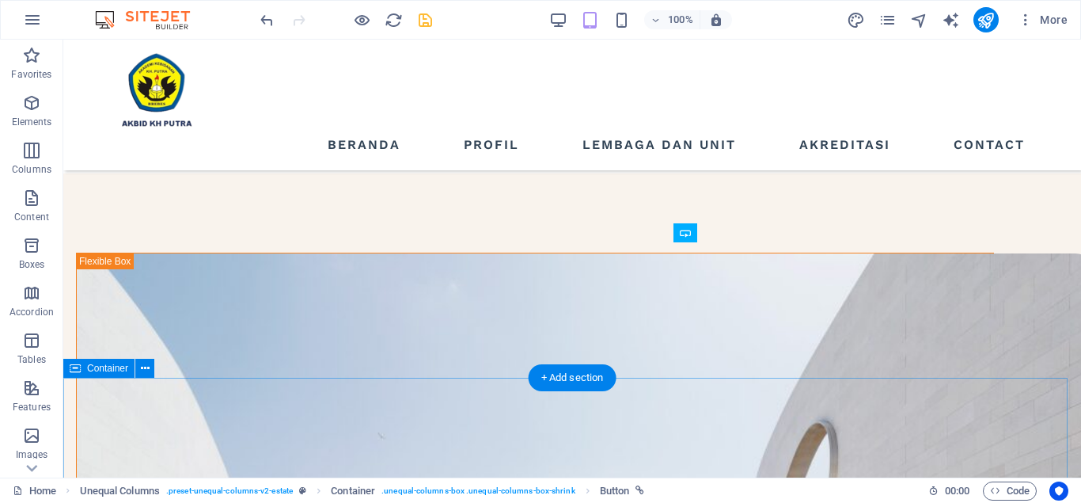
scroll to position [1023, 0]
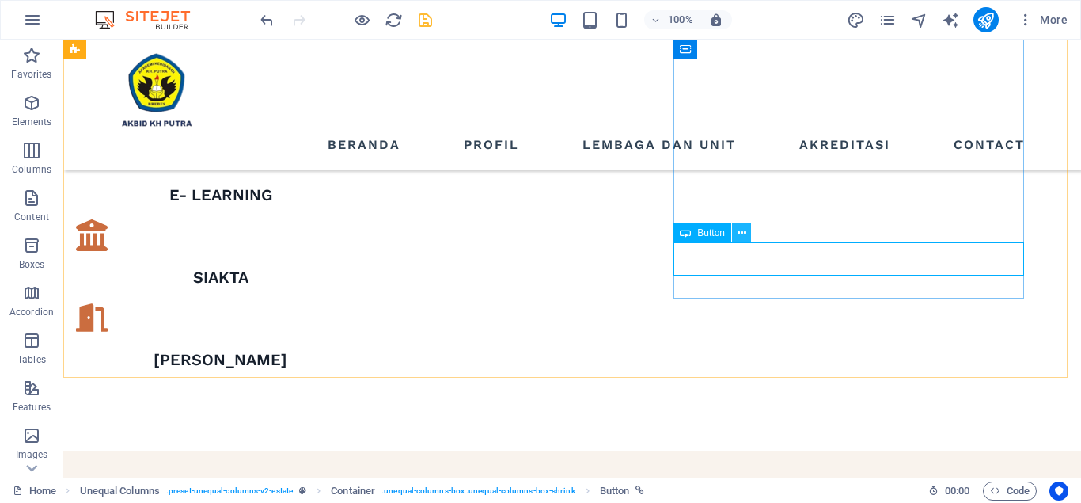
click at [746, 233] on icon at bounding box center [742, 233] width 9 height 17
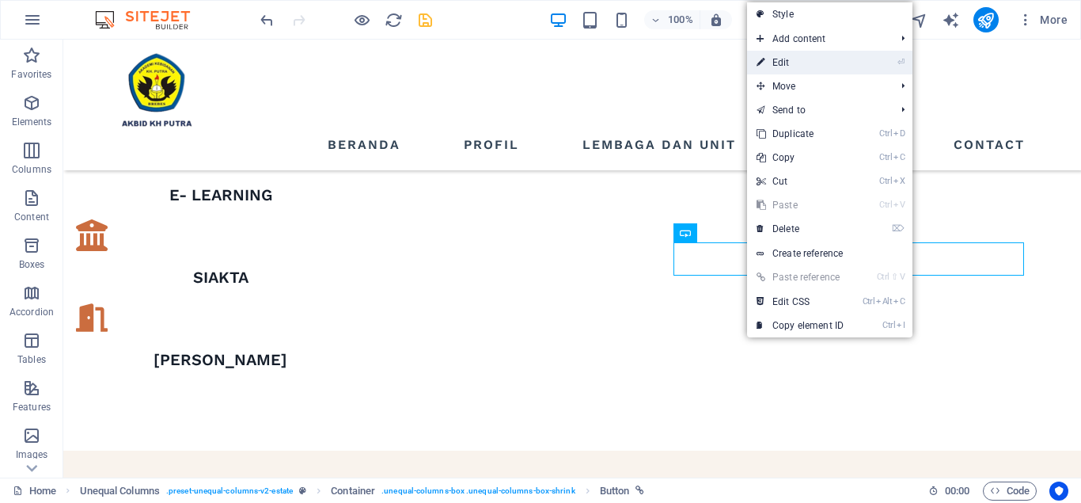
click at [793, 69] on link "⏎ Edit" at bounding box center [800, 63] width 106 height 24
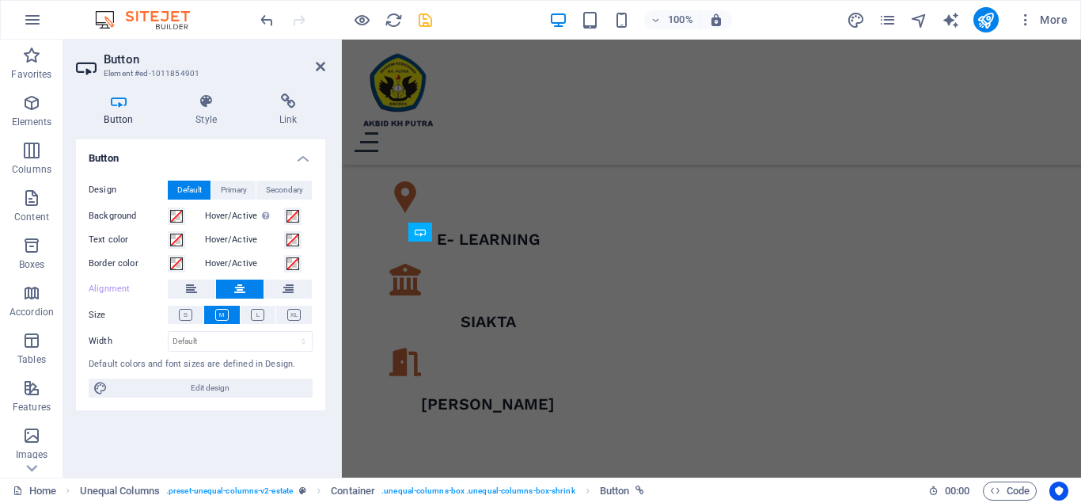
scroll to position [1428, 0]
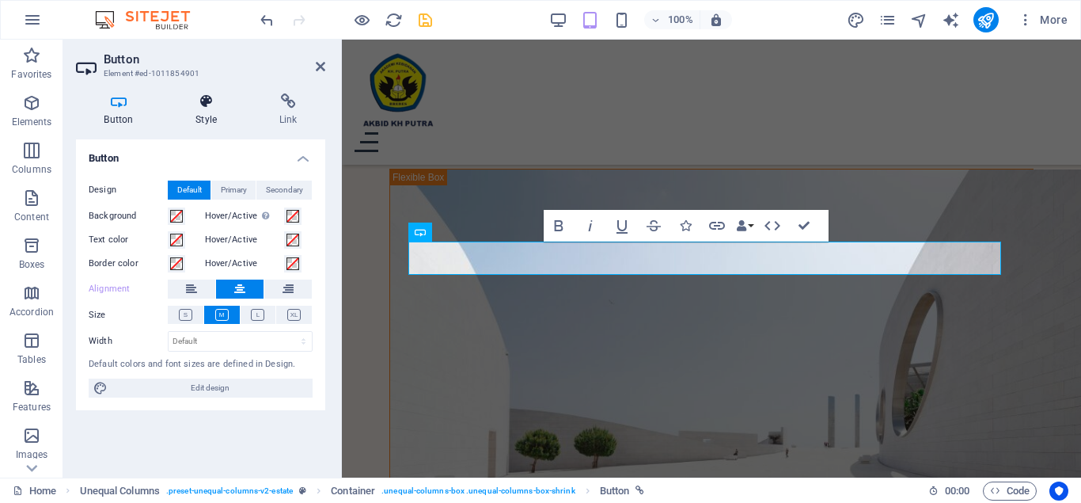
click at [214, 109] on h4 "Style" at bounding box center [210, 109] width 84 height 33
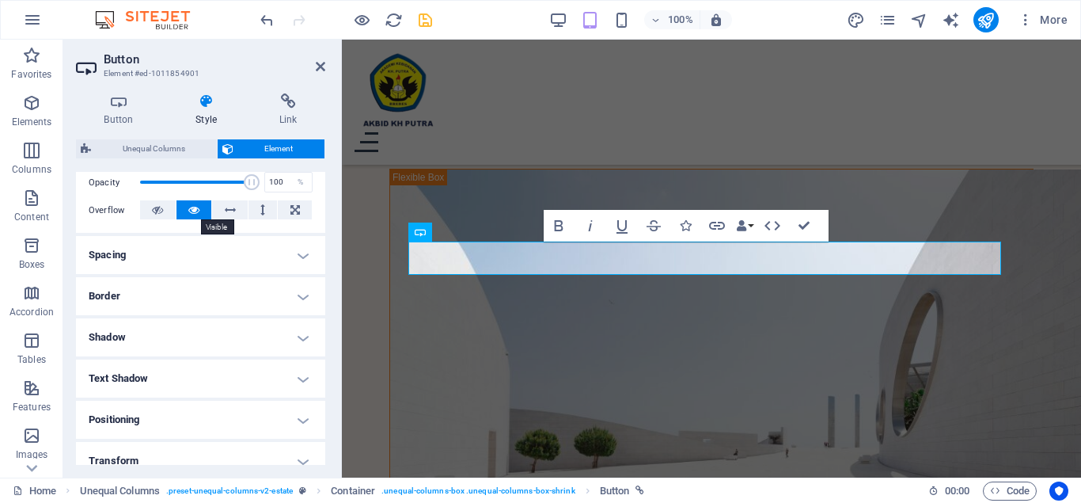
scroll to position [317, 0]
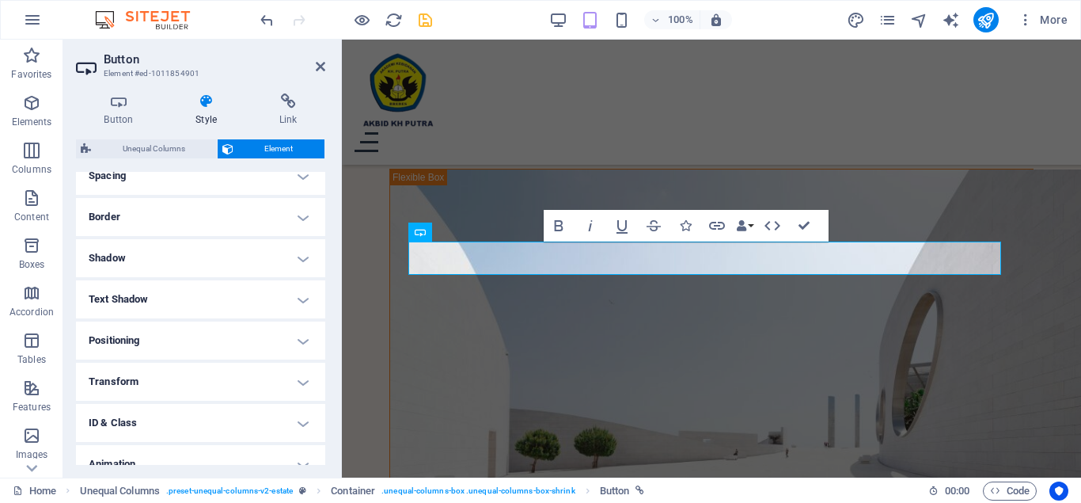
click at [165, 284] on h4 "Text Shadow" at bounding box center [200, 299] width 249 height 38
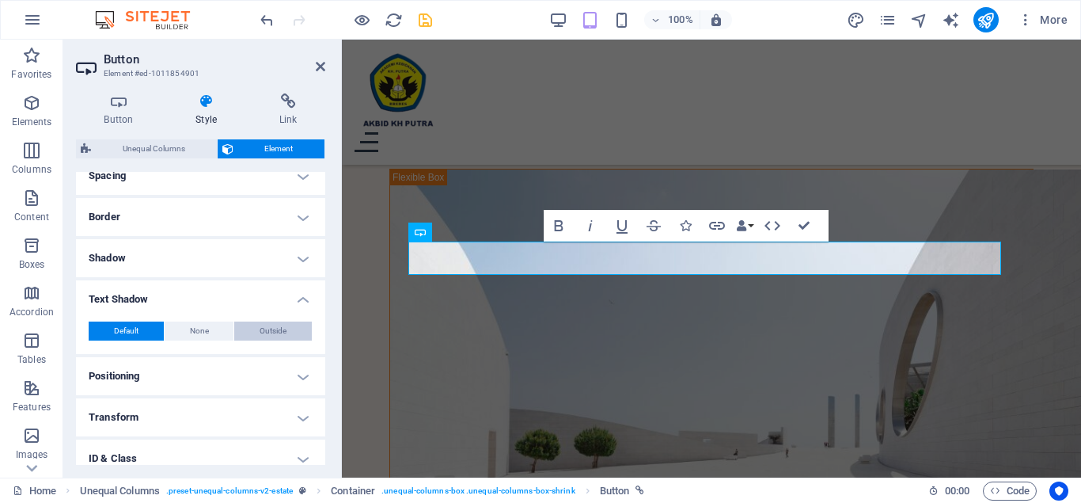
click at [256, 330] on button "Outside" at bounding box center [273, 330] width 78 height 19
type input "2"
type input "4"
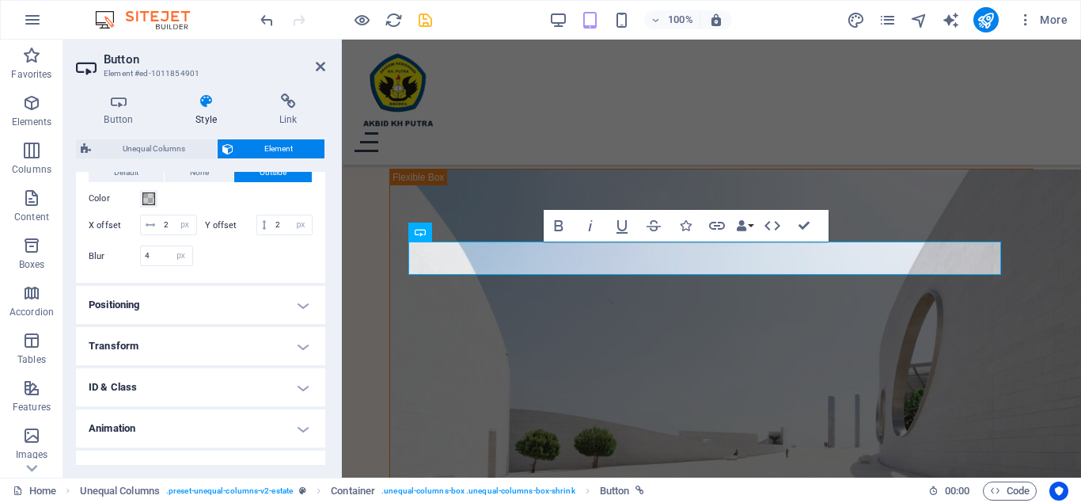
scroll to position [499, 0]
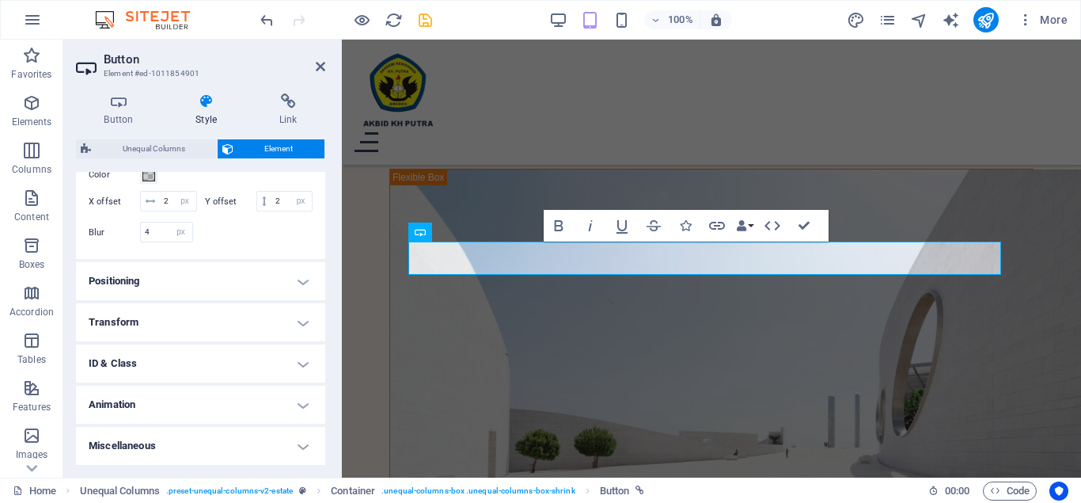
click at [247, 404] on h4 "Animation" at bounding box center [200, 404] width 249 height 38
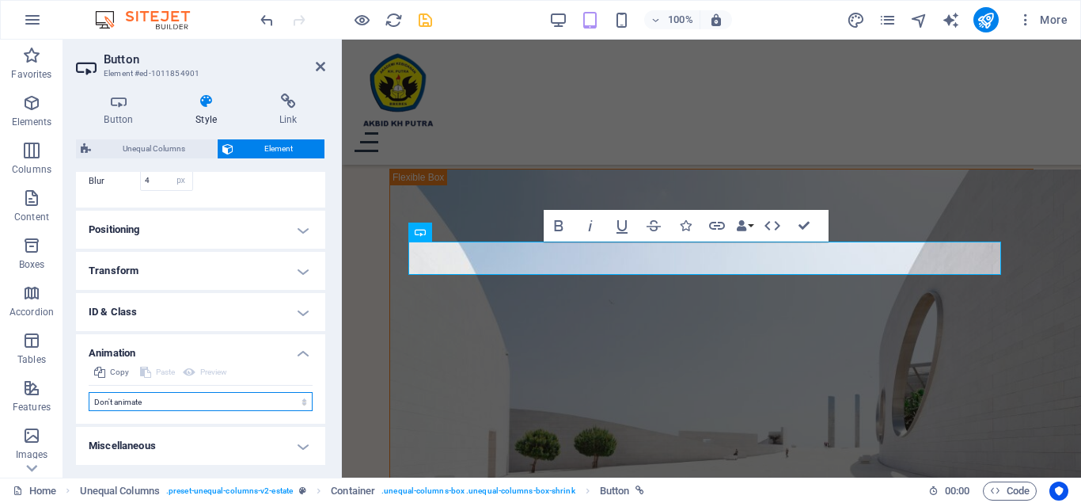
click at [247, 404] on select "Don't animate Show / Hide Slide up/down Zoom in/out Slide left to right Slide r…" at bounding box center [201, 401] width 224 height 19
select select "move-left-to-right"
click at [89, 392] on select "Don't animate Show / Hide Slide up/down Zoom in/out Slide left to right Slide r…" at bounding box center [201, 401] width 224 height 19
select select "scroll"
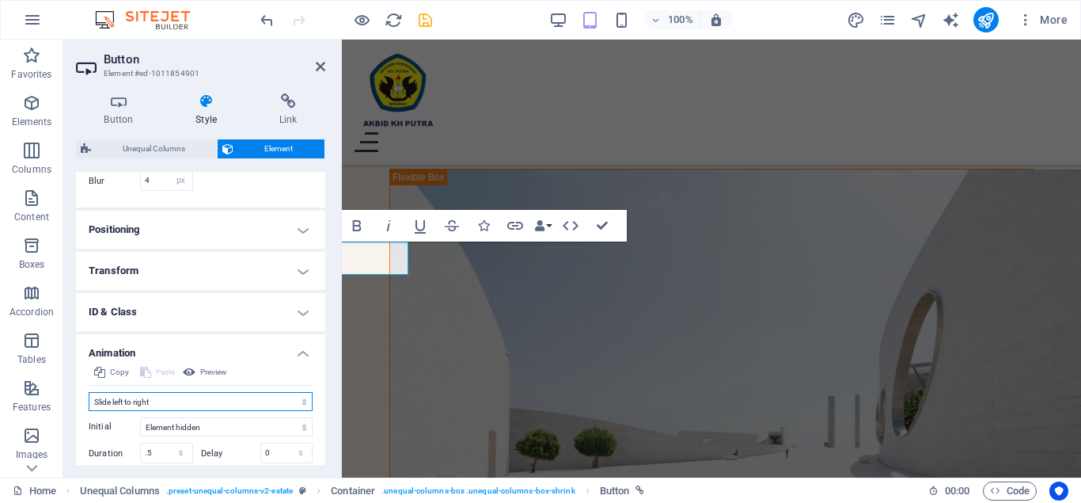
scroll to position [662, 0]
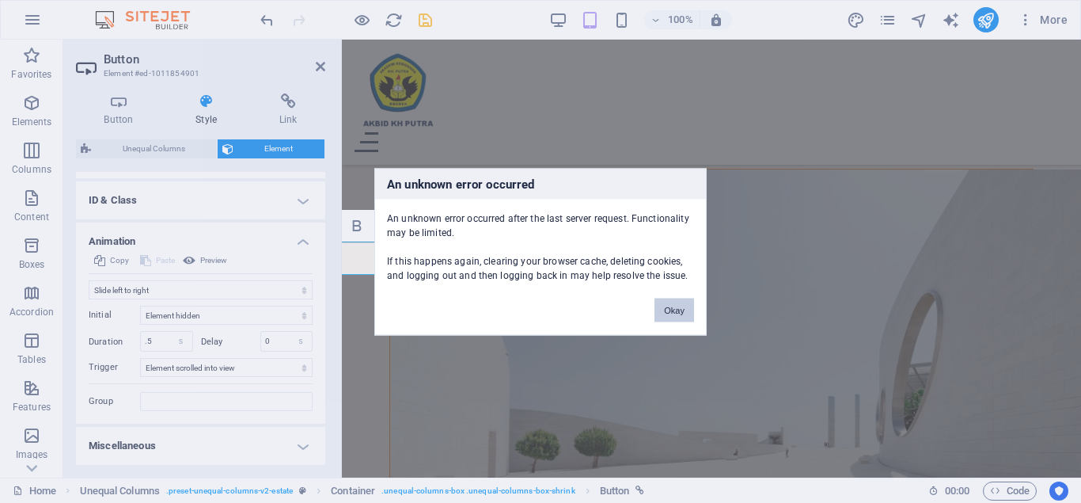
click at [683, 310] on button "Okay" at bounding box center [675, 310] width 40 height 24
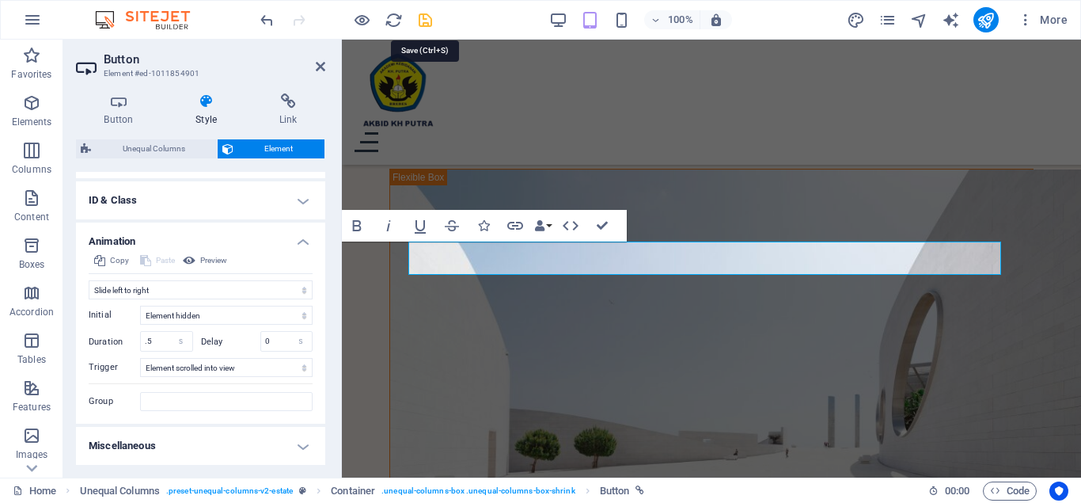
click at [423, 18] on icon "save" at bounding box center [425, 20] width 18 height 18
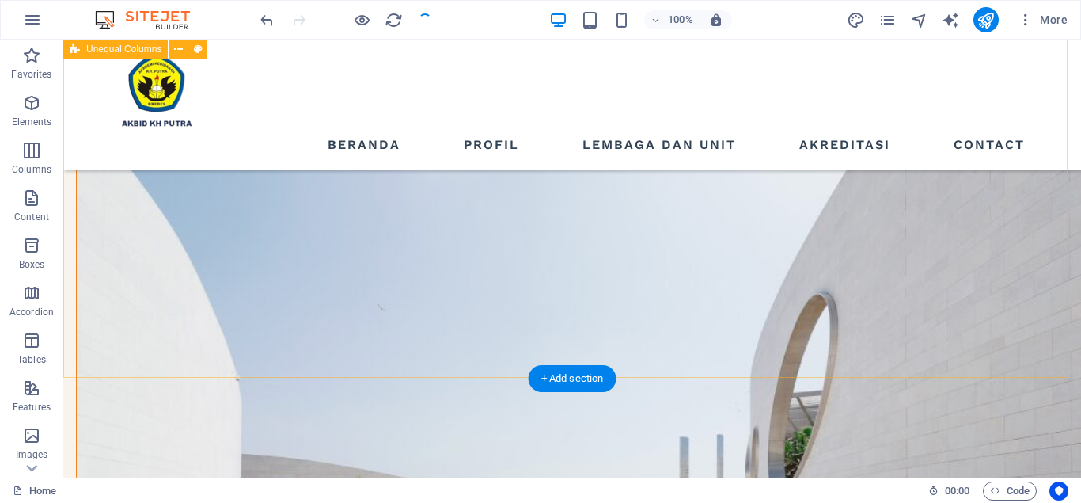
scroll to position [1023, 0]
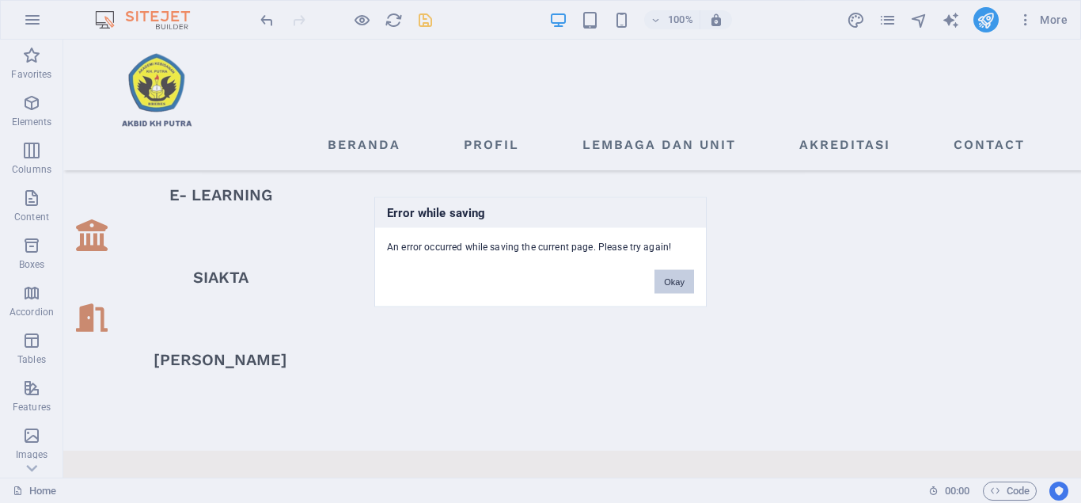
click at [669, 280] on button "Okay" at bounding box center [675, 281] width 40 height 24
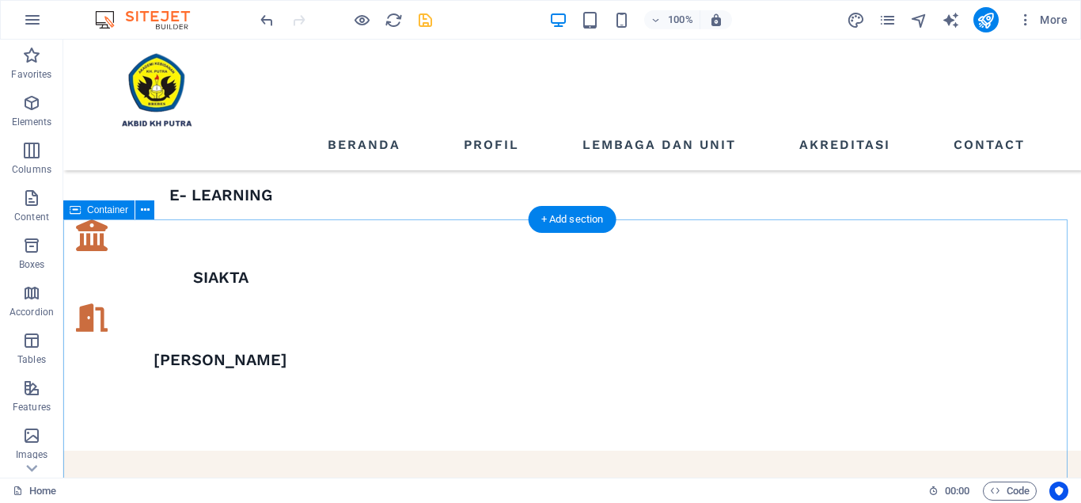
scroll to position [1181, 0]
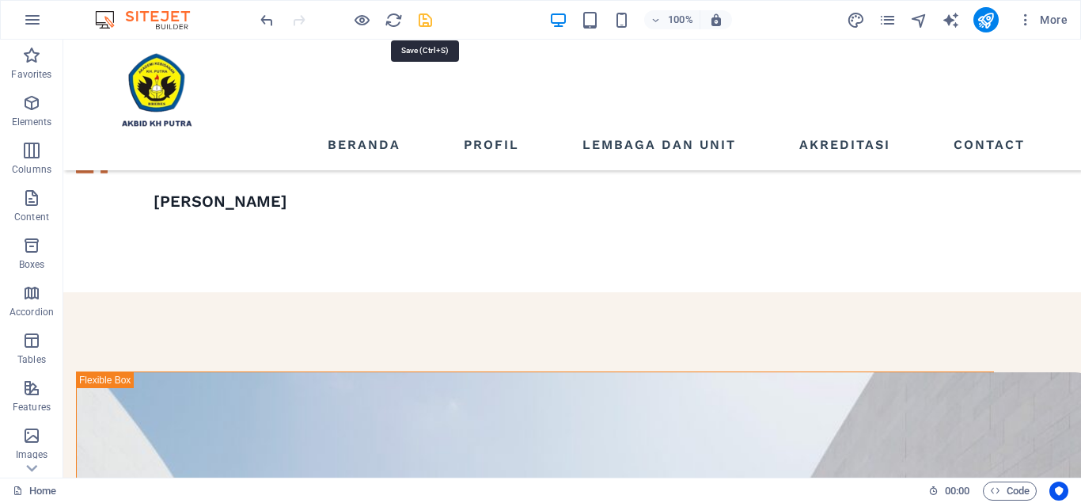
click at [422, 20] on icon "save" at bounding box center [425, 20] width 18 height 18
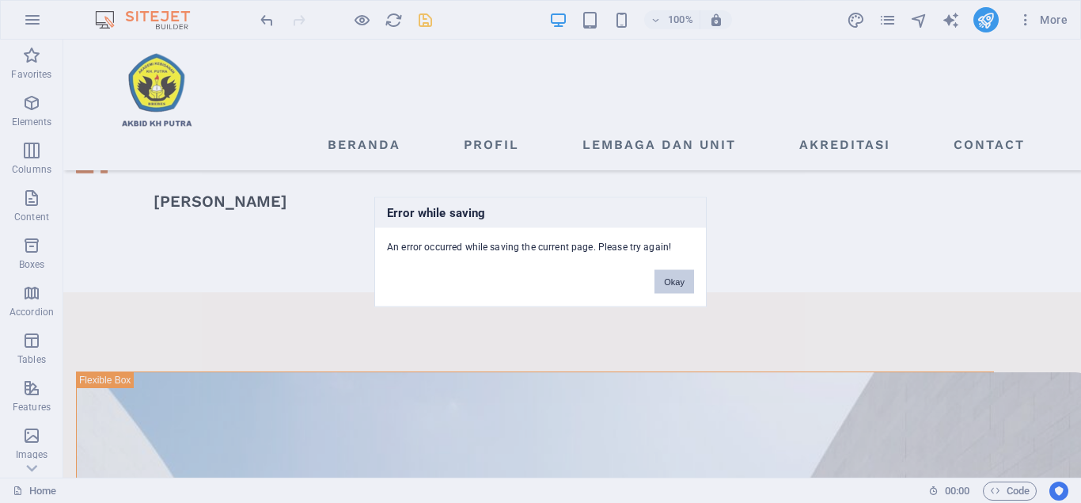
click at [680, 273] on button "Okay" at bounding box center [675, 281] width 40 height 24
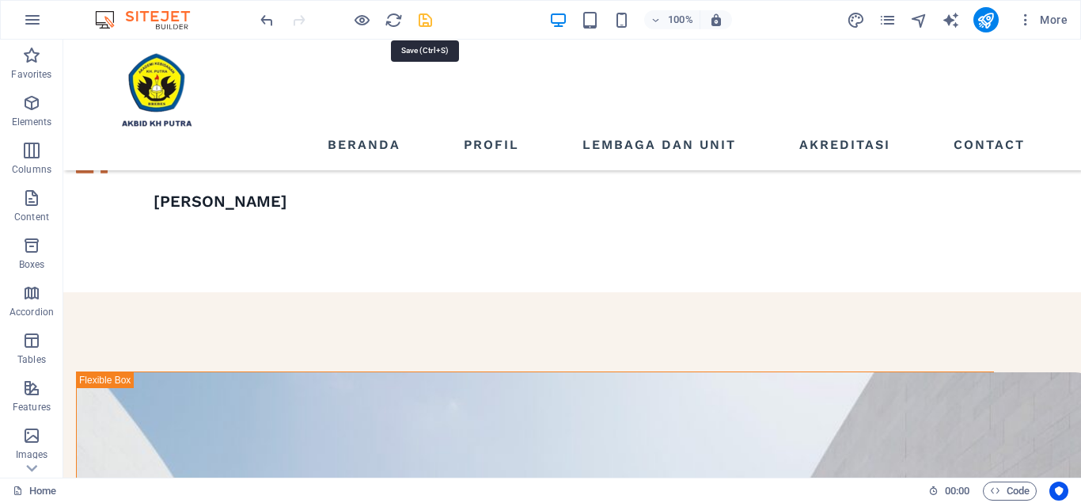
click at [429, 25] on icon "save" at bounding box center [425, 20] width 18 height 18
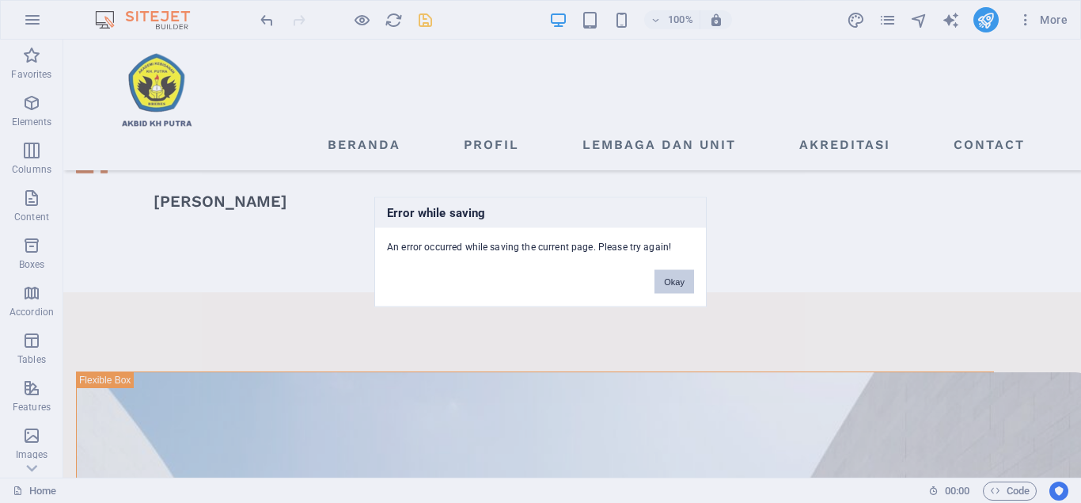
click at [668, 288] on button "Okay" at bounding box center [675, 281] width 40 height 24
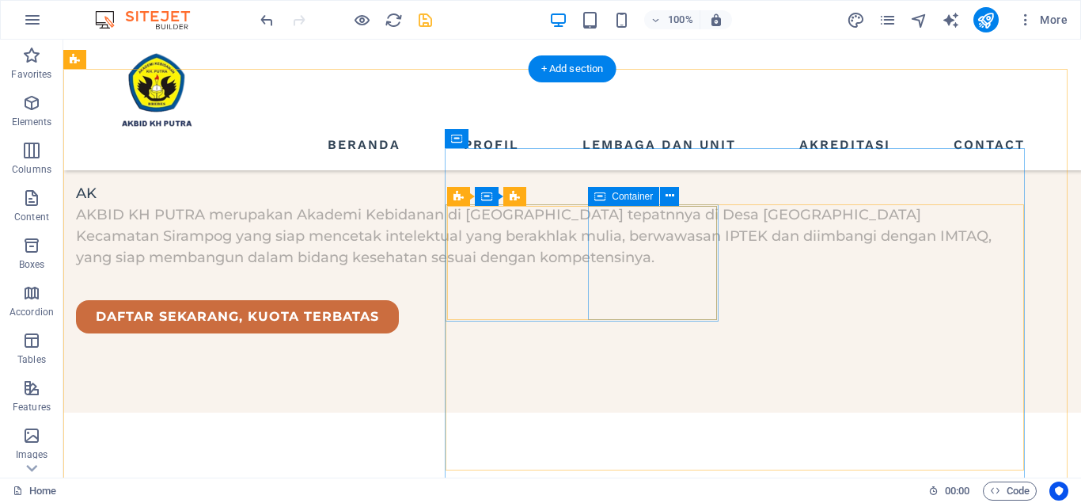
scroll to position [1973, 0]
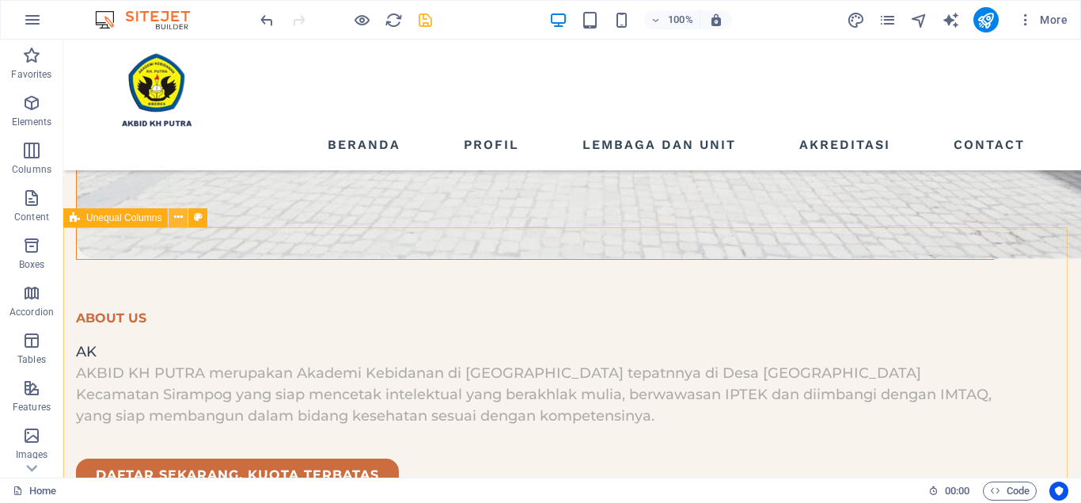
click at [183, 218] on icon at bounding box center [178, 217] width 9 height 17
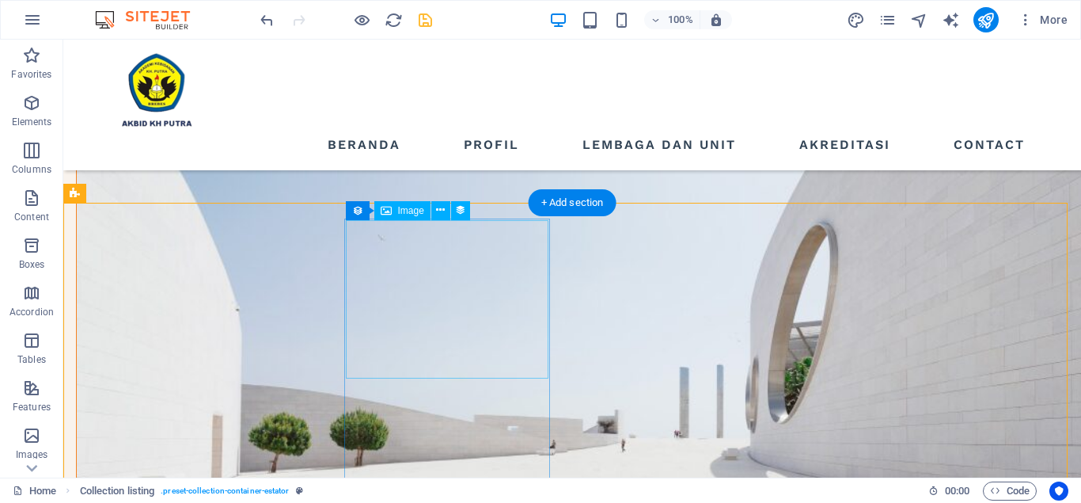
scroll to position [1418, 0]
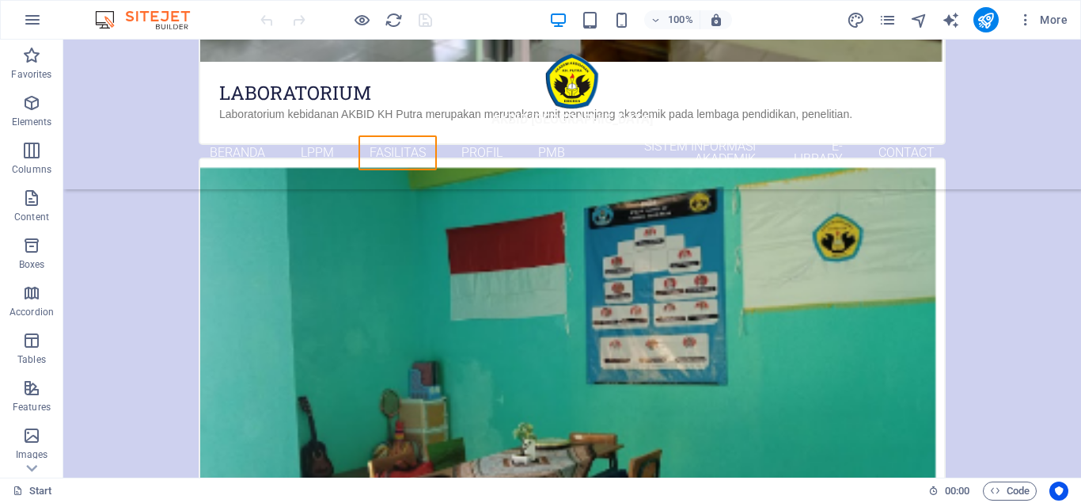
scroll to position [1821, 0]
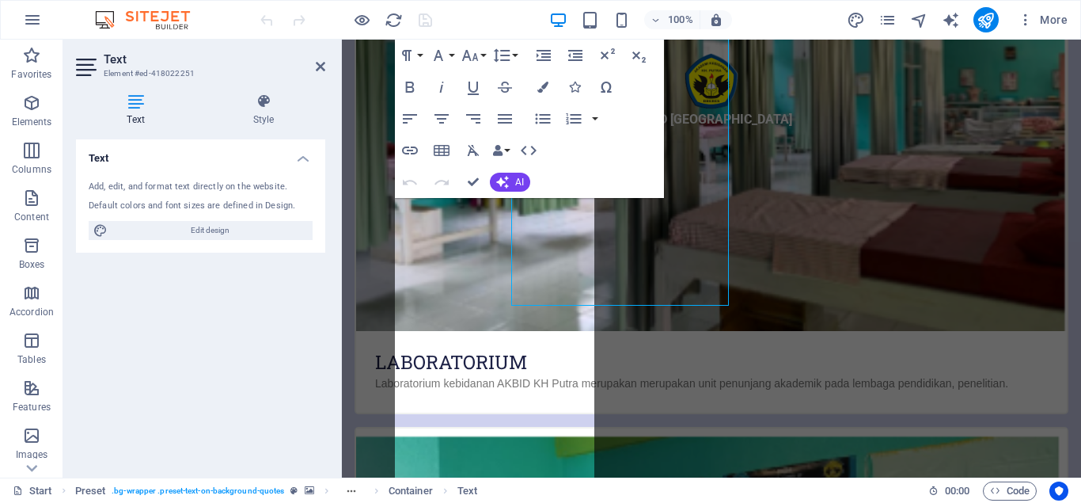
scroll to position [2232, 0]
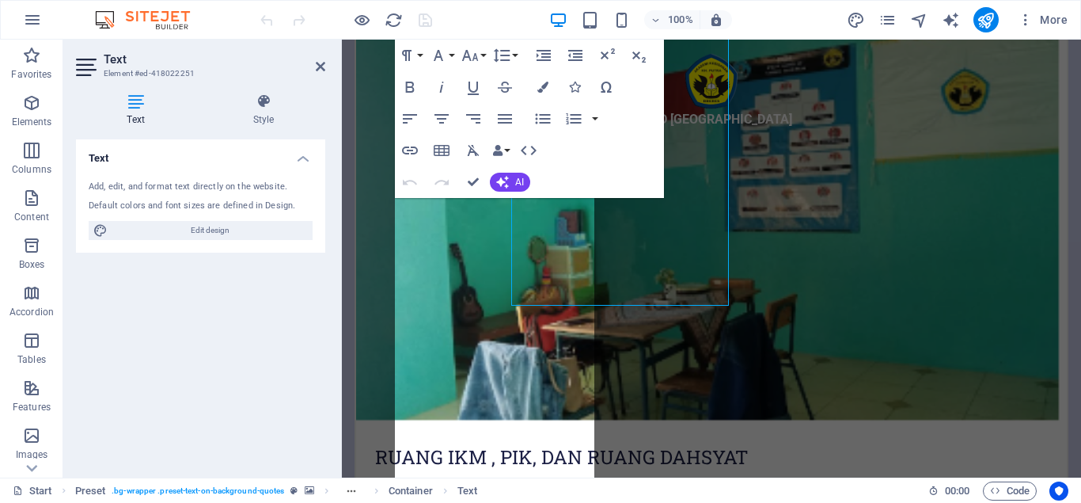
click at [423, 230] on div "AKBID KH PUTRA BREBES Beranda LPPM Fasilitas Profil PMB Sistem Informasi Akadem…" at bounding box center [711, 330] width 739 height 580
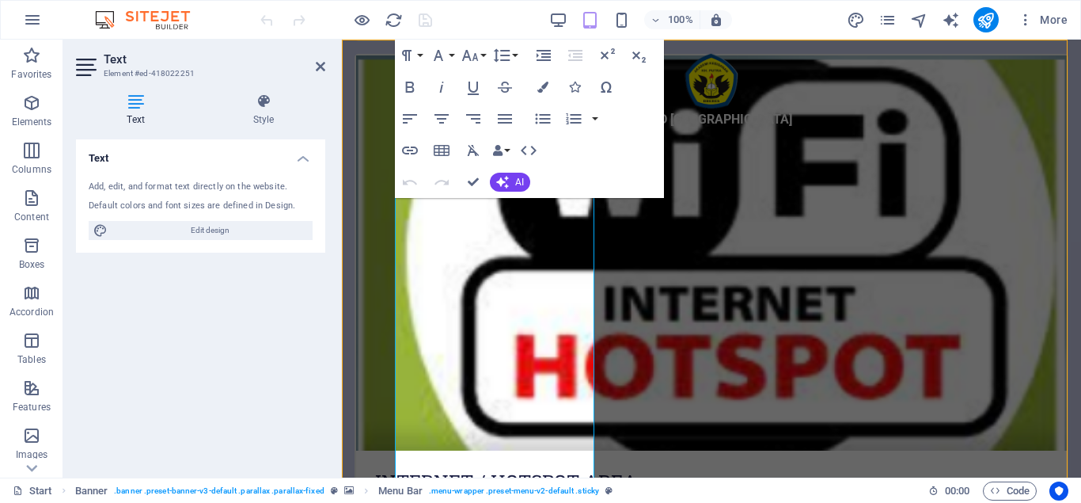
scroll to position [1797, 0]
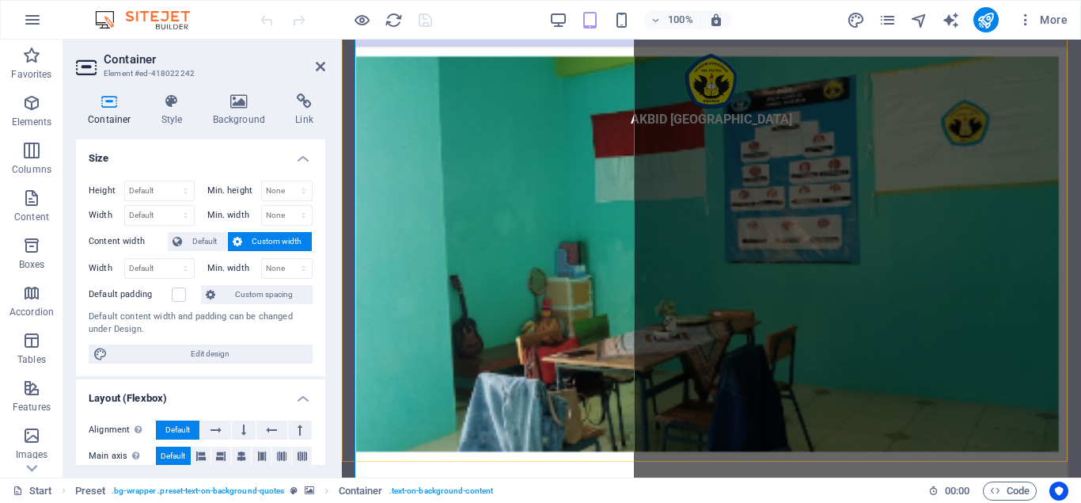
scroll to position [2438, 0]
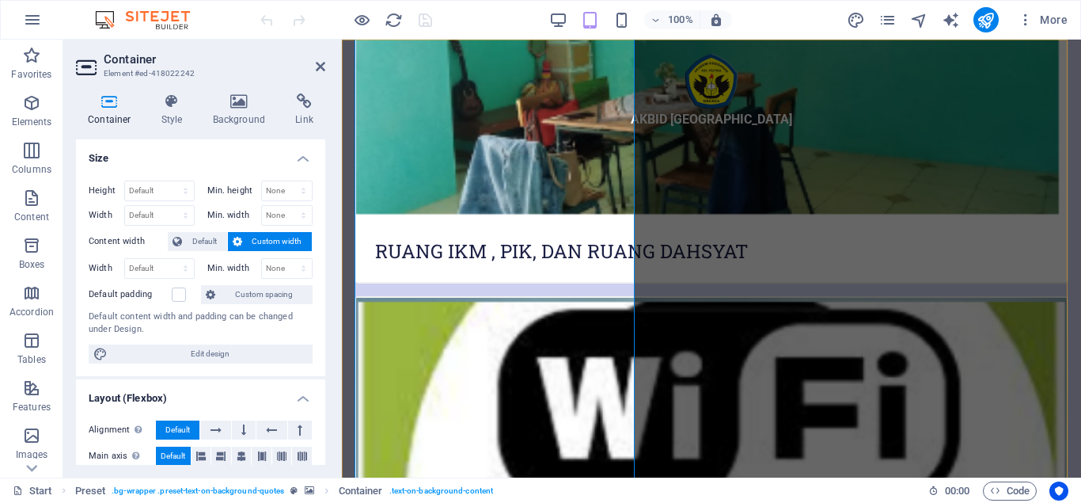
click at [459, 290] on div "AKBID KH PUTRA BREBES Beranda LPPM Fasilitas Profil PMB Sistem Informasi Akadem…" at bounding box center [711, 330] width 739 height 580
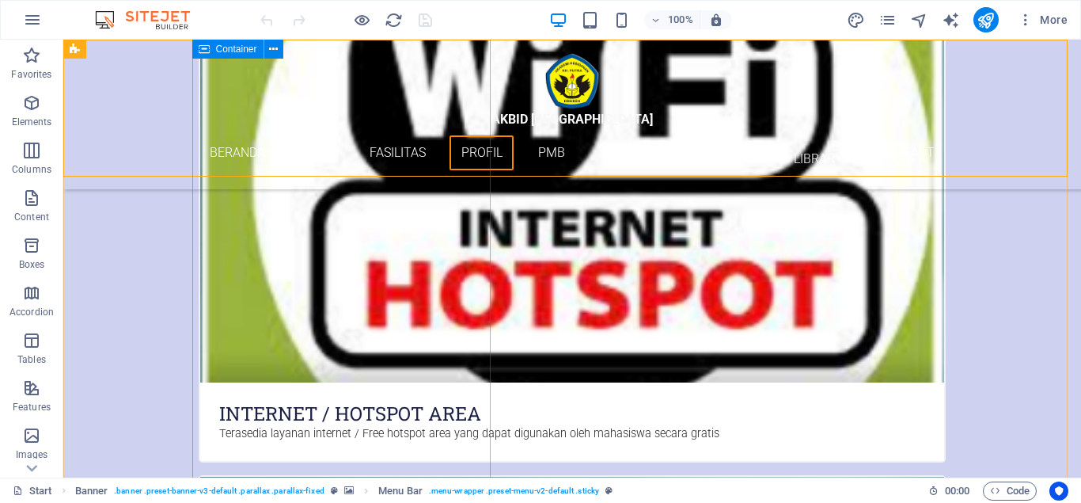
scroll to position [1844, 0]
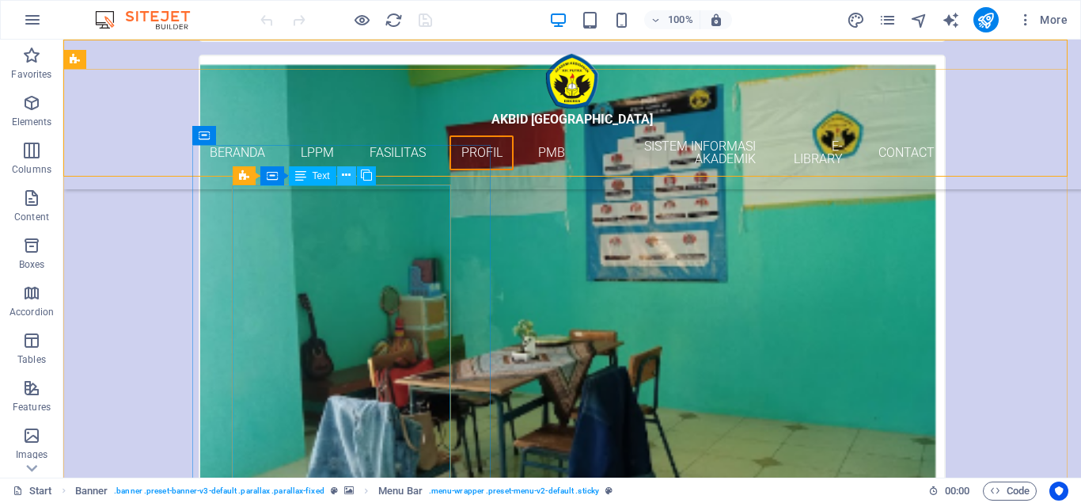
click at [344, 173] on icon at bounding box center [346, 175] width 9 height 17
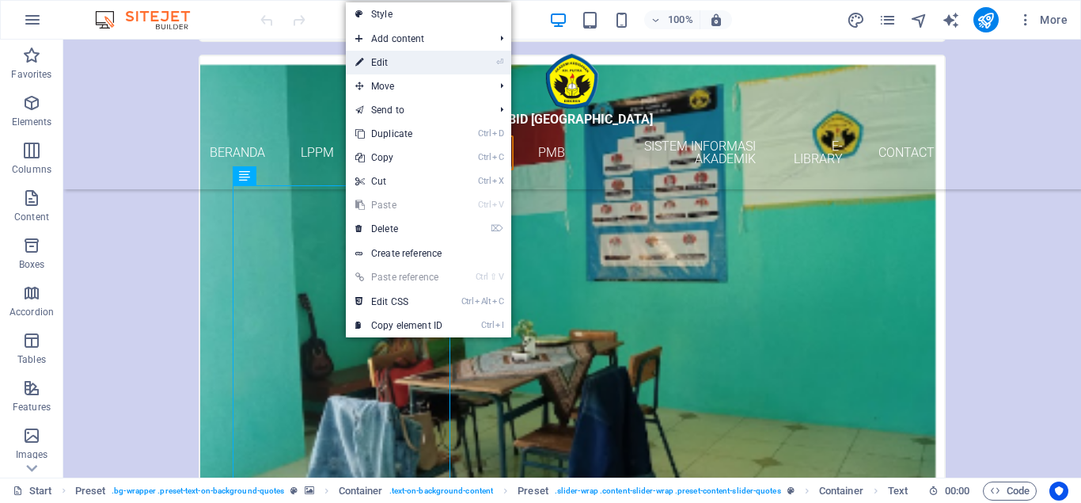
click at [374, 54] on link "⏎ Edit" at bounding box center [399, 63] width 106 height 24
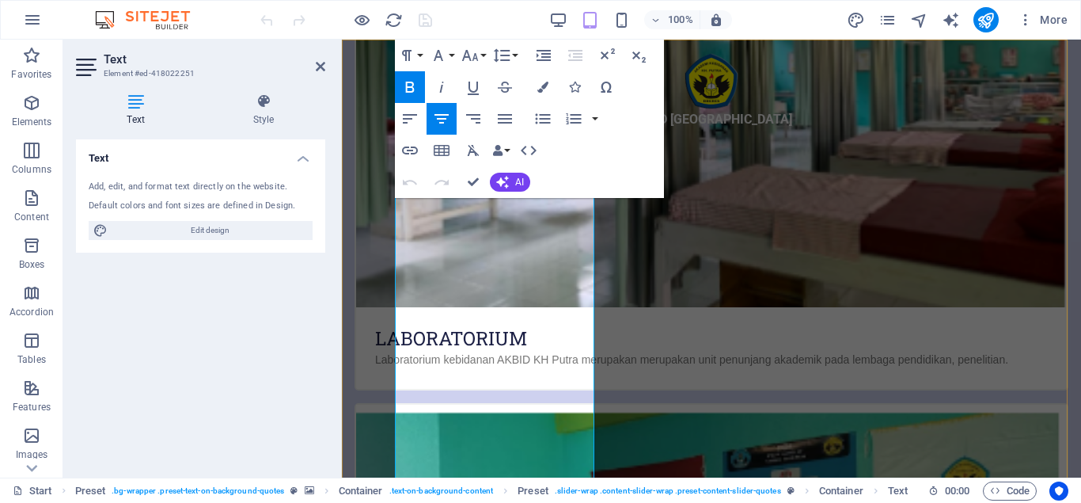
scroll to position [2256, 0]
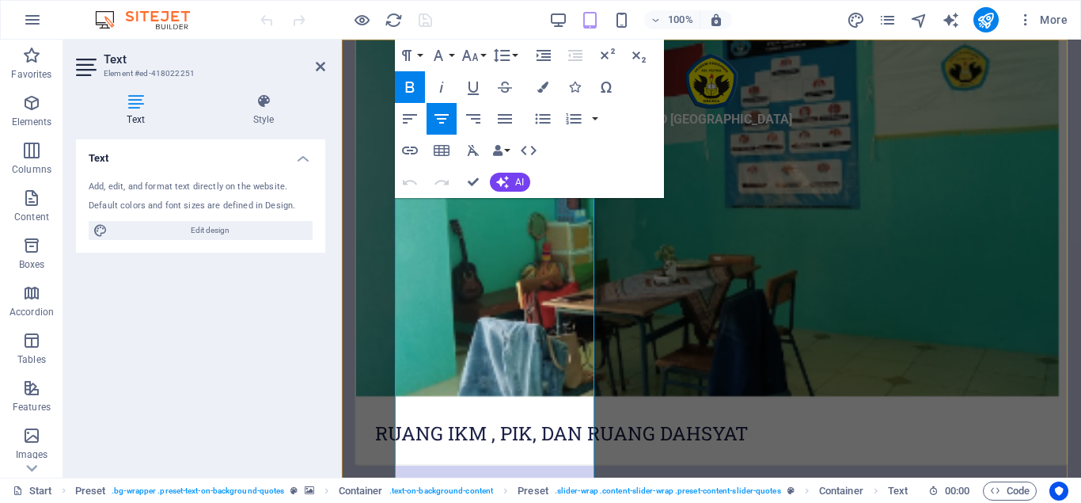
click at [426, 241] on div "AKBID KH PUTRA BREBES Beranda LPPM Fasilitas Profil PMB Sistem Informasi Akadem…" at bounding box center [711, 330] width 739 height 580
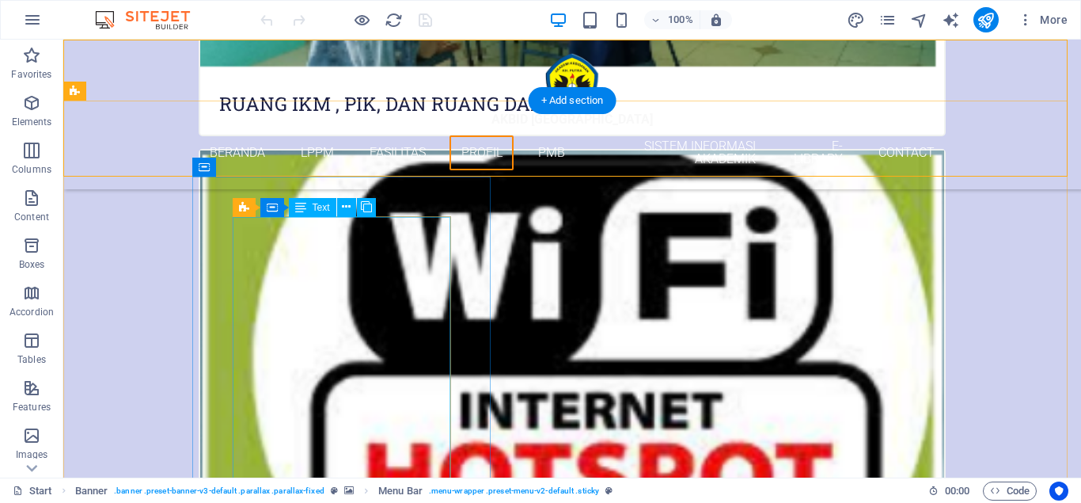
scroll to position [1813, 0]
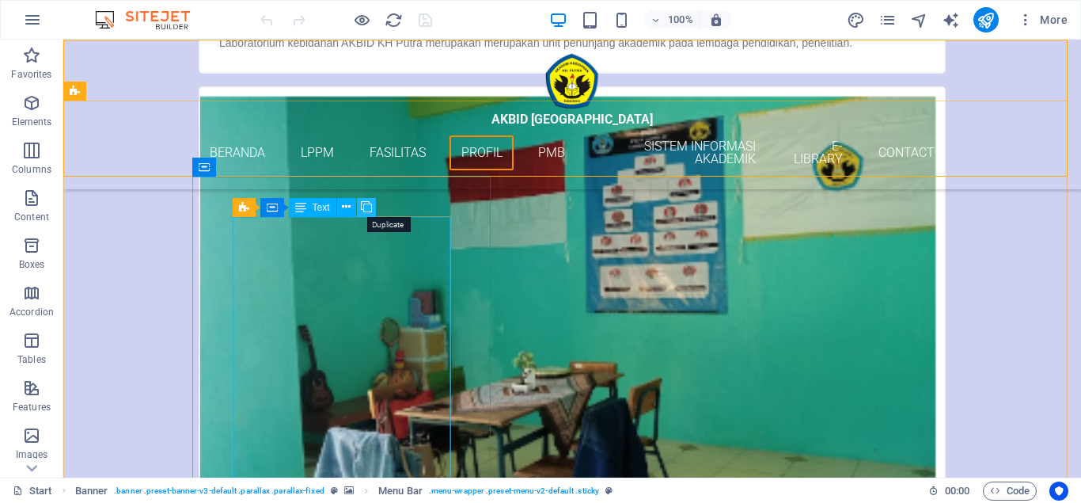
click at [370, 207] on icon at bounding box center [366, 207] width 11 height 17
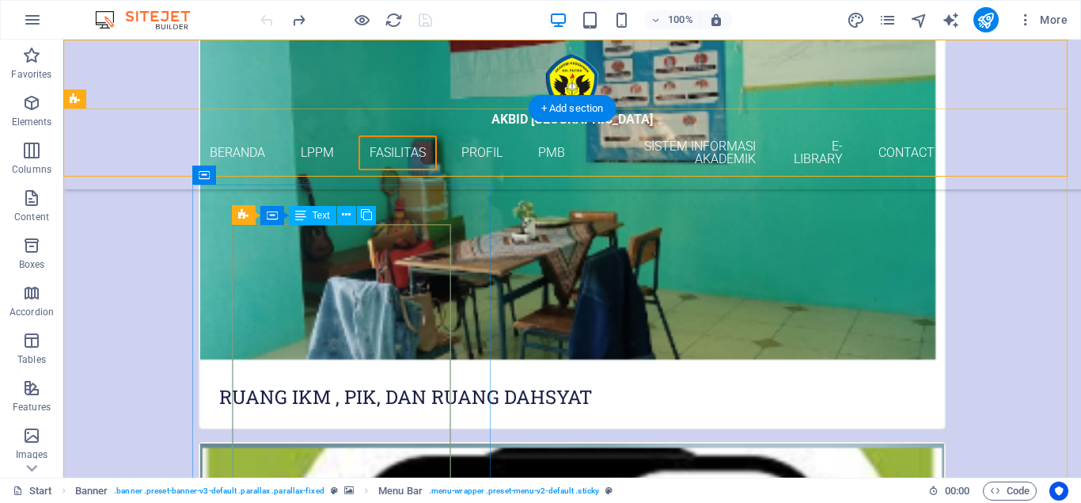
scroll to position [1726, 0]
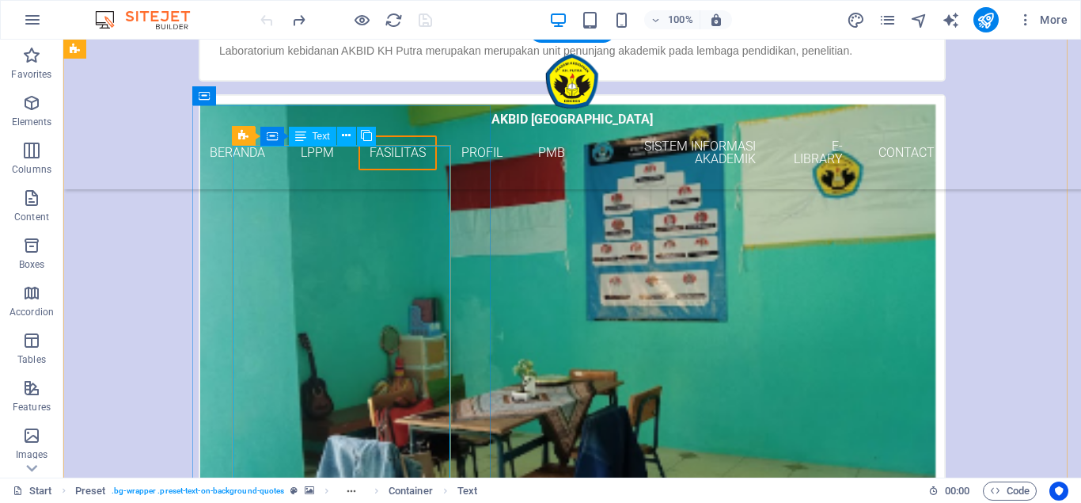
scroll to position [1884, 0]
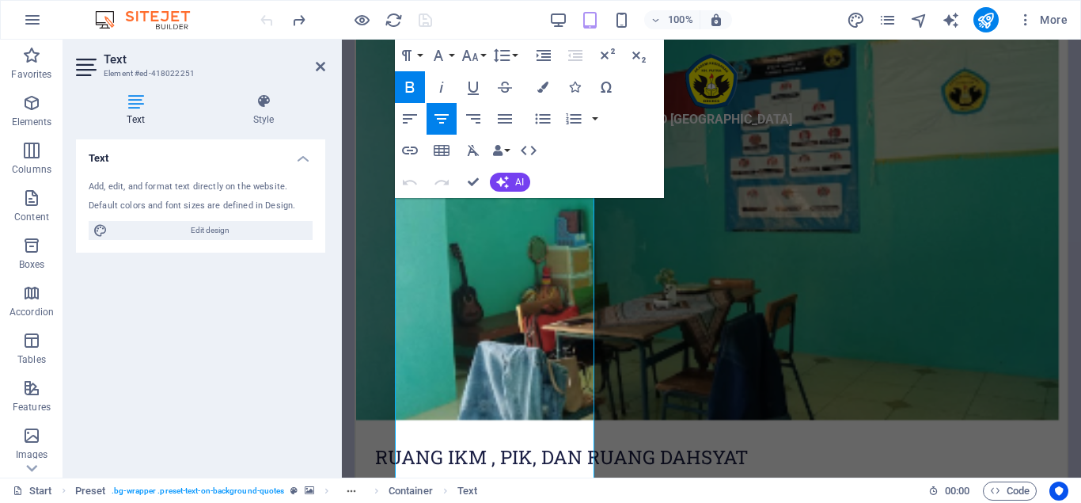
scroll to position [2295, 0]
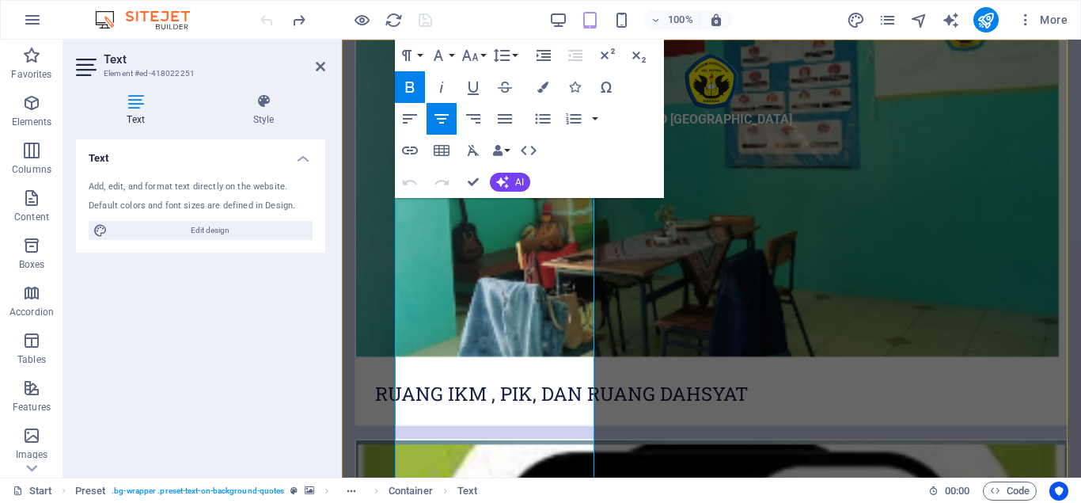
click at [511, 303] on div "AKBID KH PUTRA BREBES Beranda LPPM Fasilitas Profil PMB Sistem Informasi Akadem…" at bounding box center [711, 330] width 739 height 580
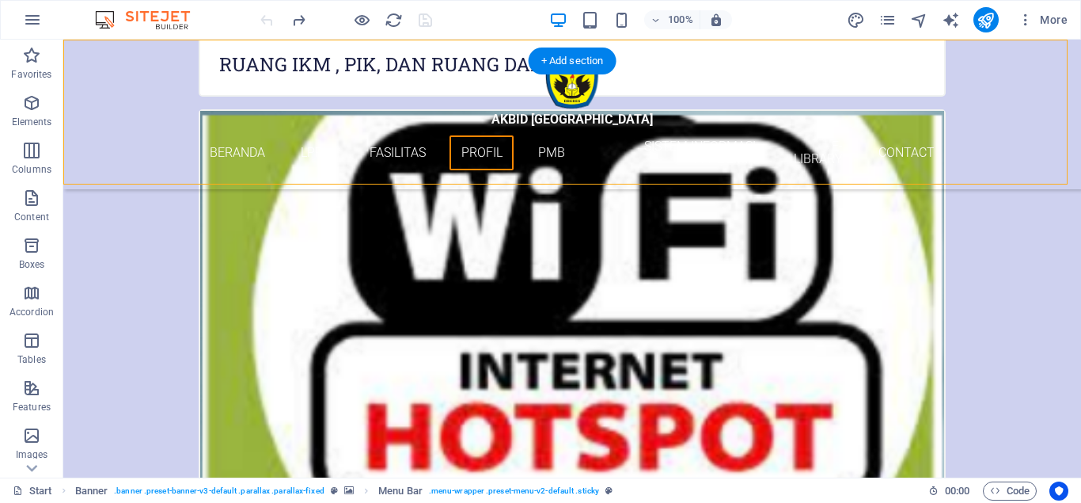
scroll to position [1852, 0]
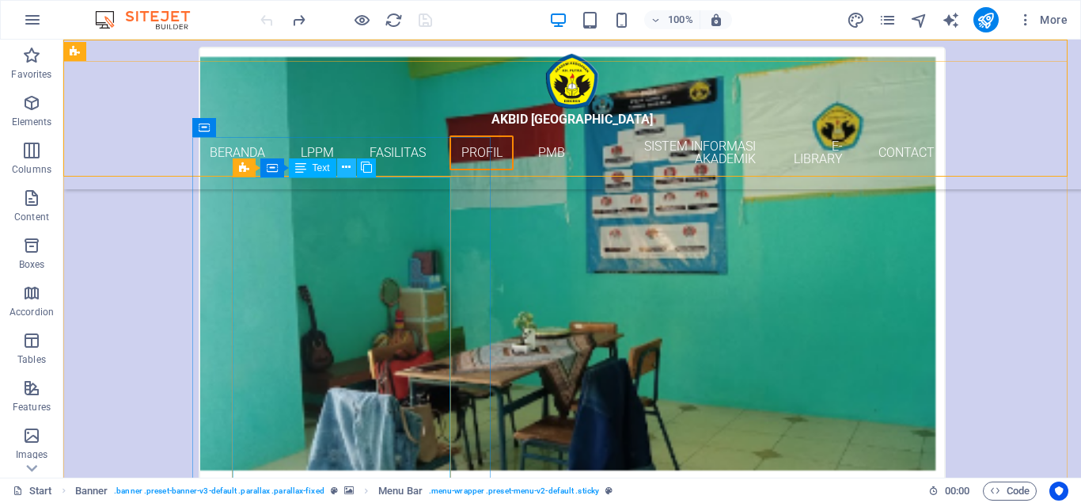
click at [340, 165] on button at bounding box center [346, 167] width 19 height 19
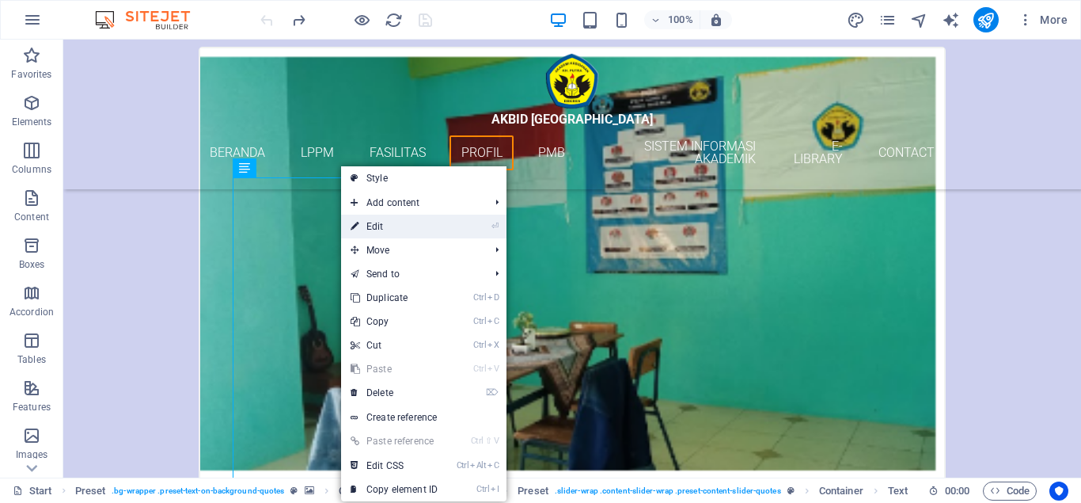
click at [378, 215] on link "⏎ Edit" at bounding box center [394, 227] width 106 height 24
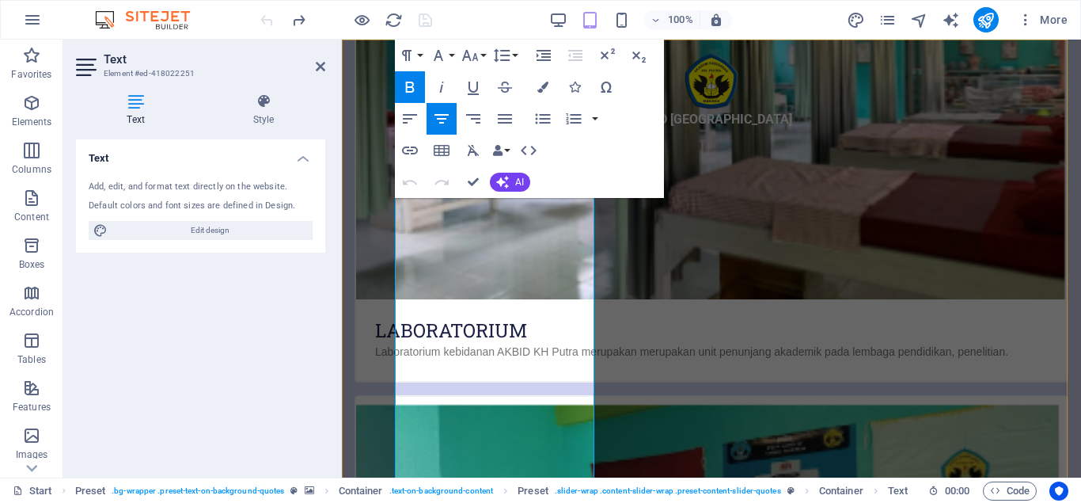
scroll to position [2264, 0]
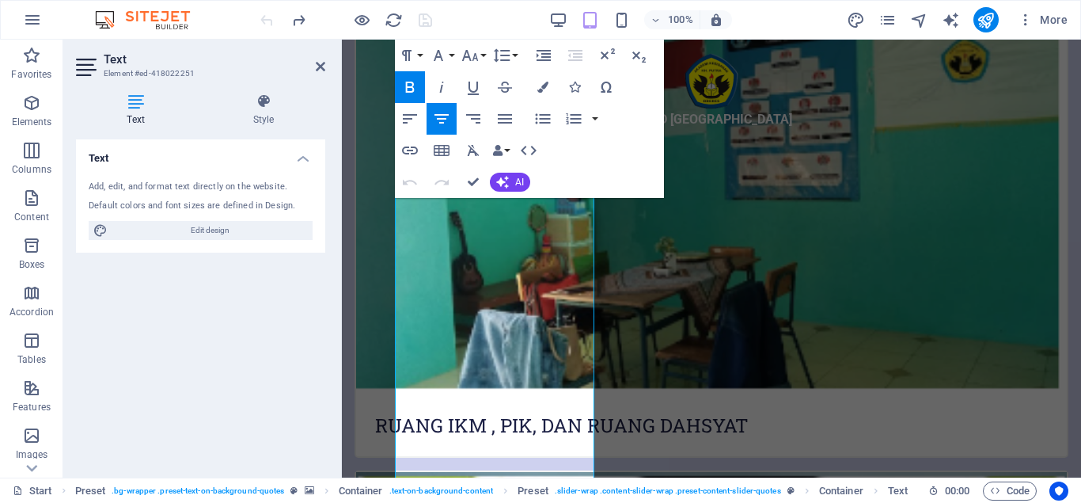
click at [137, 107] on icon at bounding box center [136, 101] width 120 height 16
click at [465, 225] on div "AKBID KH PUTRA BREBES Beranda LPPM Fasilitas Profil PMB Sistem Informasi Akadem…" at bounding box center [711, 330] width 739 height 580
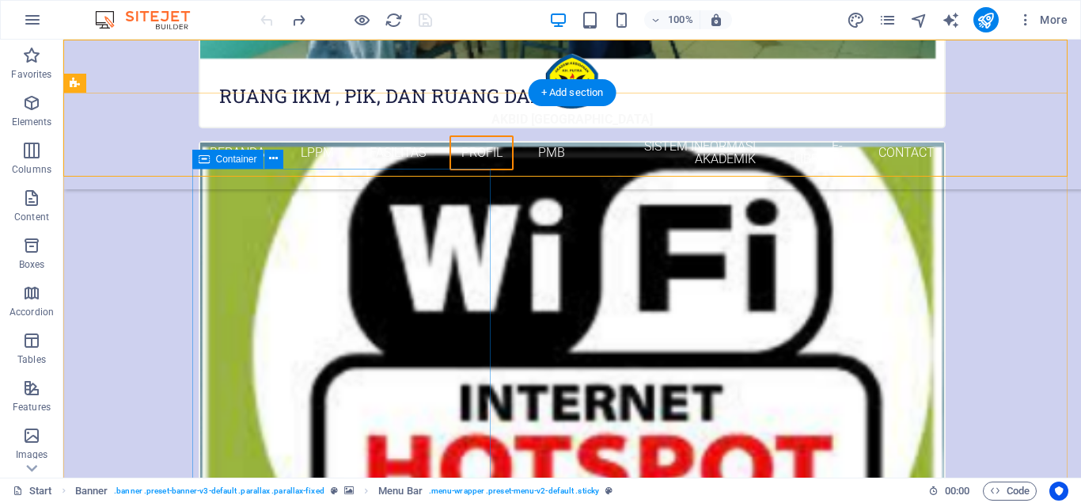
scroll to position [1821, 0]
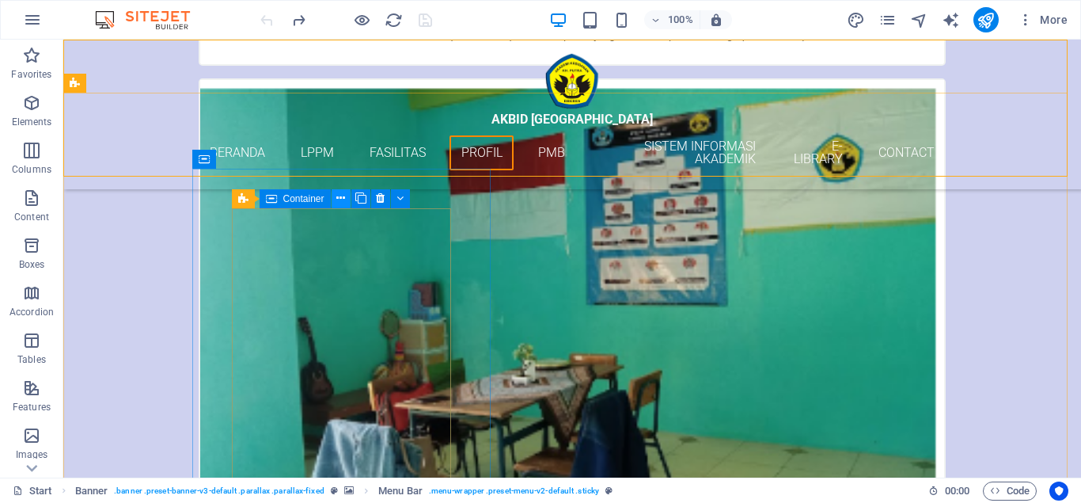
click at [339, 197] on icon at bounding box center [340, 198] width 9 height 17
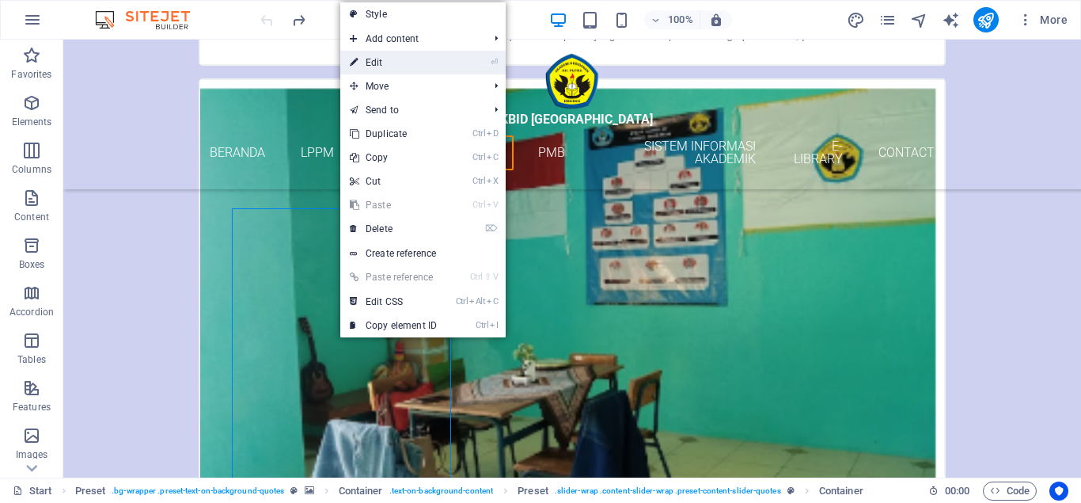
click at [381, 59] on link "⏎ Edit" at bounding box center [393, 63] width 106 height 24
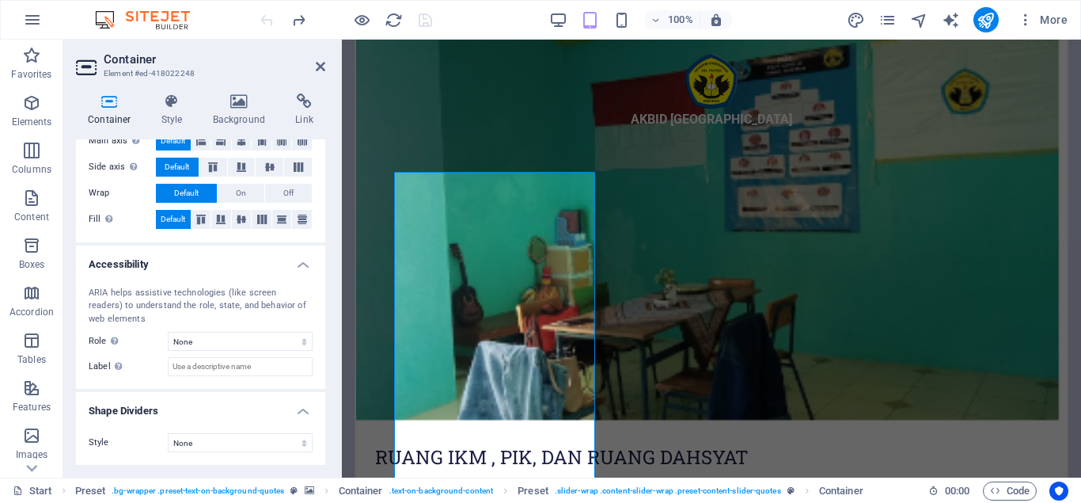
scroll to position [0, 0]
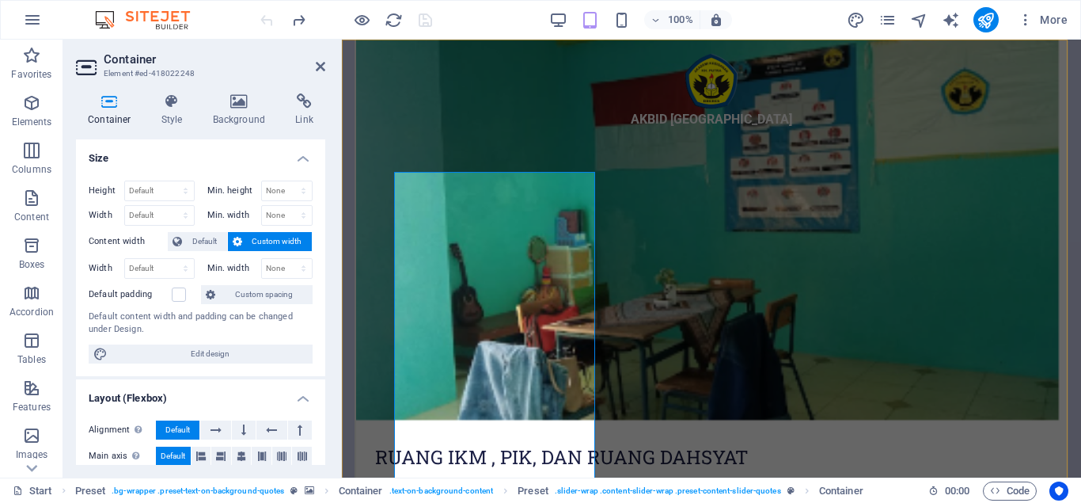
click at [414, 218] on div "AKBID KH PUTRA BREBES Beranda LPPM Fasilitas Profil PMB Sistem Informasi Akadem…" at bounding box center [711, 330] width 739 height 580
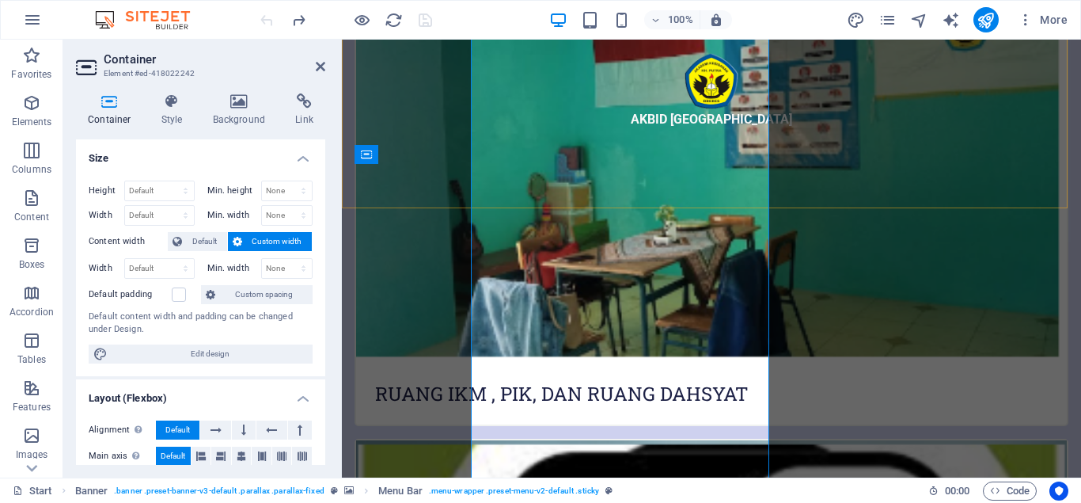
click at [378, 311] on div "AKBID KH PUTRA BREBES Beranda LPPM Fasilitas Profil PMB Sistem Informasi Akadem…" at bounding box center [711, 330] width 739 height 580
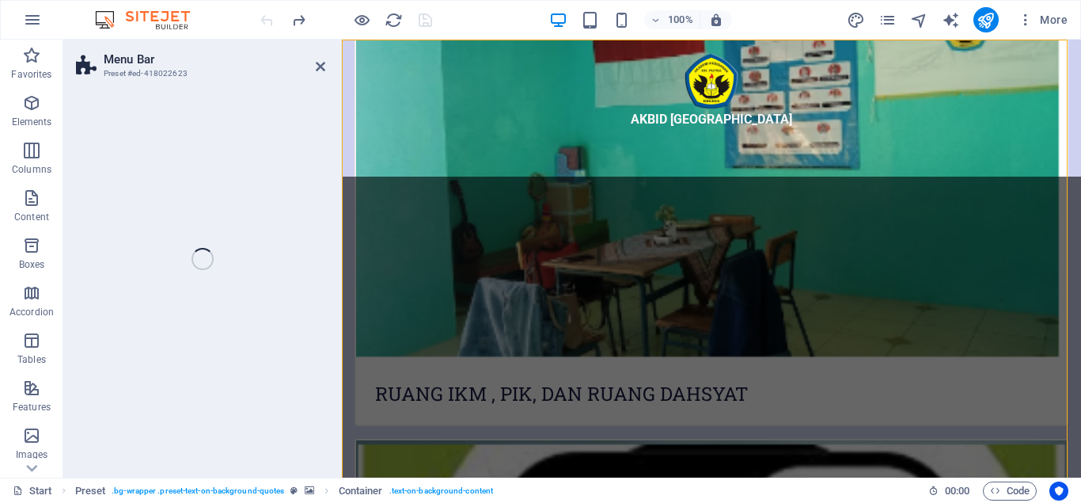
scroll to position [2137, 0]
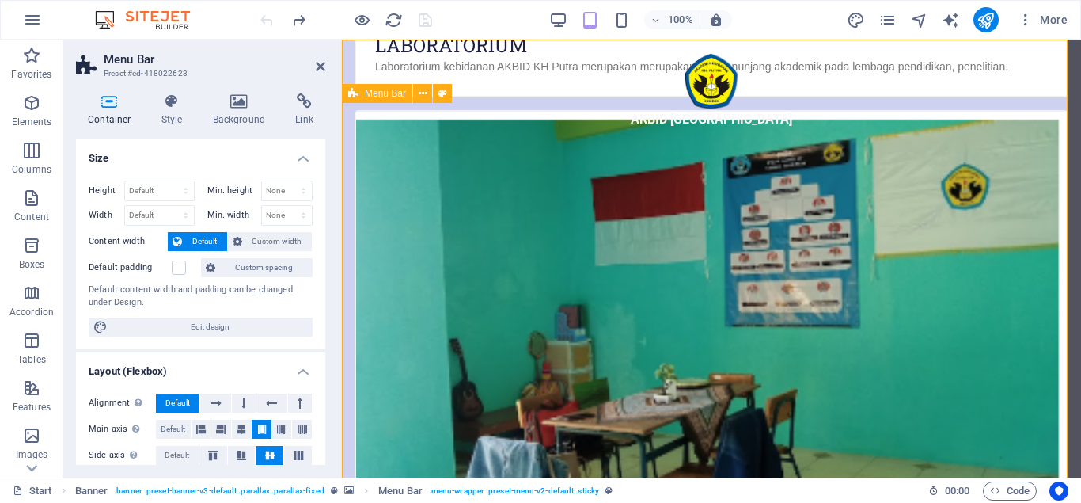
click at [487, 187] on div "AKBID KH PUTRA BREBES Beranda LPPM Fasilitas Profil PMB Sistem Informasi Akadem…" at bounding box center [711, 330] width 739 height 580
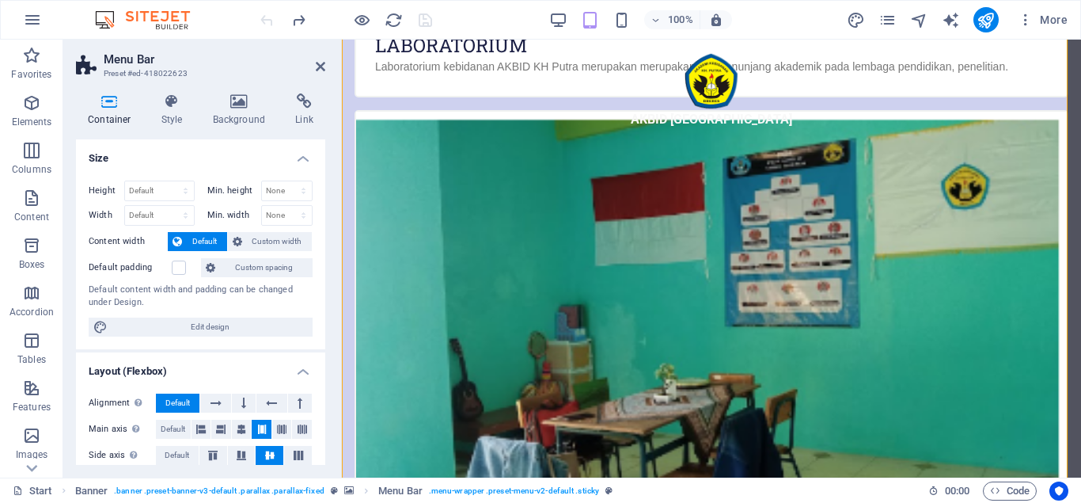
click at [475, 294] on div "AKBID KH PUTRA BREBES Beranda LPPM Fasilitas Profil PMB Sistem Informasi Akadem…" at bounding box center [711, 330] width 739 height 580
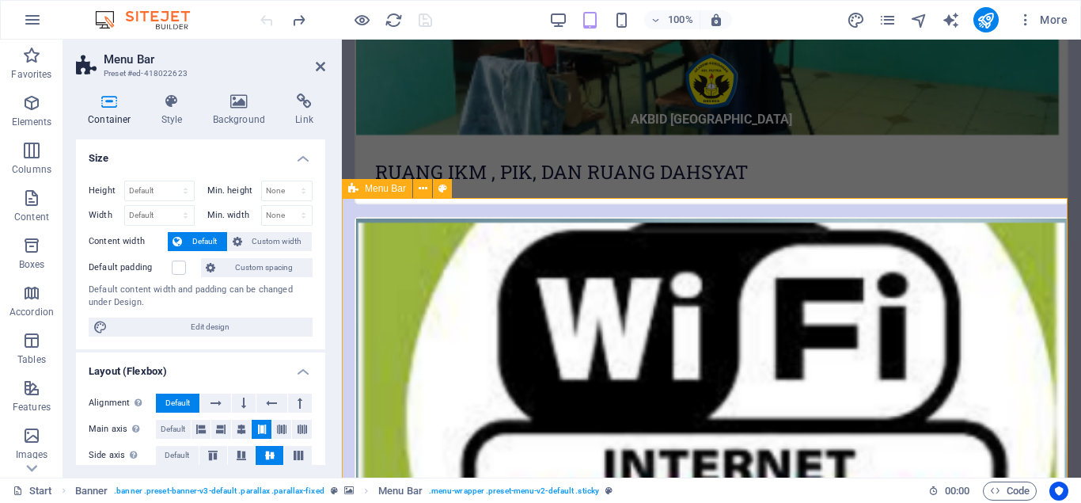
scroll to position [2359, 0]
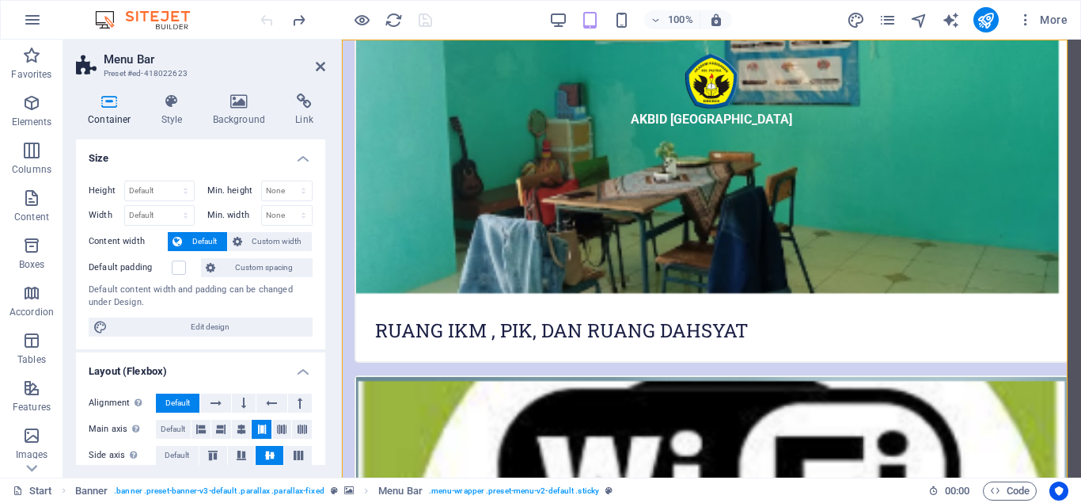
click at [475, 272] on div "AKBID KH PUTRA BREBES Beranda LPPM Fasilitas Profil PMB Sistem Informasi Akadem…" at bounding box center [711, 330] width 739 height 580
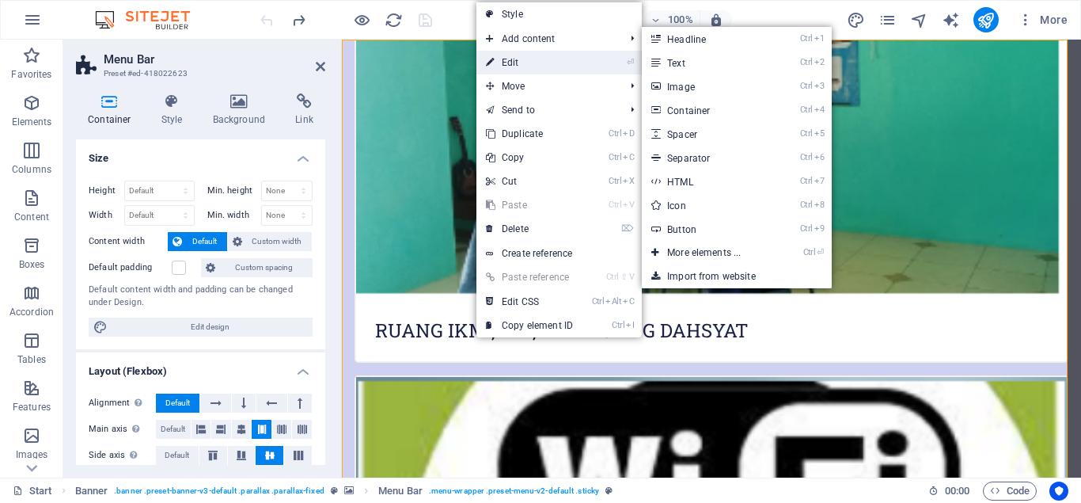
click at [520, 57] on link "⏎ Edit" at bounding box center [530, 63] width 106 height 24
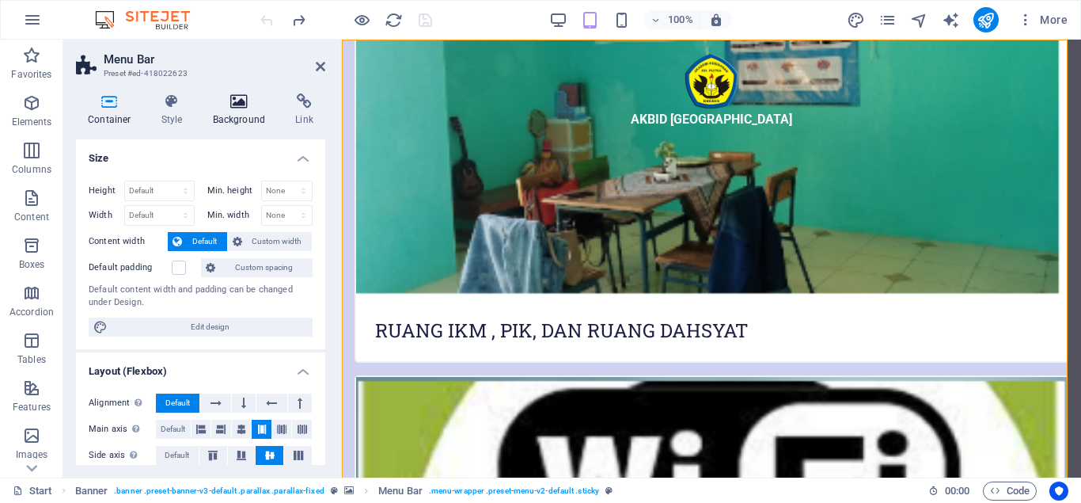
click at [241, 108] on icon at bounding box center [239, 101] width 77 height 16
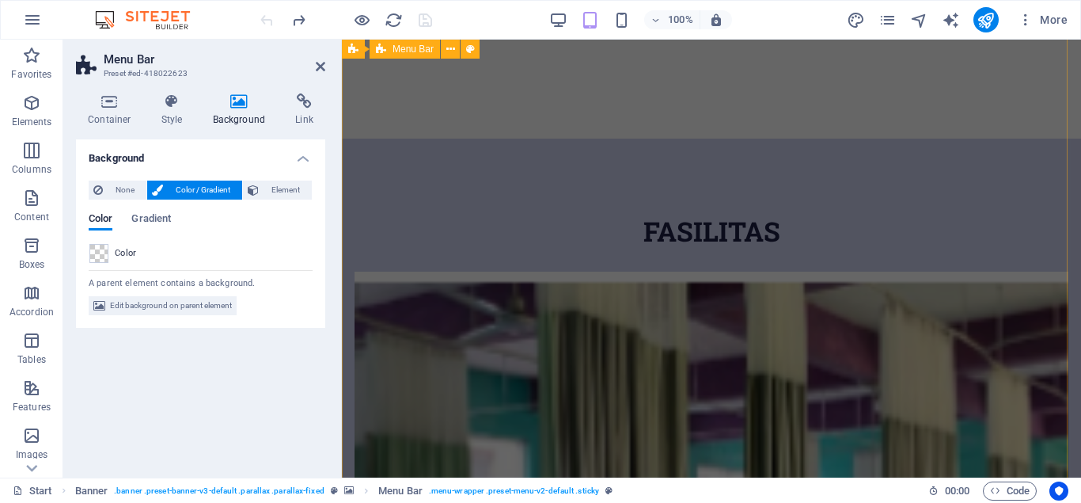
scroll to position [0, 0]
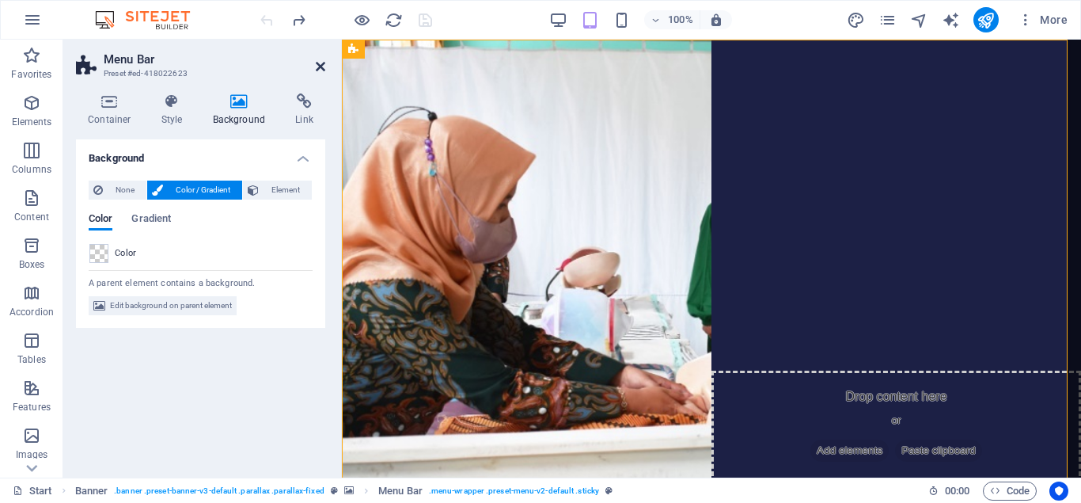
click at [320, 63] on icon at bounding box center [320, 66] width 9 height 13
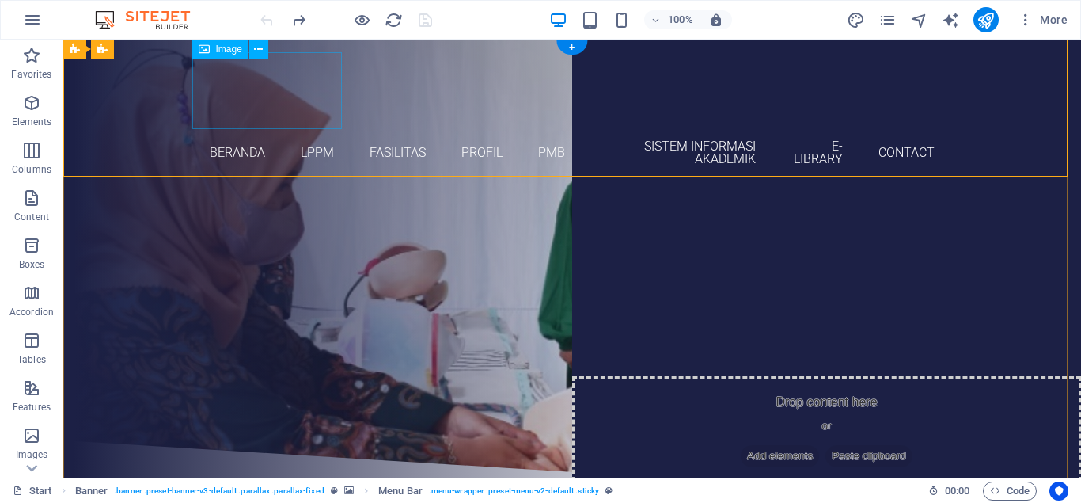
click at [255, 104] on figure "AKBID KH PUTRA BREBES" at bounding box center [572, 90] width 747 height 77
click at [260, 52] on icon at bounding box center [258, 49] width 9 height 17
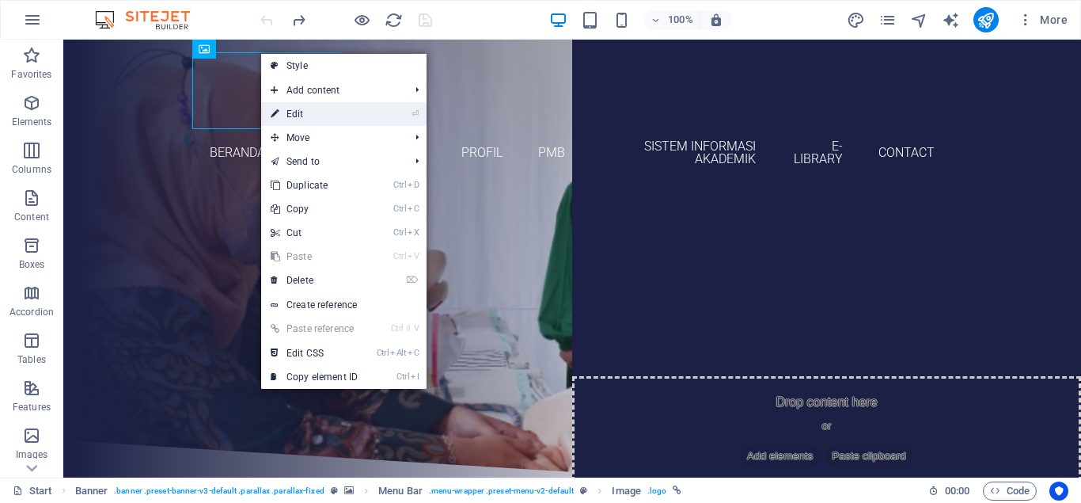
click at [297, 106] on link "⏎ Edit" at bounding box center [314, 114] width 106 height 24
select select "px"
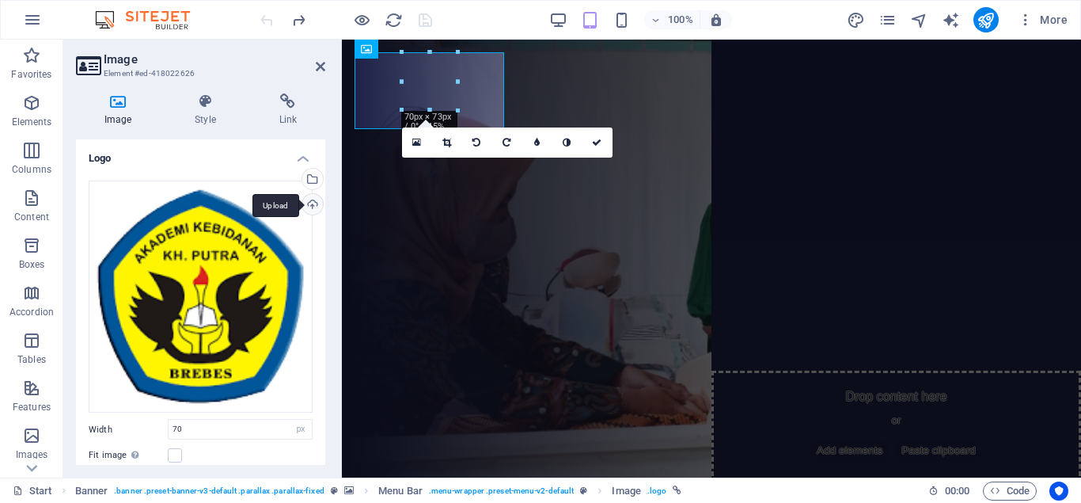
click at [307, 204] on div "Upload" at bounding box center [311, 206] width 24 height 24
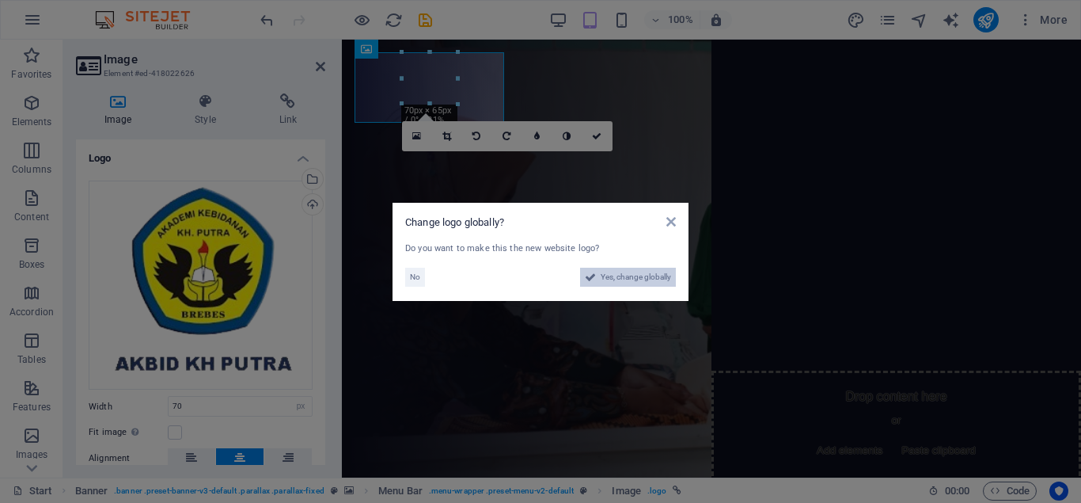
click at [606, 280] on span "Yes, change globally" at bounding box center [636, 277] width 70 height 19
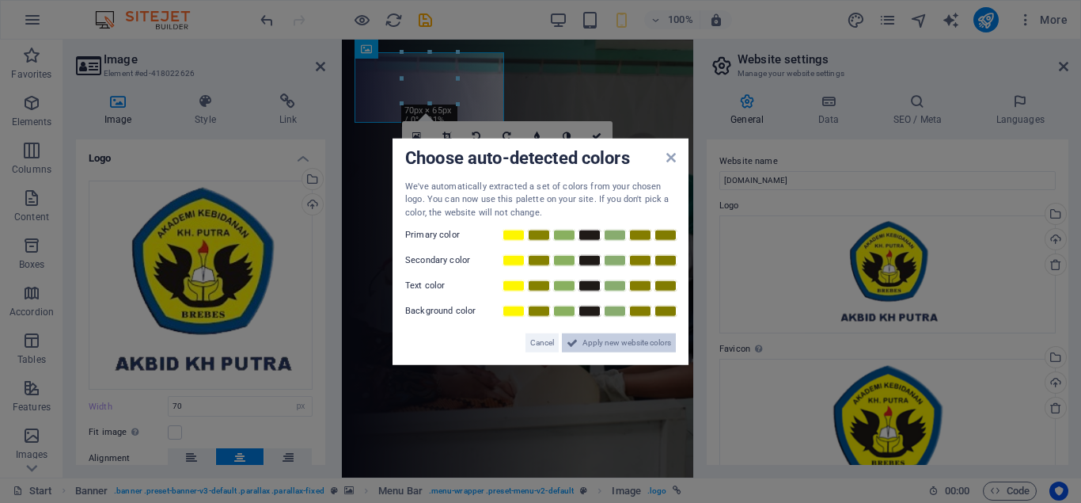
click at [609, 346] on span "Apply new website colors" at bounding box center [627, 342] width 89 height 19
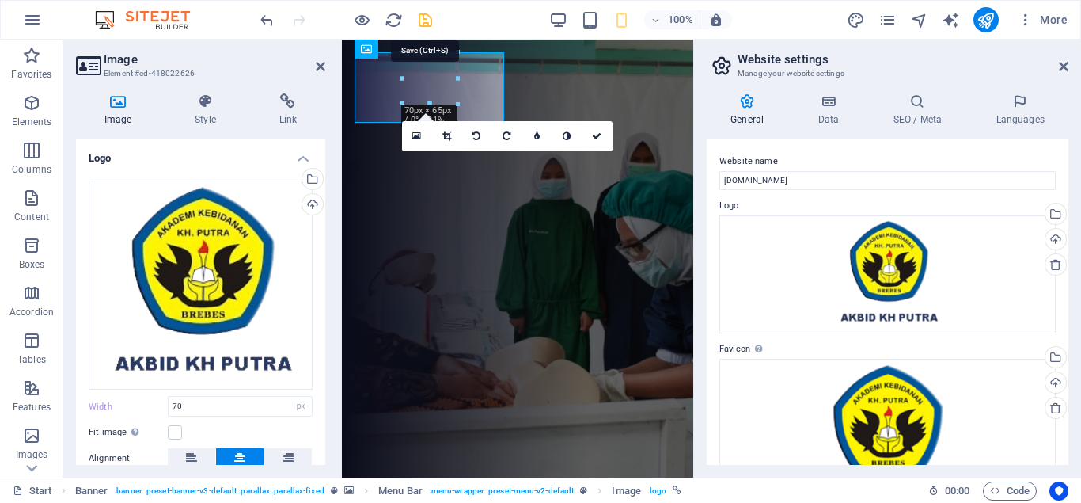
click at [428, 21] on icon "save" at bounding box center [425, 20] width 18 height 18
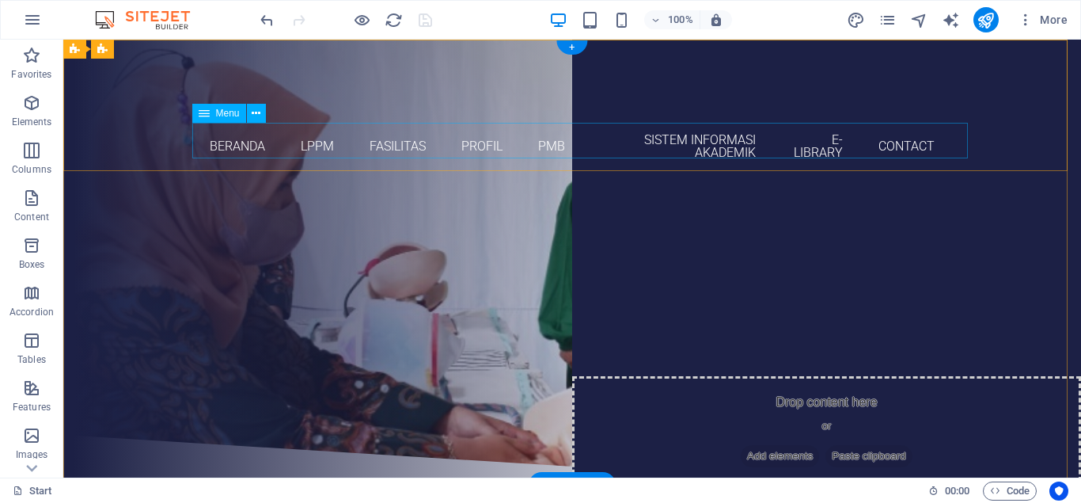
click at [378, 139] on nav "Beranda LPPM Fasilitas Profil PMB Sistem Informasi Akademik E-Library Contact" at bounding box center [572, 147] width 747 height 48
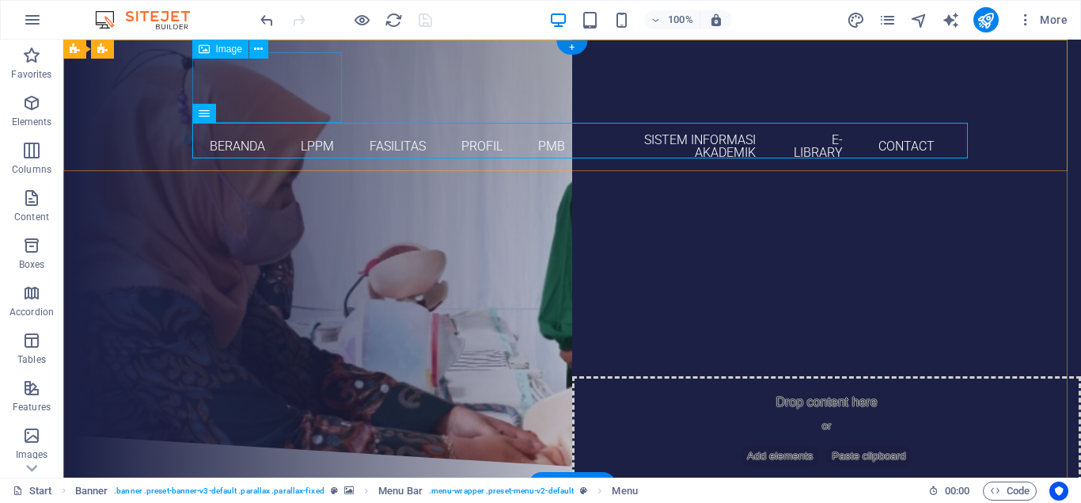
click at [293, 90] on figure "AKBID KH PUTRA BREBES" at bounding box center [572, 87] width 747 height 70
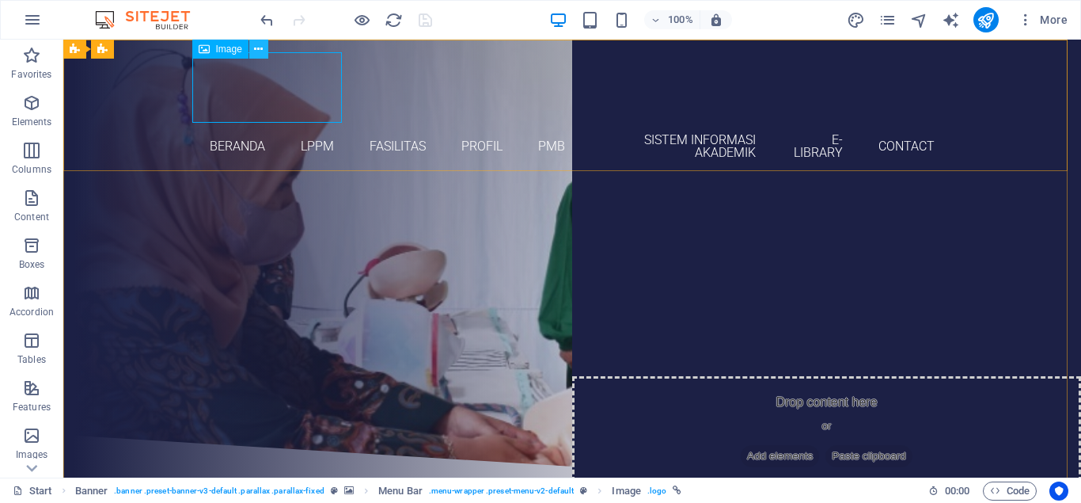
click at [257, 50] on icon at bounding box center [258, 49] width 9 height 17
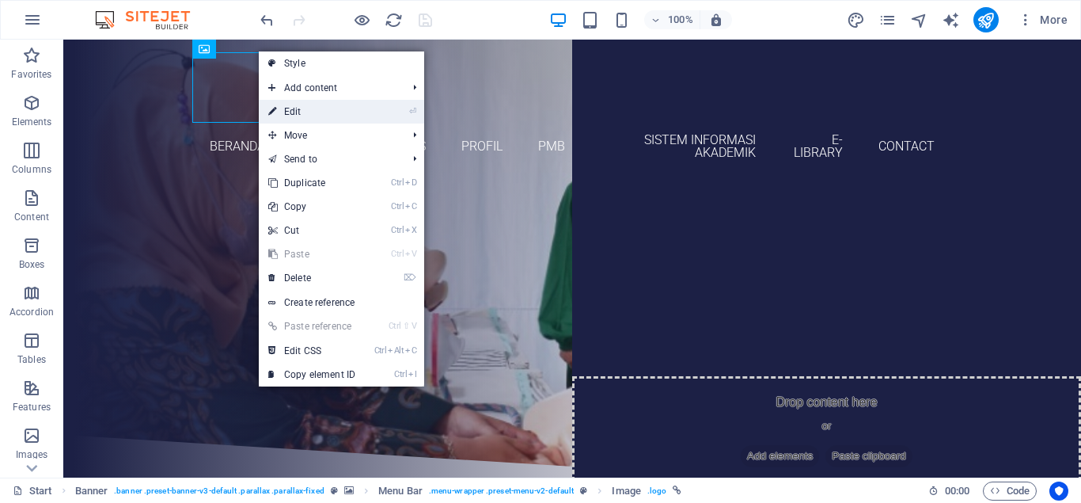
click at [287, 108] on link "⏎ Edit" at bounding box center [312, 112] width 106 height 24
select select "px"
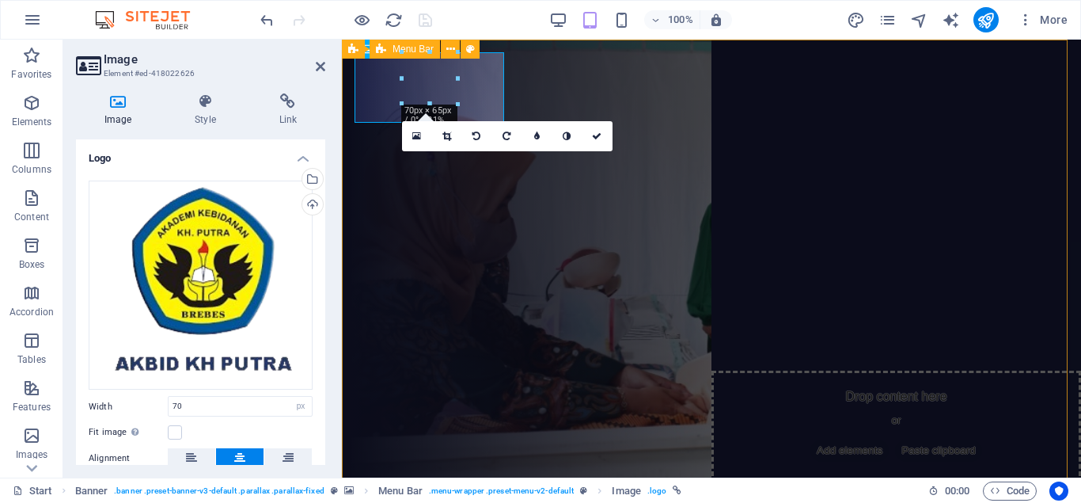
click at [413, 188] on div "AKBID KH PUTRA BREBES Beranda LPPM Fasilitas Profil PMB Sistem Informasi Akadem…" at bounding box center [711, 327] width 739 height 574
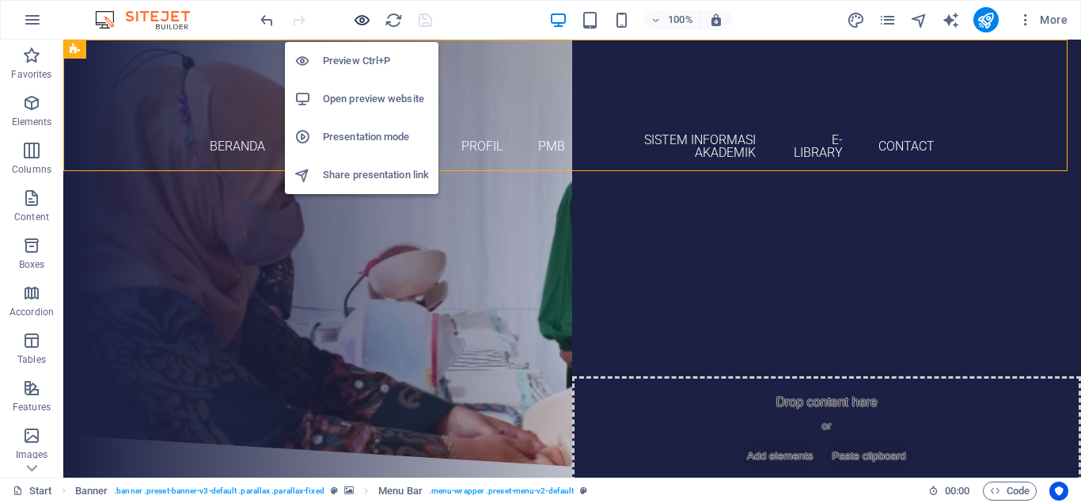
click at [363, 20] on icon "button" at bounding box center [362, 20] width 18 height 18
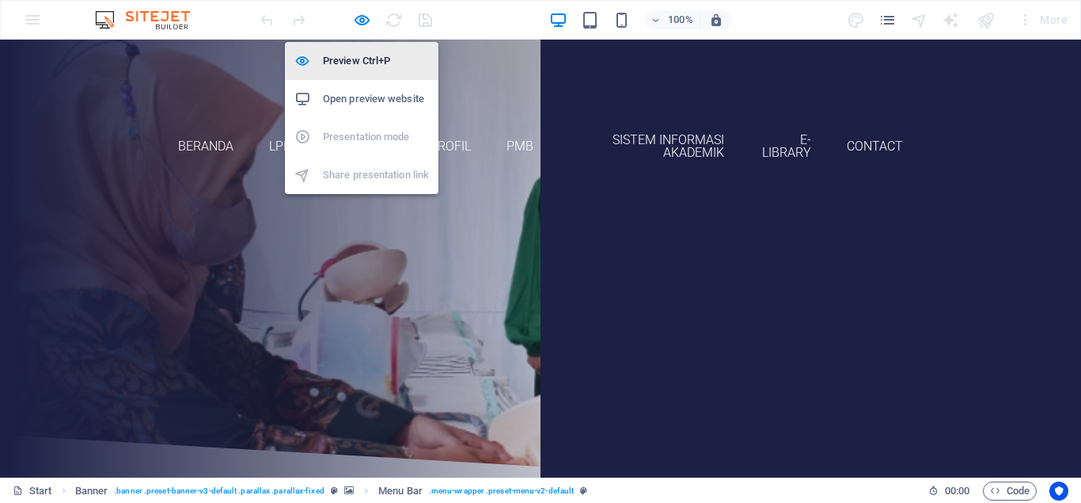
click at [368, 61] on h6 "Preview Ctrl+P" at bounding box center [376, 60] width 106 height 19
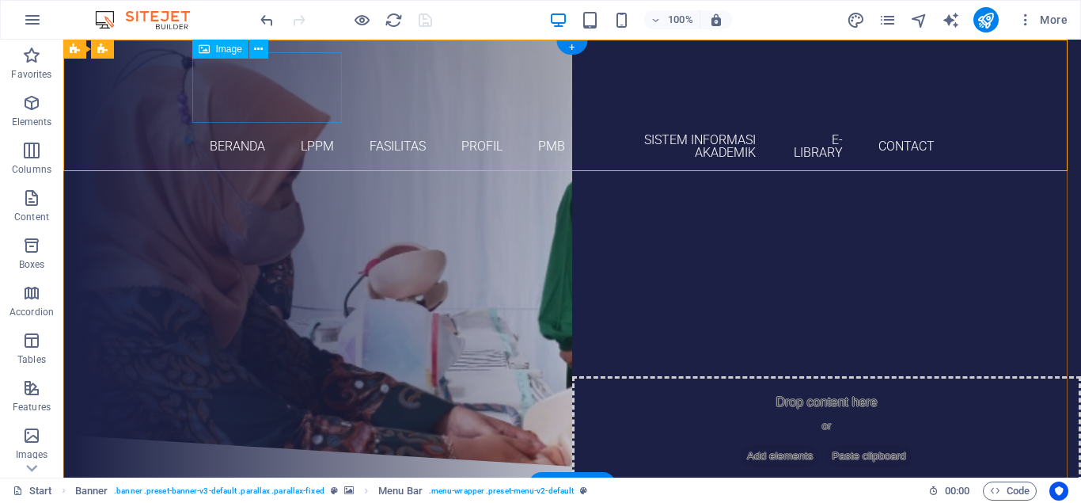
click at [199, 93] on figure "AKBID KH PUTRA BREBES" at bounding box center [572, 87] width 747 height 70
click at [244, 127] on nav "Beranda LPPM Fasilitas Profil PMB Sistem Informasi Akademik E-Library Contact" at bounding box center [572, 147] width 747 height 48
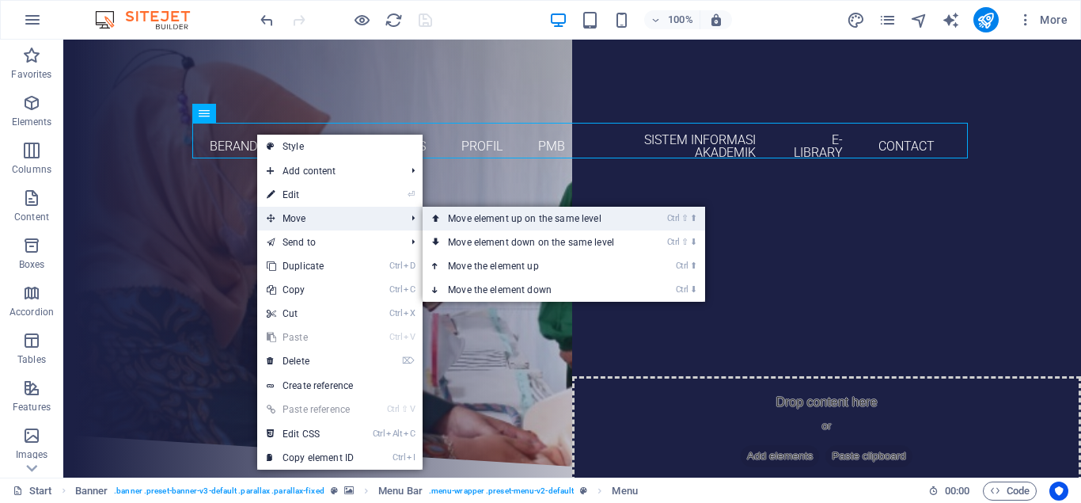
click at [501, 224] on link "Ctrl ⇧ ⬆ Move element up on the same level" at bounding box center [534, 219] width 223 height 24
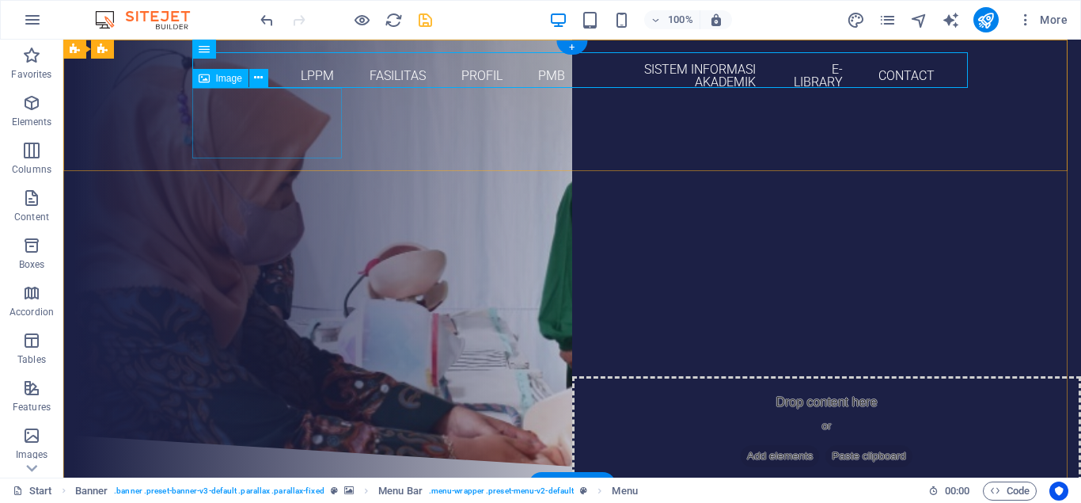
click at [256, 129] on figure "AKBID KH PUTRA BREBES" at bounding box center [572, 136] width 747 height 70
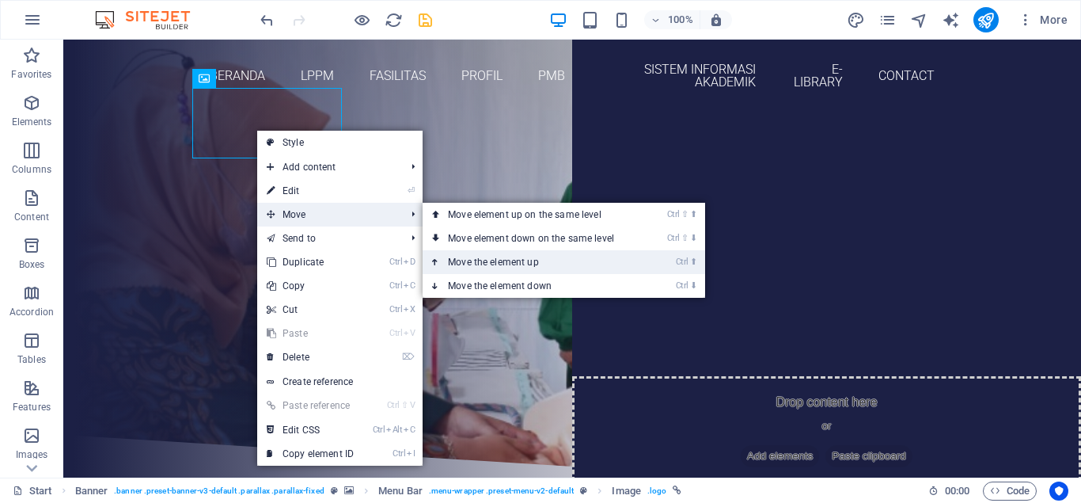
click at [488, 255] on link "Ctrl ⬆ Move the element up" at bounding box center [534, 262] width 223 height 24
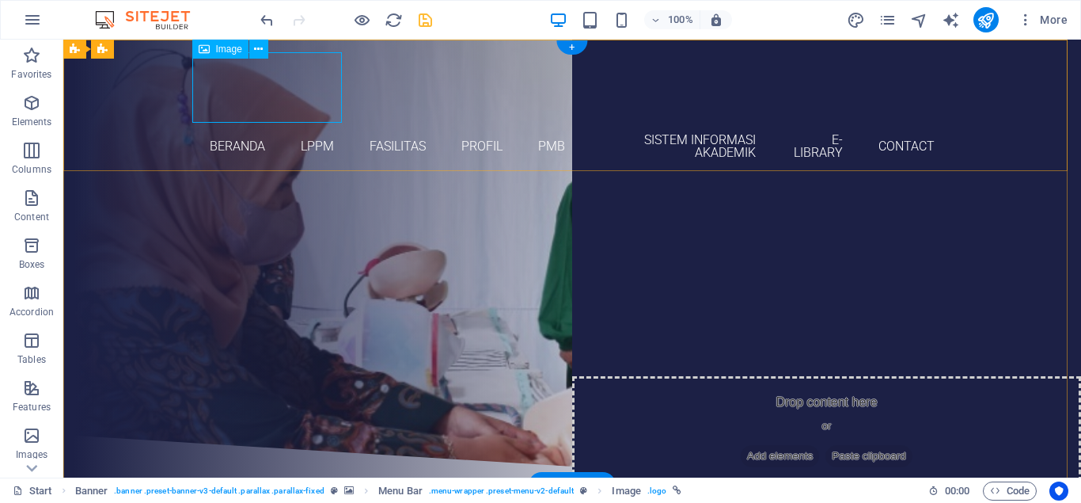
click at [284, 88] on figure "AKBID KH PUTRA BREBES" at bounding box center [572, 87] width 747 height 70
click at [132, 95] on div "AKBID KH PUTRA BREBES Beranda LPPM Fasilitas Profil PMB Sistem Informasi Akadem…" at bounding box center [572, 112] width 1018 height 144
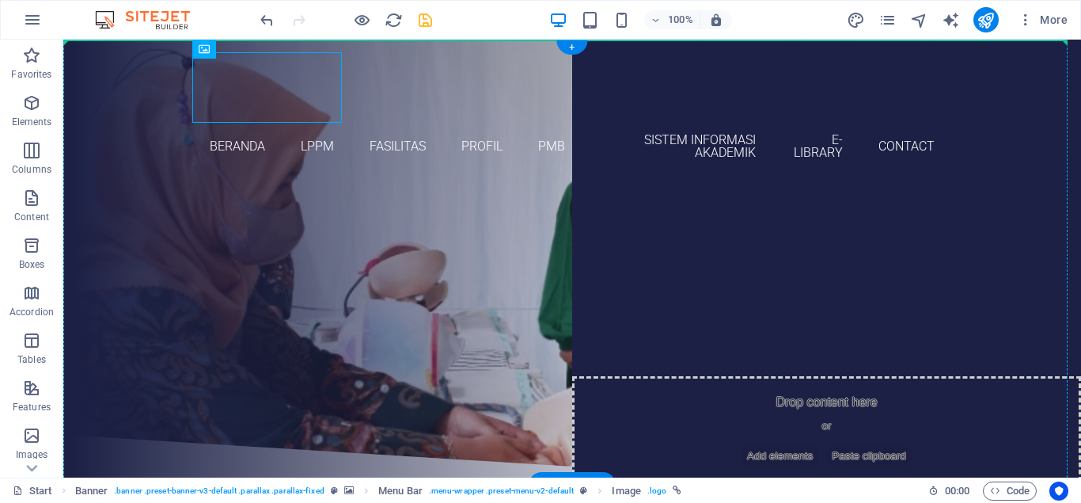
drag, startPoint x: 215, startPoint y: 88, endPoint x: 104, endPoint y: 96, distance: 111.1
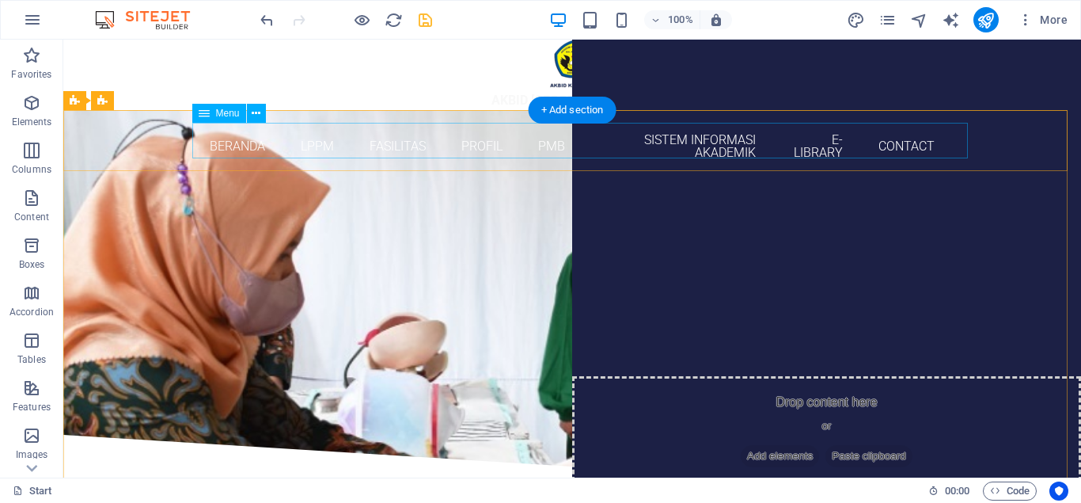
click at [386, 141] on nav "Beranda LPPM Fasilitas Profil PMB Sistem Informasi Akademik E-Library Contact" at bounding box center [572, 147] width 747 height 48
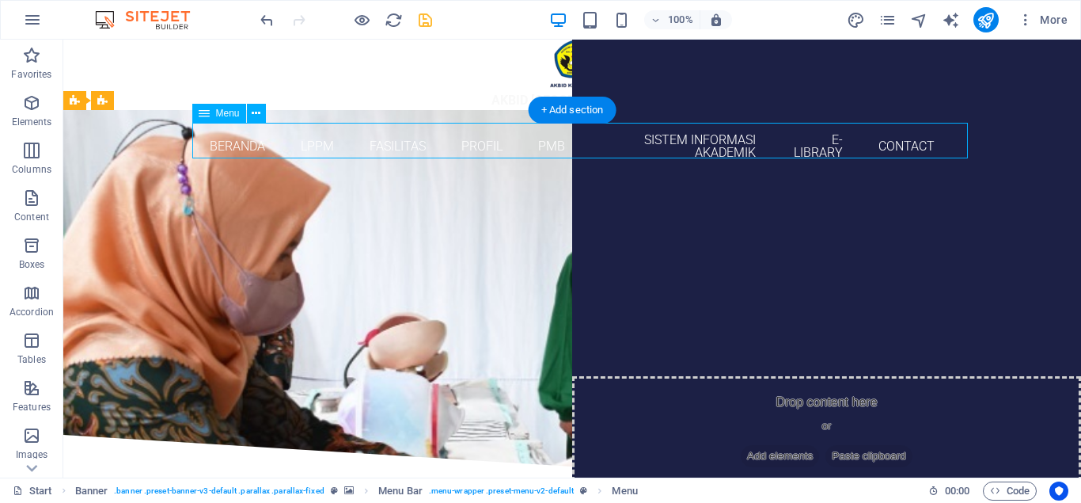
click at [386, 141] on nav "Beranda LPPM Fasilitas Profil PMB Sistem Informasi Akademik E-Library Contact" at bounding box center [572, 147] width 747 height 48
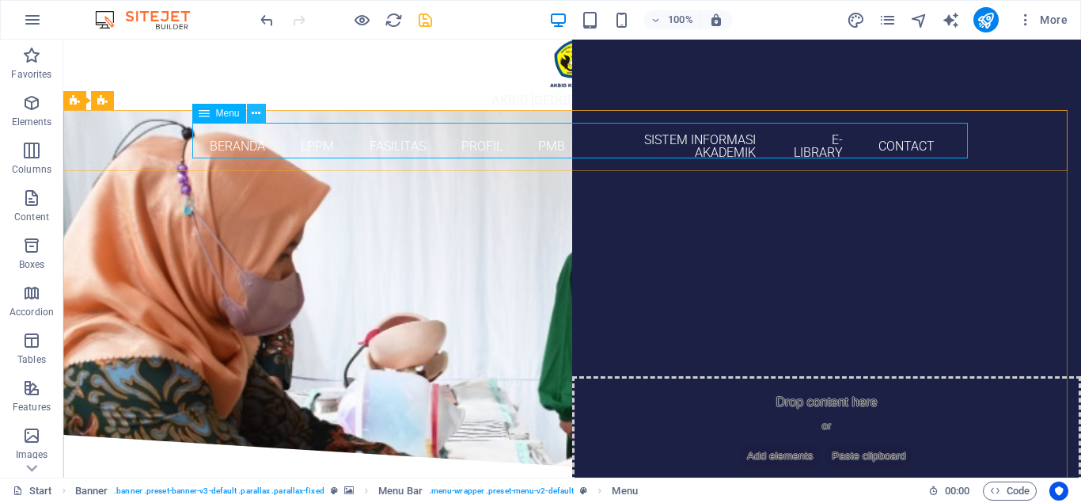
click at [250, 113] on button at bounding box center [256, 113] width 19 height 19
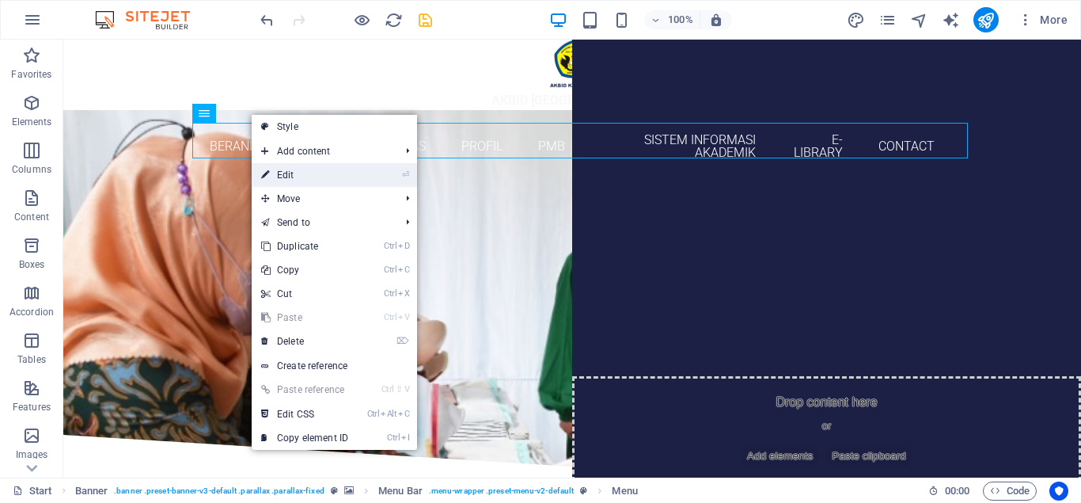
click at [286, 169] on link "⏎ Edit" at bounding box center [305, 175] width 106 height 24
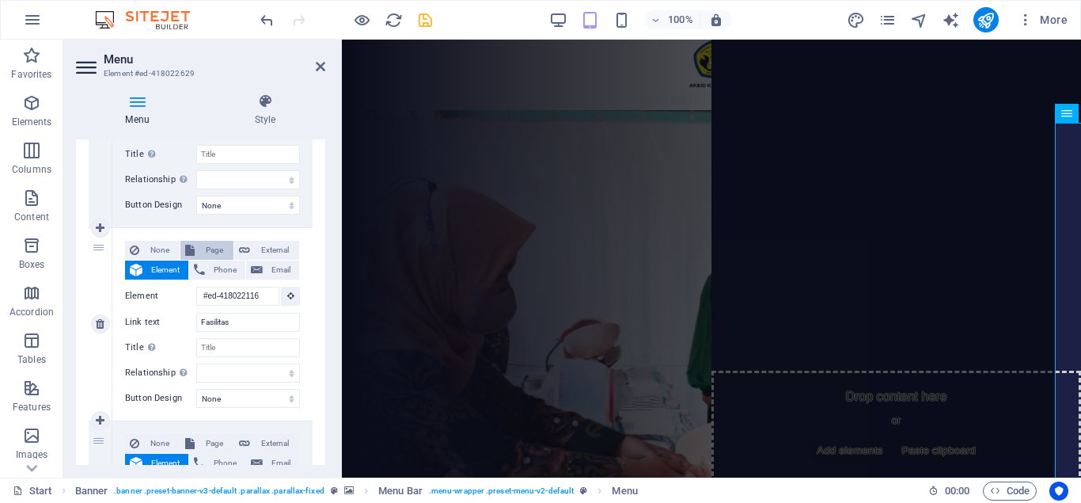
click at [212, 255] on span "Page" at bounding box center [213, 250] width 29 height 19
select select
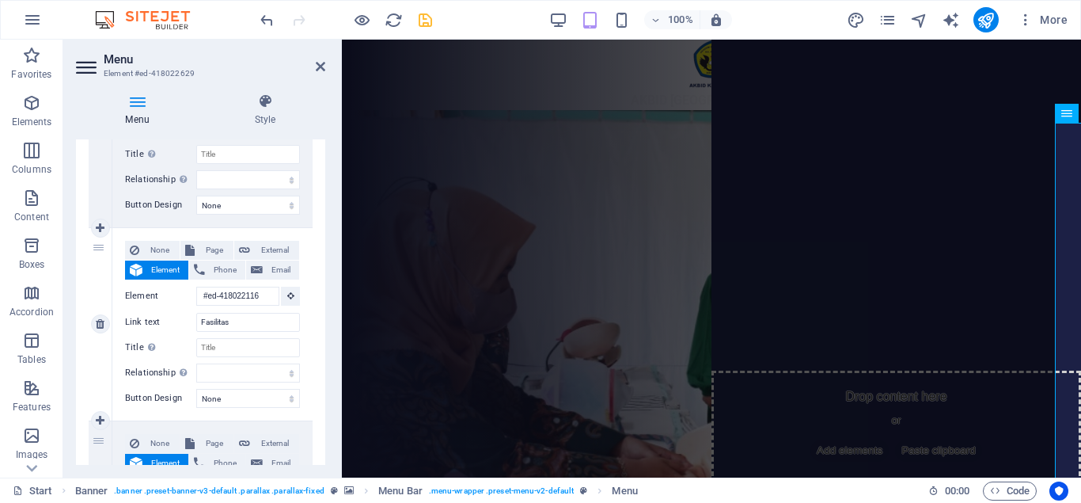
select select
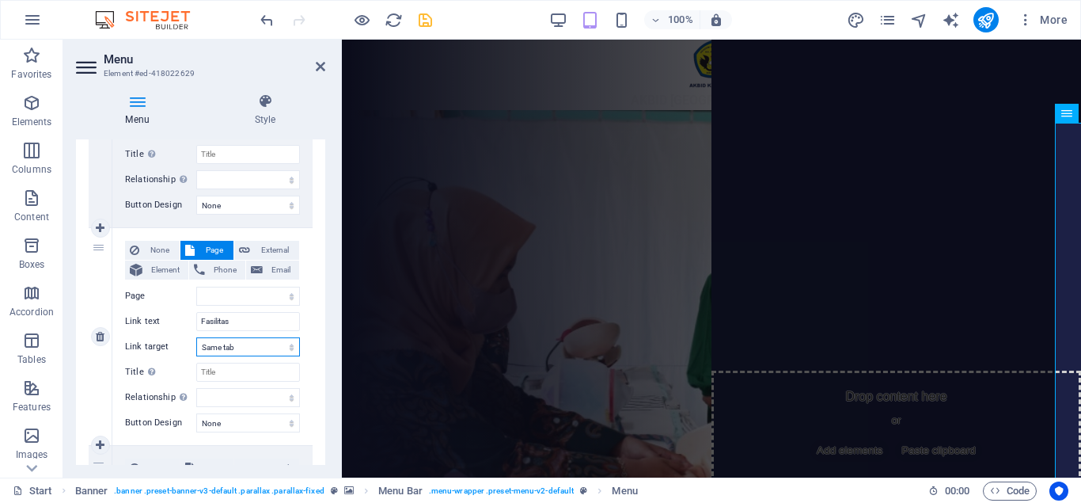
click at [255, 350] on select "New tab Same tab Overlay" at bounding box center [248, 346] width 104 height 19
select select "blank"
click at [196, 337] on select "New tab Same tab Overlay" at bounding box center [248, 346] width 104 height 19
select select
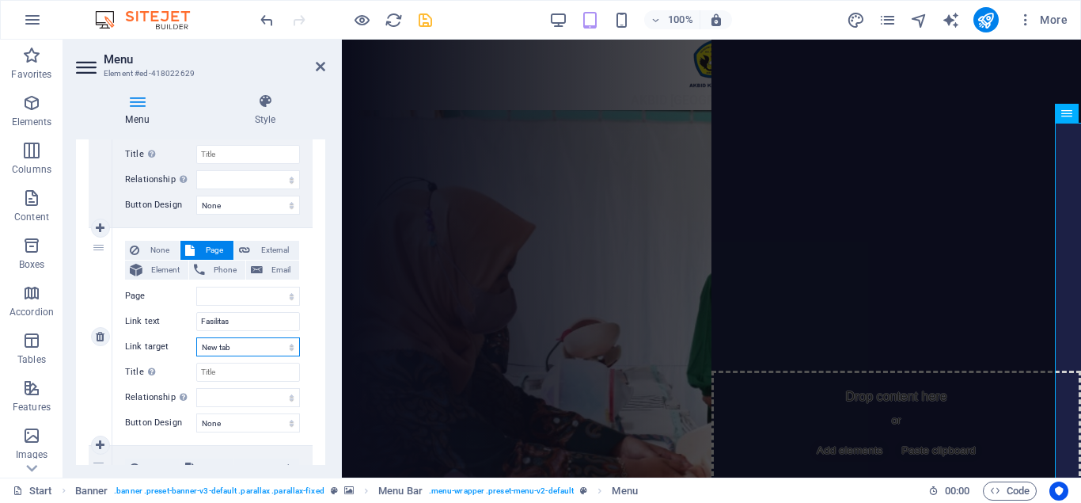
select select
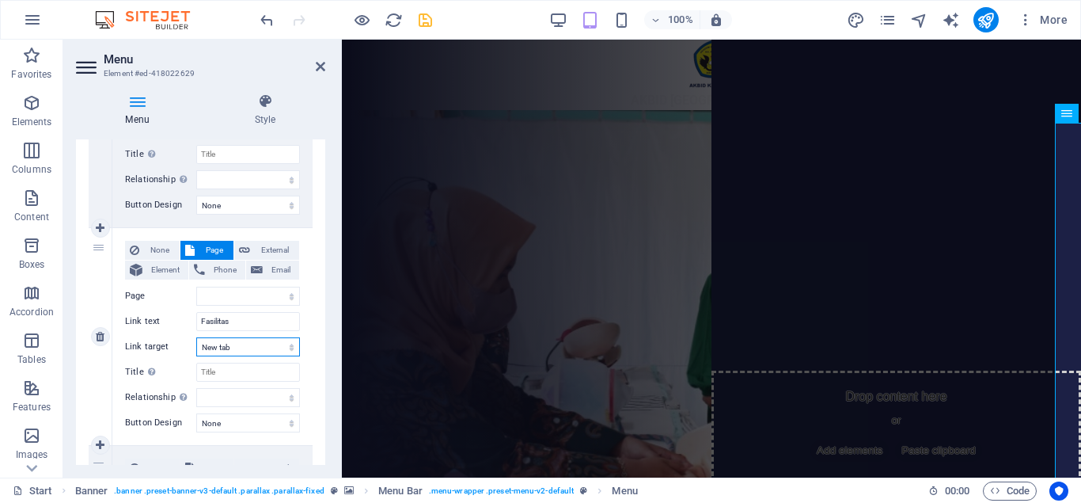
select select
click at [246, 365] on input "Title Additional link description, should not be the same as the link text. The…" at bounding box center [248, 372] width 104 height 19
type input "FAS"
select select
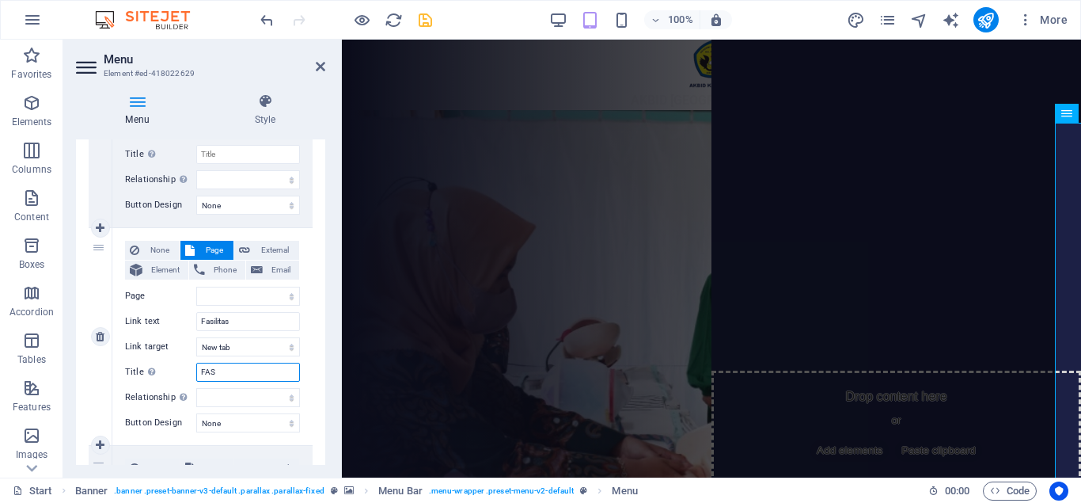
select select
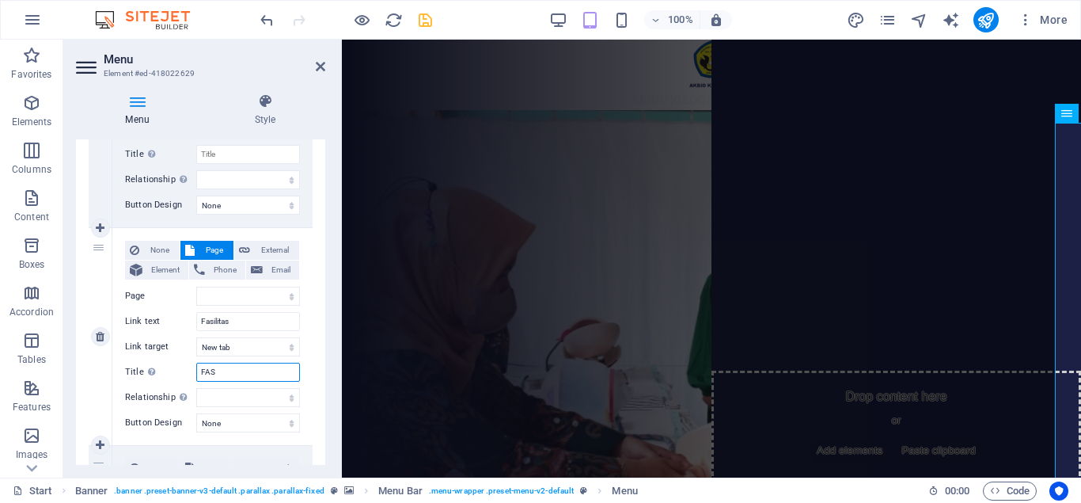
select select
type input "FASILITAS"
select select
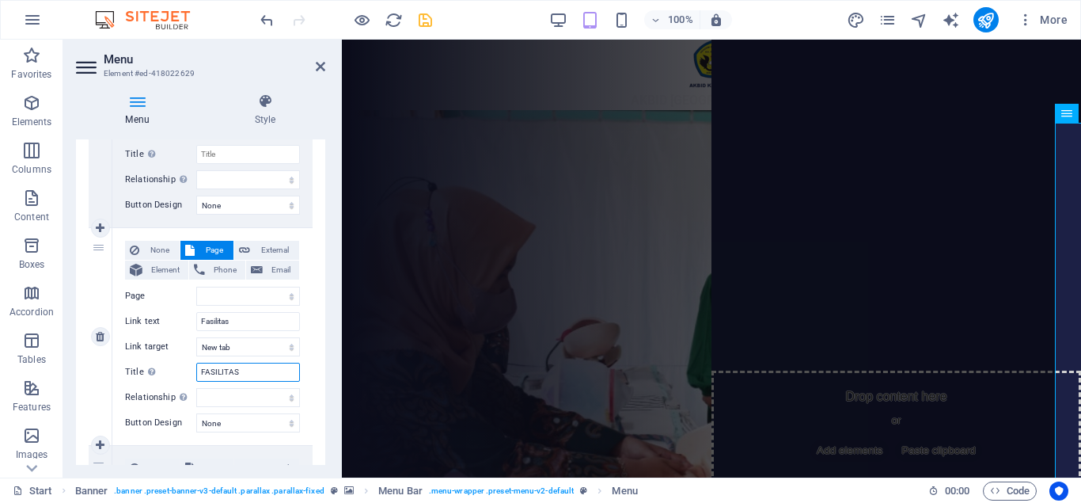
select select
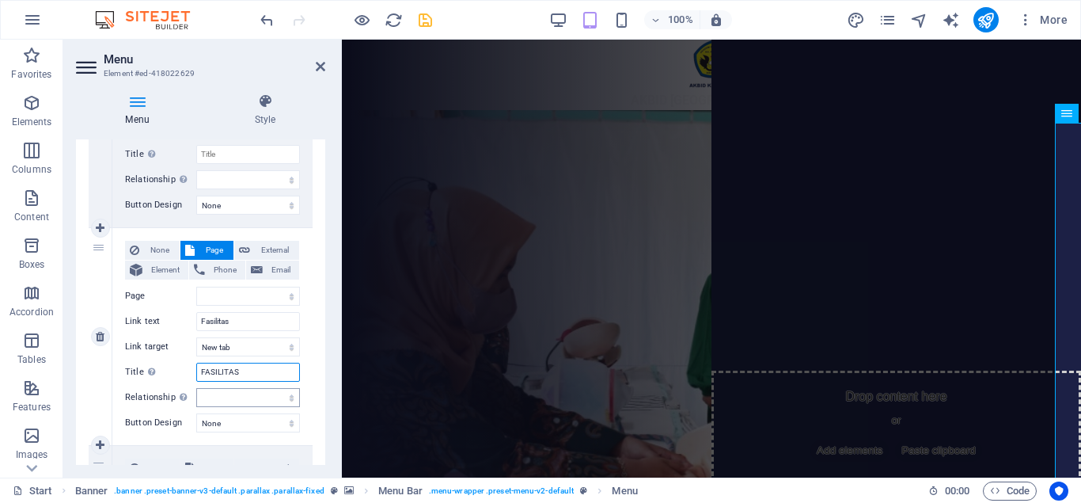
type input "FASILITAS"
click at [240, 393] on select "alternate author bookmark external help license next nofollow noreferrer noopen…" at bounding box center [248, 397] width 104 height 19
select select "tag"
click at [196, 388] on select "alternate author bookmark external help license next nofollow noreferrer noopen…" at bounding box center [248, 397] width 104 height 19
select select
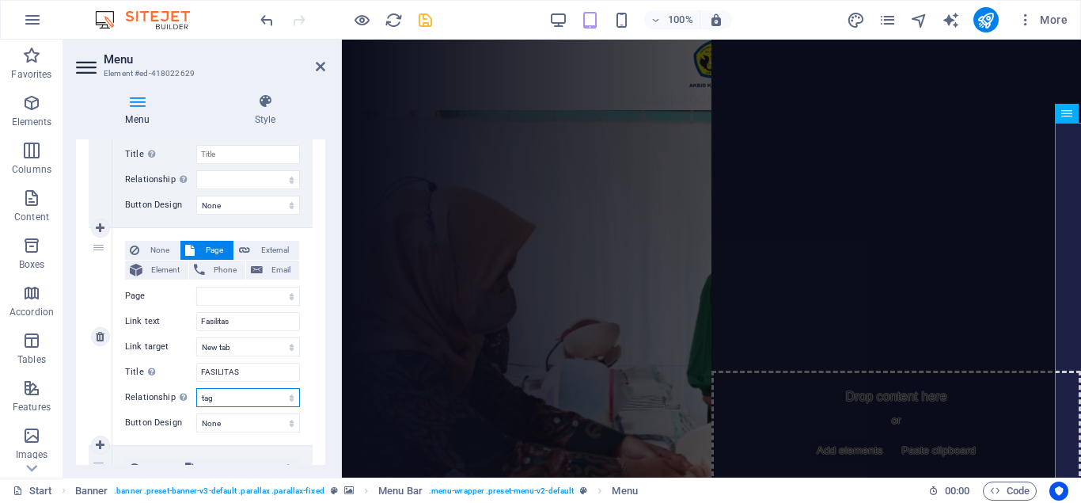
select select
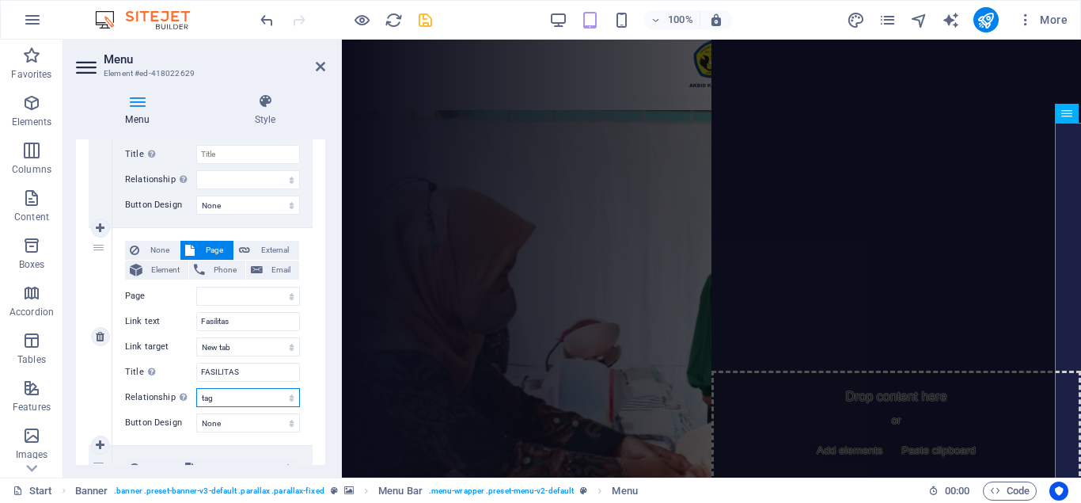
select select
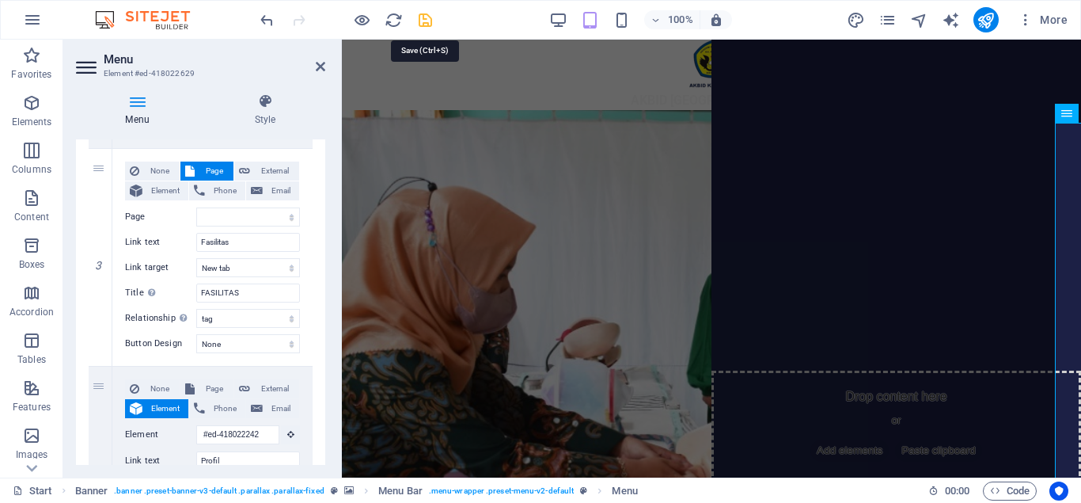
click at [434, 28] on icon "save" at bounding box center [425, 20] width 18 height 18
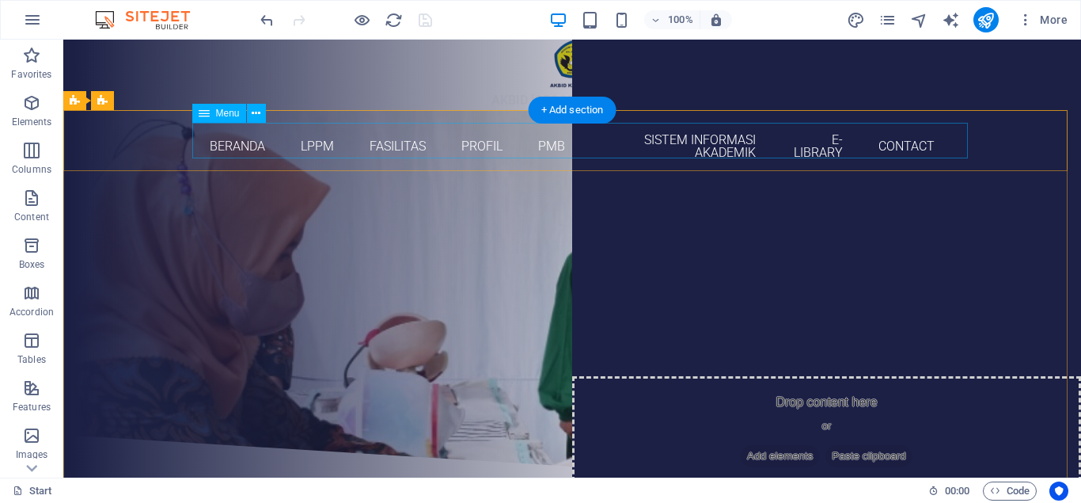
click at [373, 137] on nav "Beranda LPPM Fasilitas Profil PMB Sistem Informasi Akademik E-Library Contact" at bounding box center [572, 147] width 747 height 48
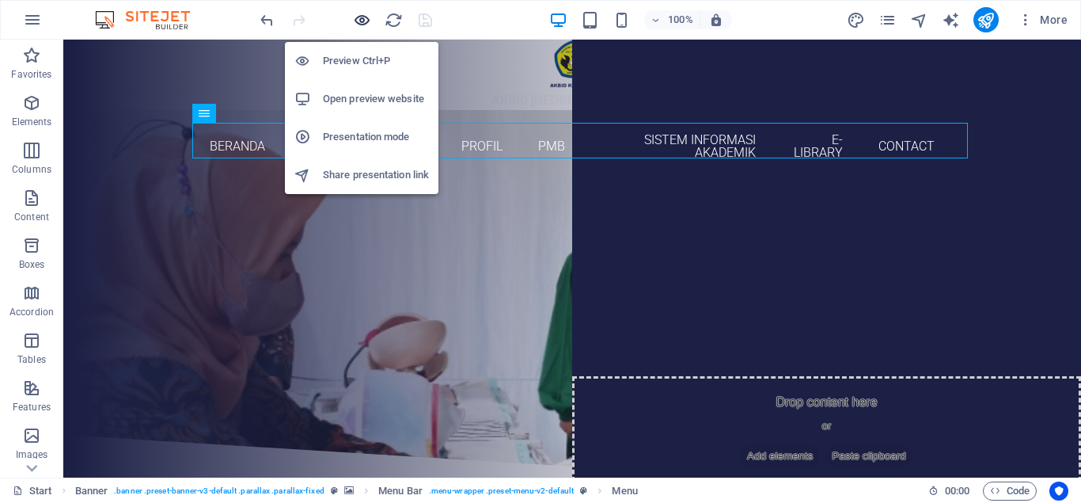
click at [360, 17] on icon "button" at bounding box center [362, 20] width 18 height 18
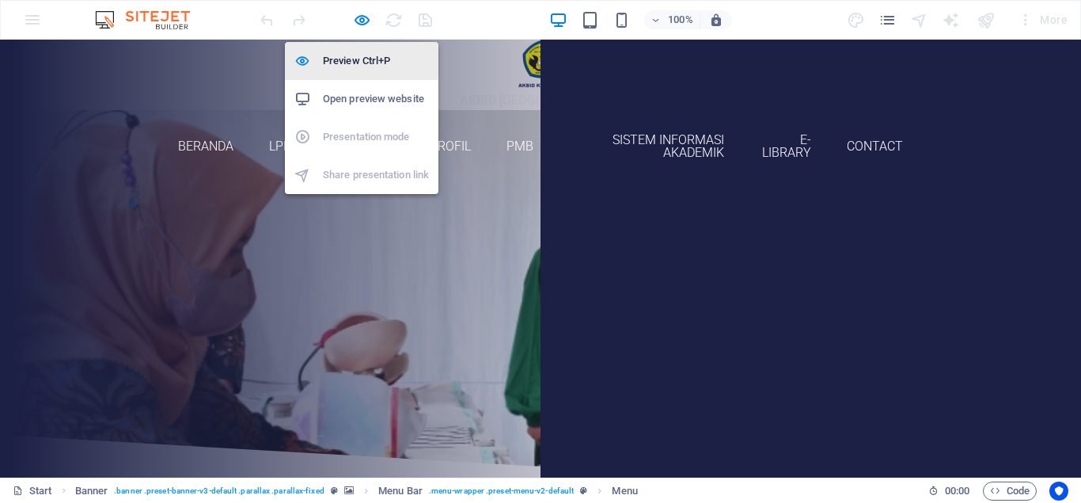
click at [355, 63] on h6 "Preview Ctrl+P" at bounding box center [376, 60] width 106 height 19
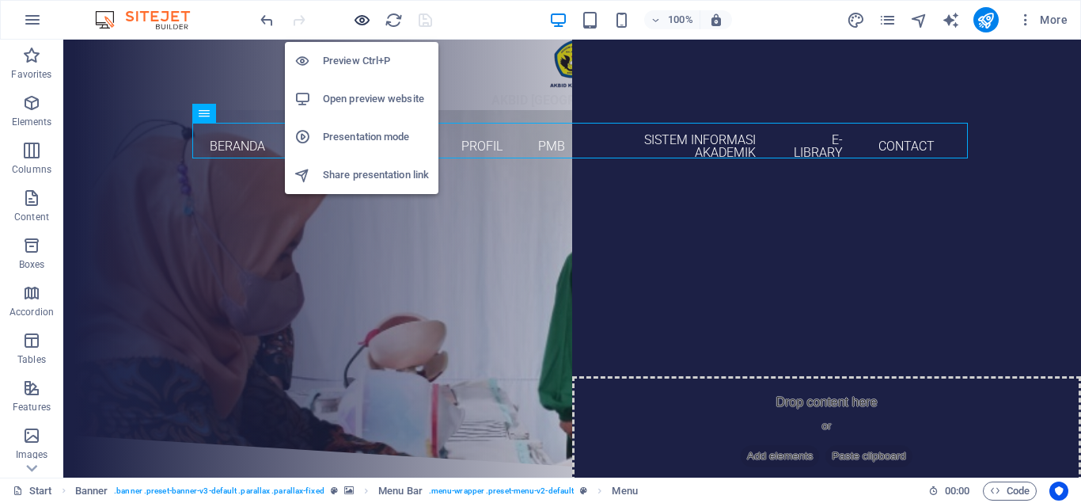
click at [359, 21] on icon "button" at bounding box center [362, 20] width 18 height 18
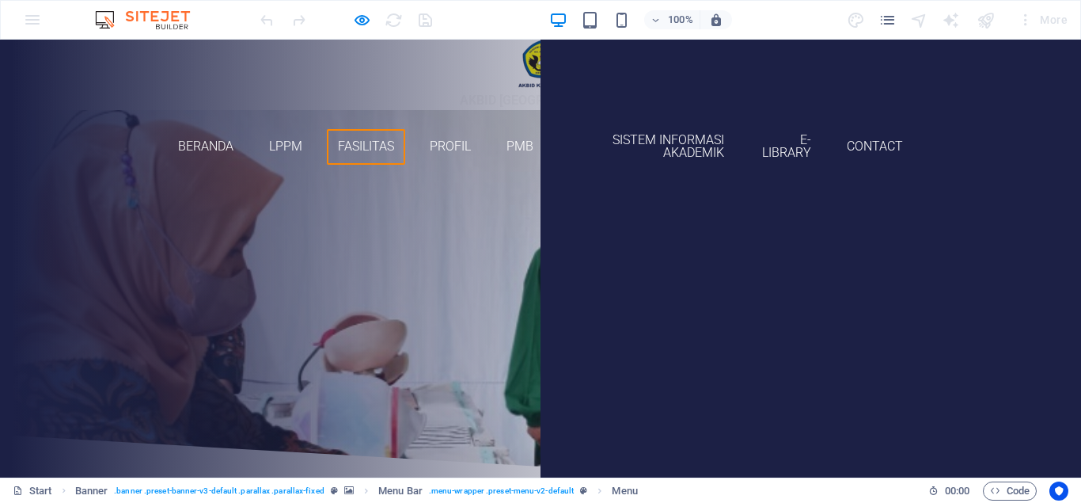
click at [332, 143] on link "Fasilitas" at bounding box center [366, 147] width 79 height 36
